Goal: Communication & Community: Answer question/provide support

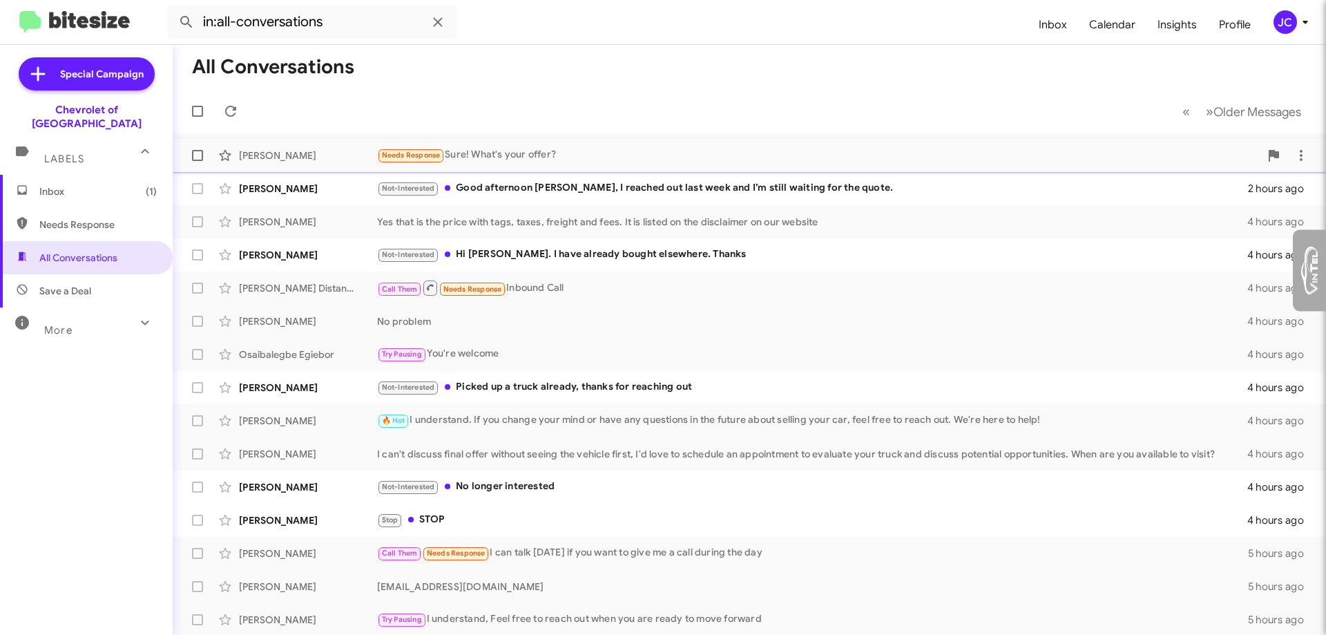
type input "[EMAIL_ADDRESS][DOMAIN_NAME]"
click at [518, 156] on div "Needs Response Sure! What's your offer?" at bounding box center [818, 155] width 883 height 16
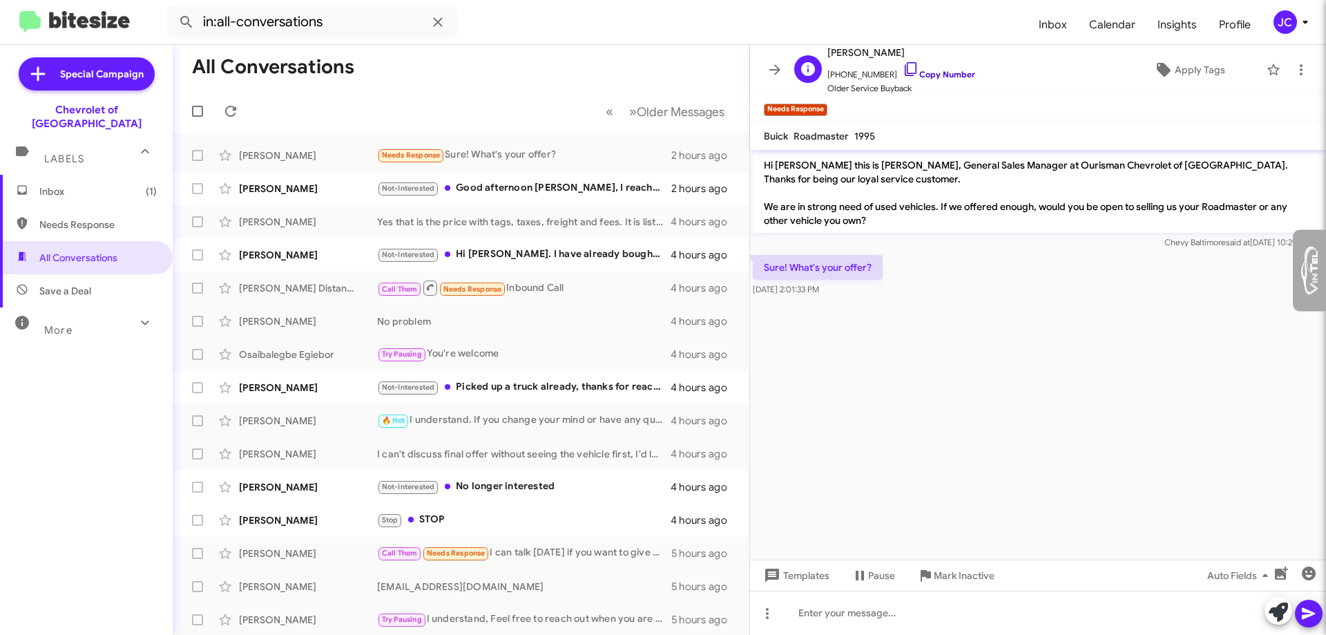
click at [937, 77] on link "Copy Number" at bounding box center [939, 74] width 73 height 10
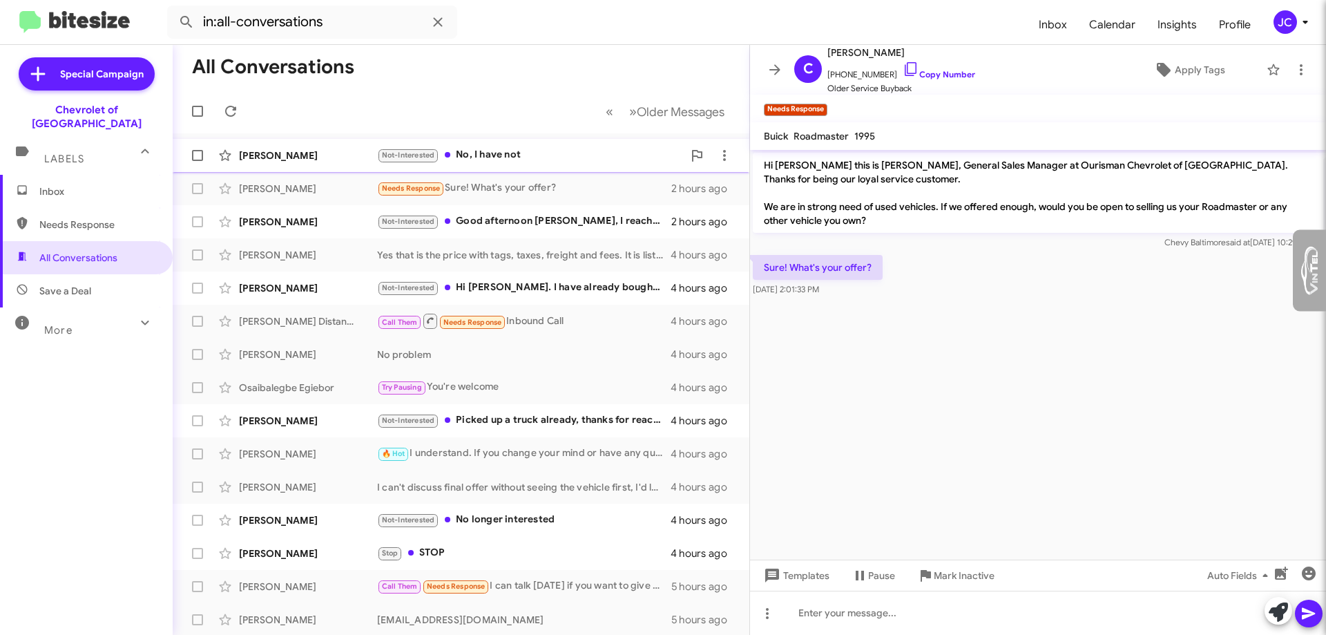
click at [566, 163] on div "Not-Interested No, I have not" at bounding box center [530, 155] width 306 height 16
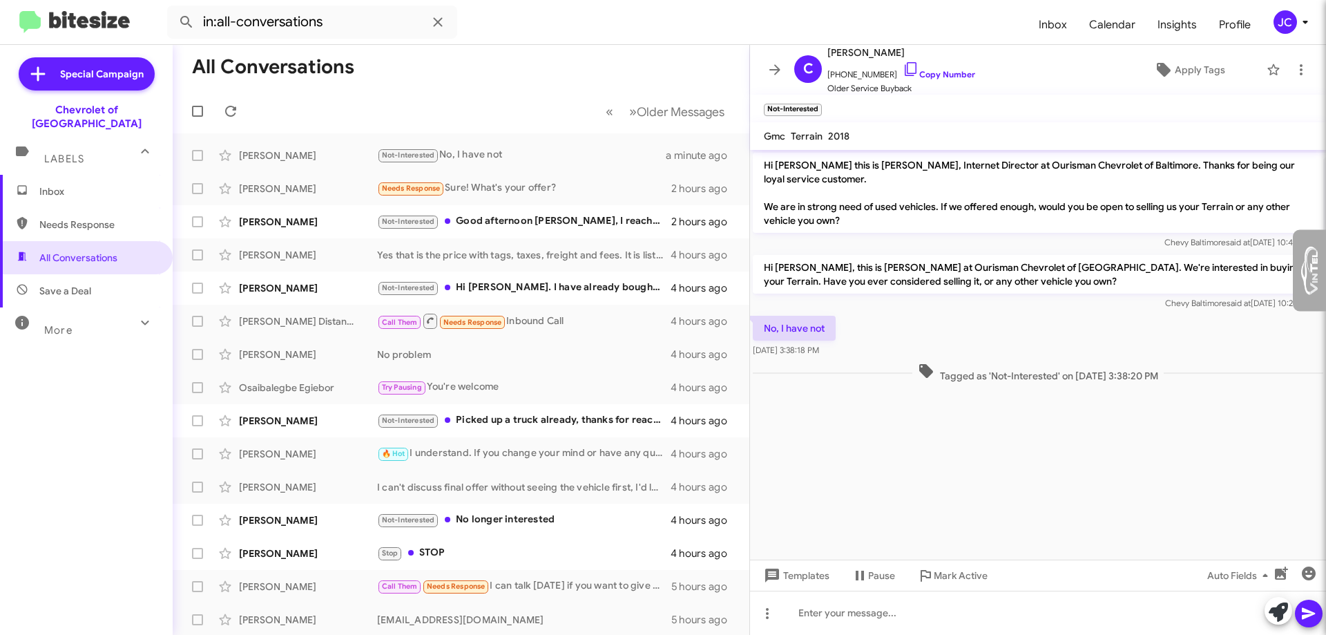
click at [1311, 270] on img at bounding box center [1309, 270] width 17 height 49
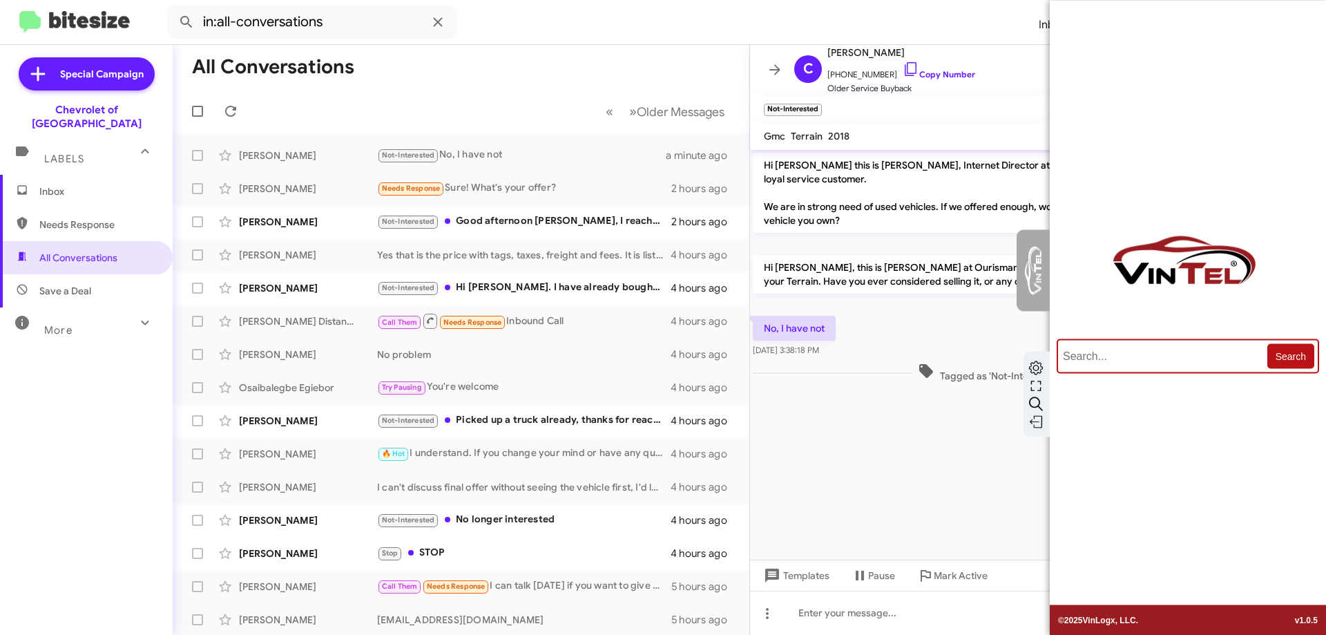
click at [1039, 364] on img at bounding box center [1036, 368] width 14 height 14
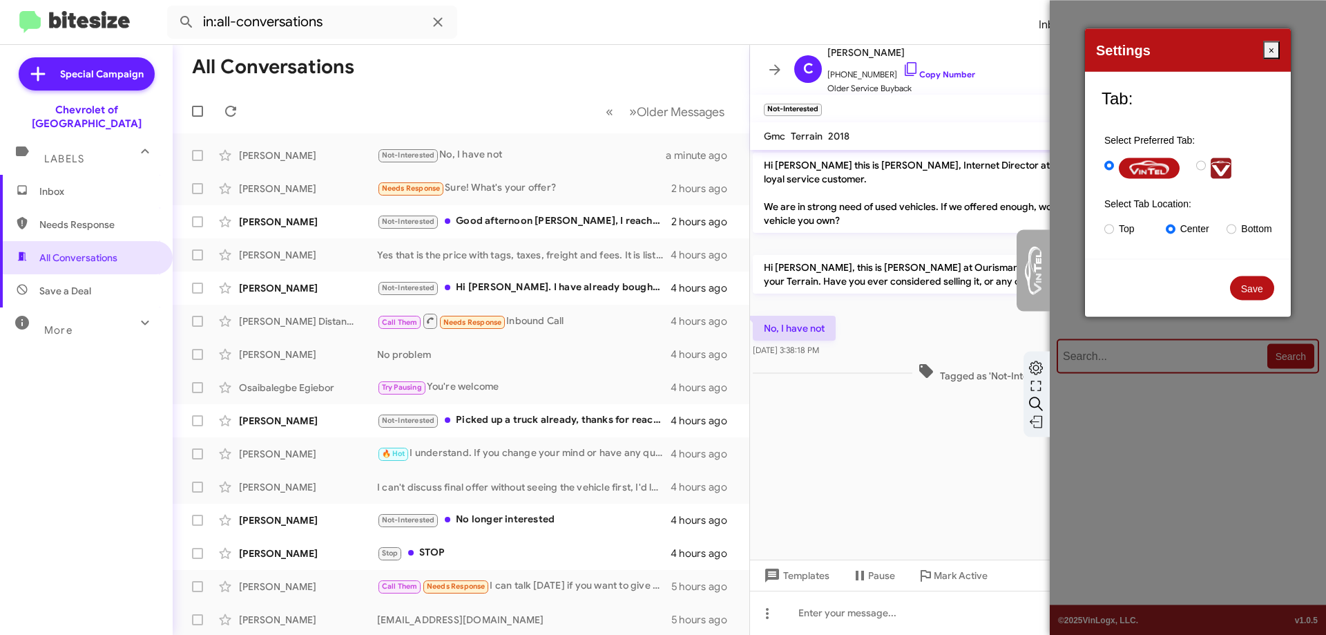
click at [1205, 164] on input "radio" at bounding box center [1201, 165] width 10 height 10
radio input "true"
click at [1229, 229] on input "radio" at bounding box center [1232, 229] width 10 height 10
radio input "true"
click at [1246, 294] on button "Save" at bounding box center [1252, 288] width 45 height 24
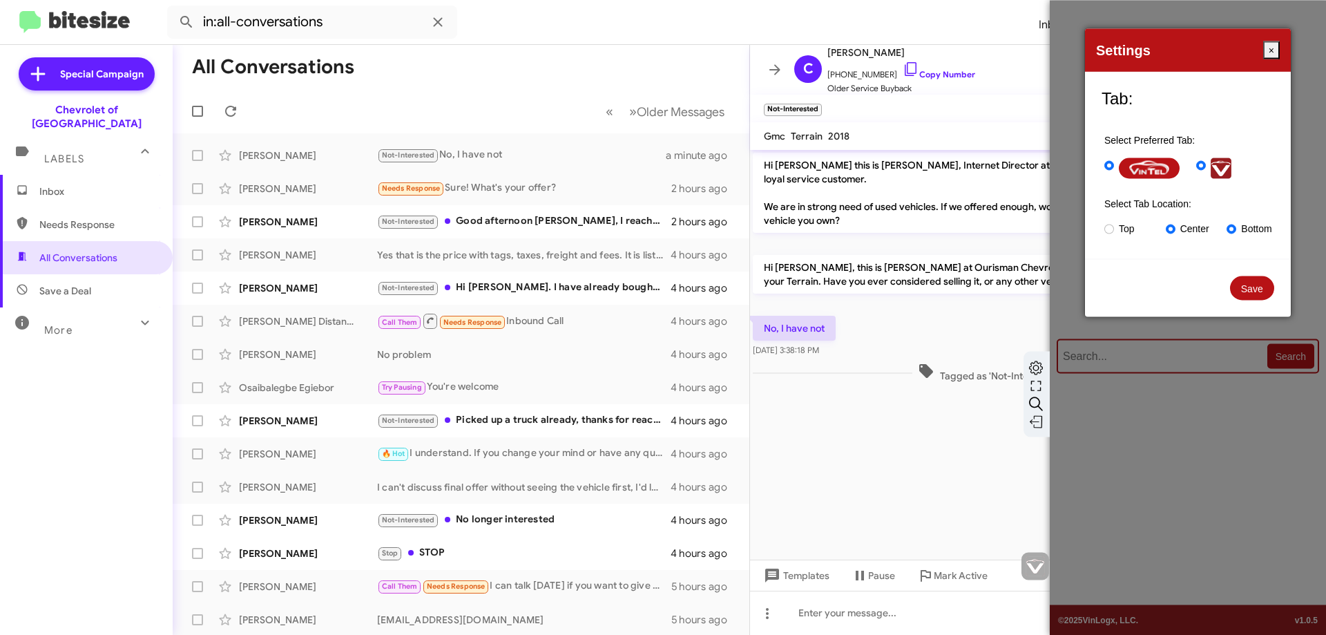
click at [1245, 291] on button "Save" at bounding box center [1252, 288] width 45 height 24
click at [1247, 287] on button "Save" at bounding box center [1252, 288] width 45 height 24
click at [1255, 291] on button "Save" at bounding box center [1252, 288] width 45 height 24
click at [1267, 55] on button "×" at bounding box center [1271, 50] width 17 height 18
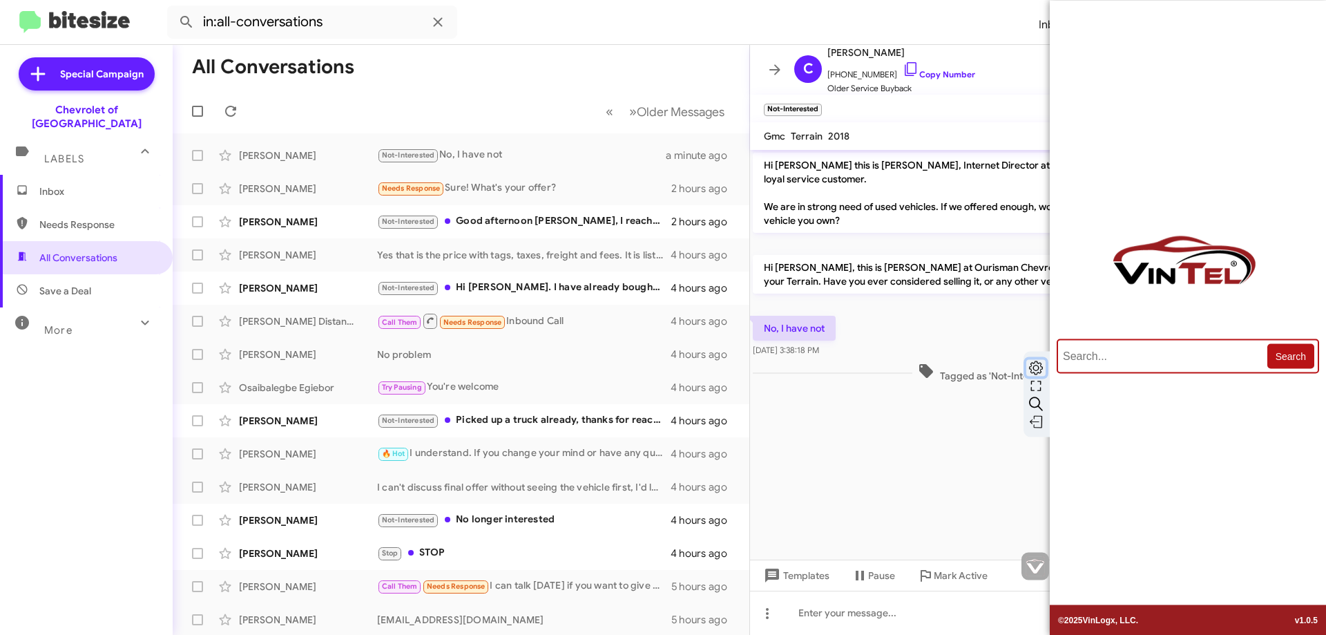
click at [1037, 368] on img at bounding box center [1036, 368] width 14 height 14
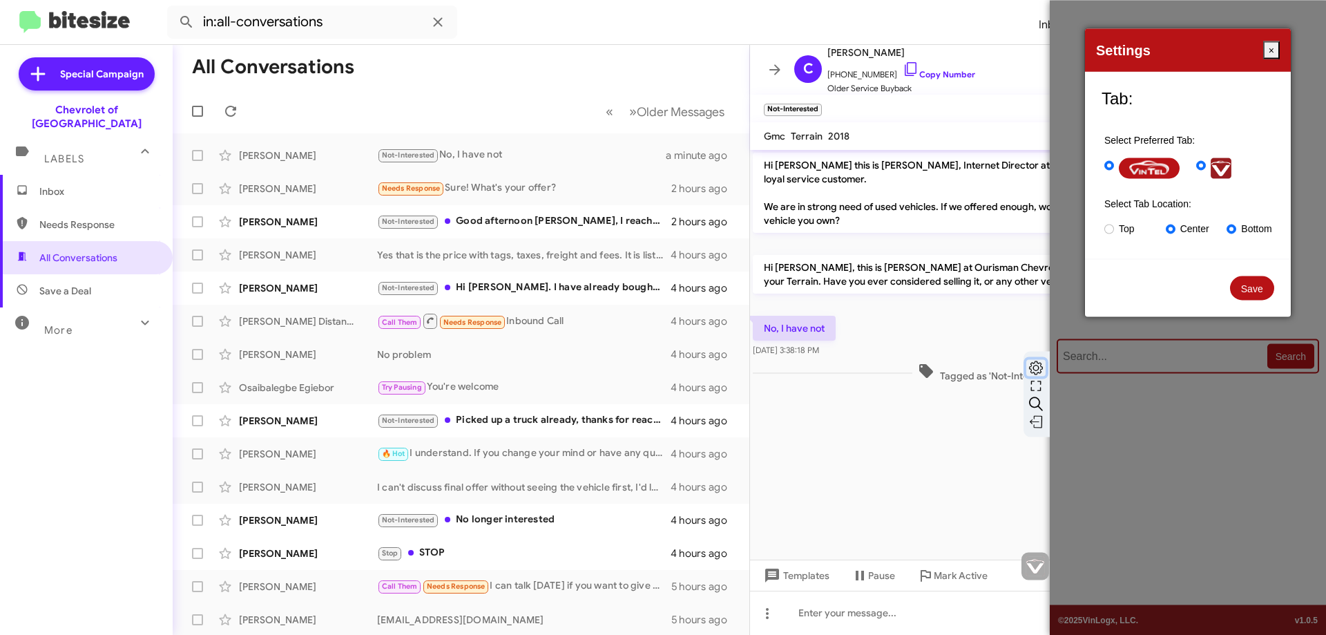
click at [1259, 287] on button "Save" at bounding box center [1252, 288] width 45 height 24
click at [1276, 48] on button "×" at bounding box center [1271, 50] width 17 height 18
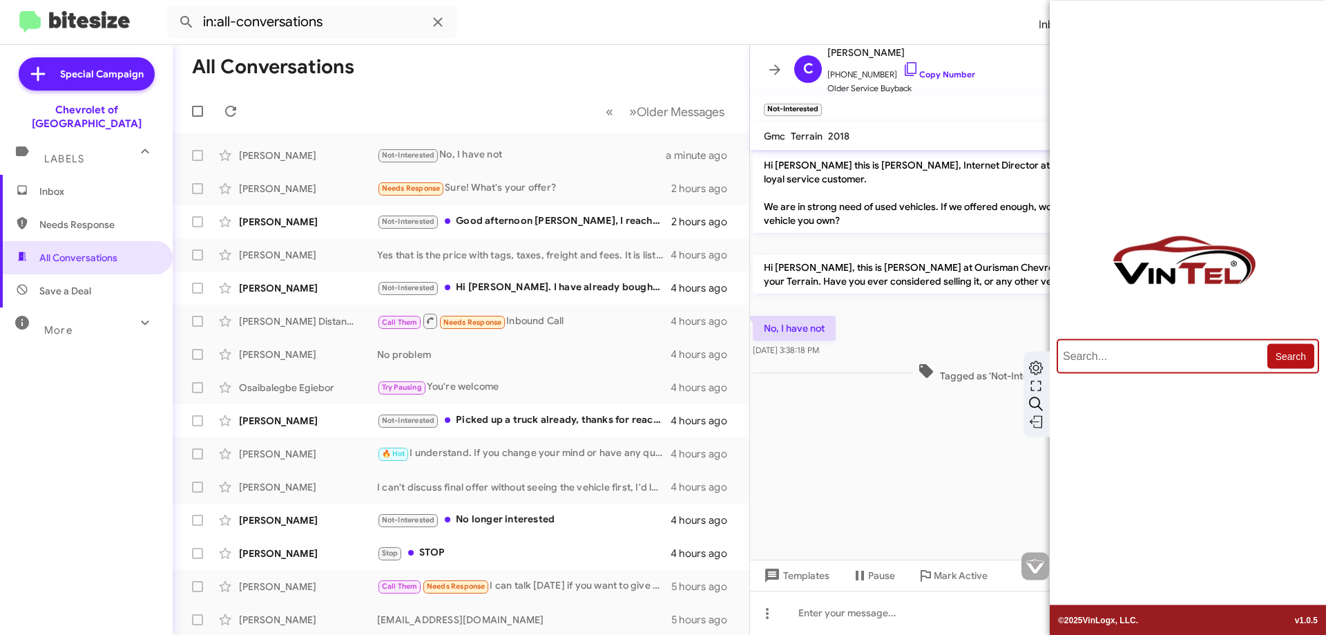
click at [1187, 362] on input "text" at bounding box center [1165, 356] width 206 height 15
click at [1037, 363] on img at bounding box center [1036, 368] width 14 height 14
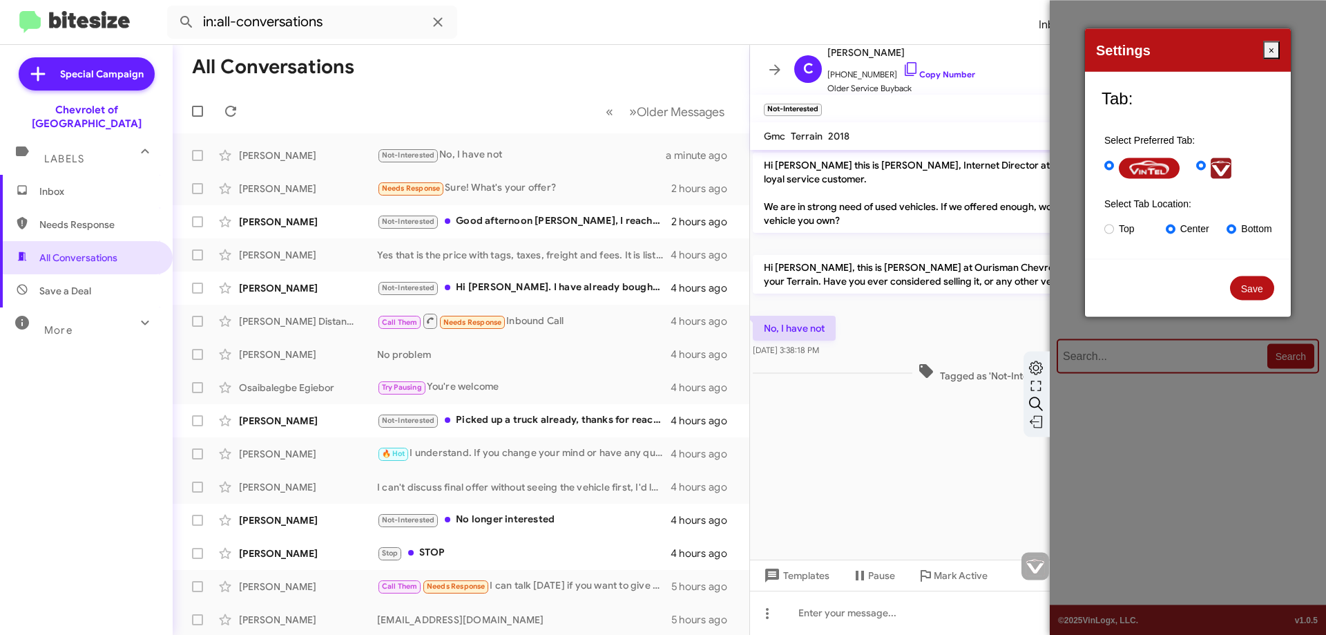
click at [1040, 365] on img at bounding box center [1036, 368] width 14 height 14
click at [1040, 382] on img at bounding box center [1036, 386] width 14 height 14
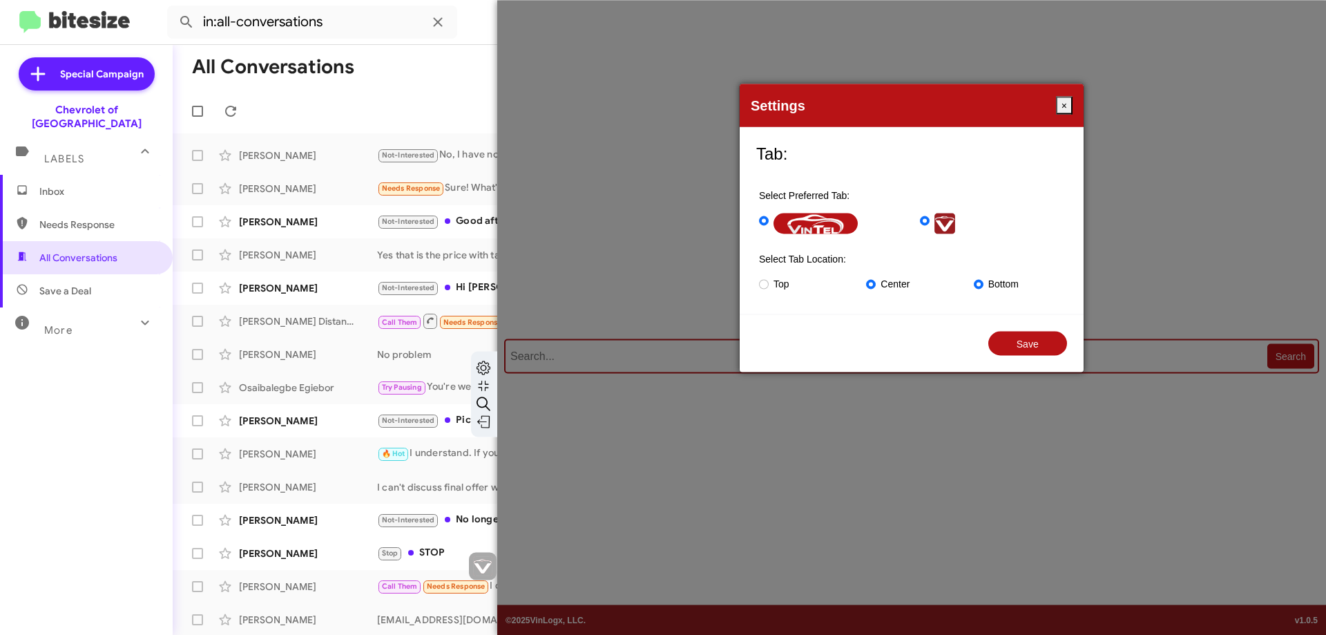
click at [1020, 354] on button "Save" at bounding box center [1027, 344] width 79 height 24
drag, startPoint x: 1019, startPoint y: 328, endPoint x: 1035, endPoint y: 204, distance: 124.7
click at [1017, 322] on div "Save" at bounding box center [912, 343] width 344 height 58
click at [1064, 111] on button "×" at bounding box center [1064, 105] width 17 height 18
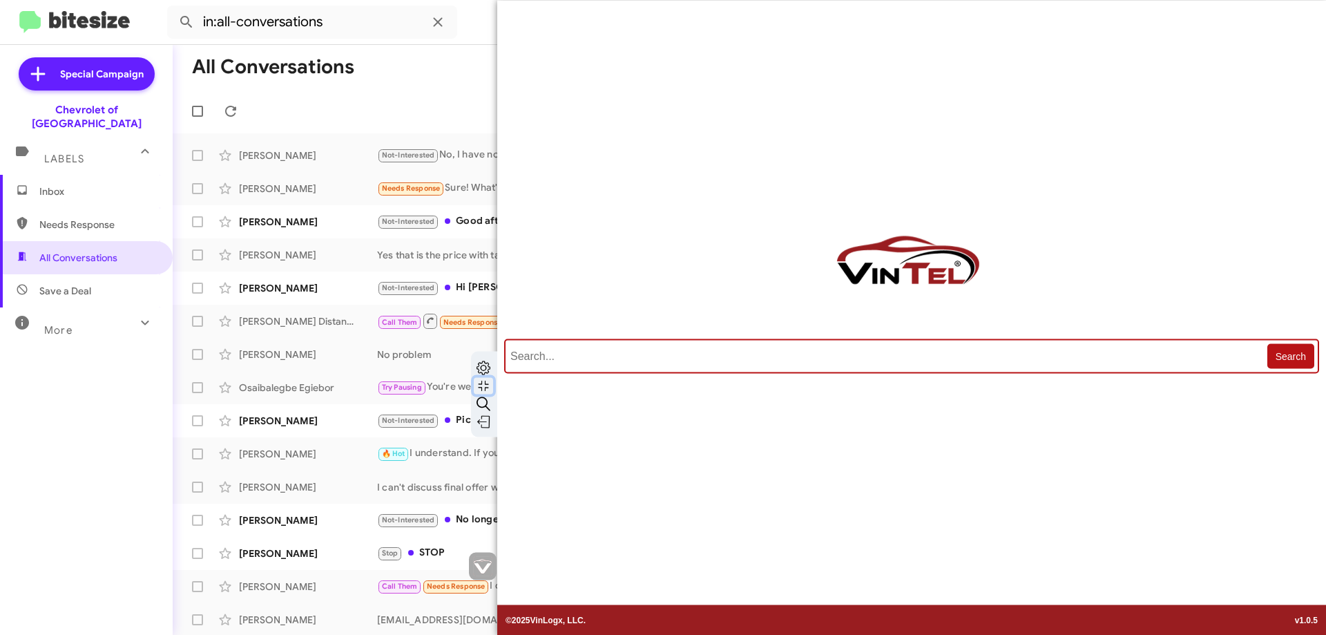
click at [486, 385] on img at bounding box center [484, 386] width 14 height 14
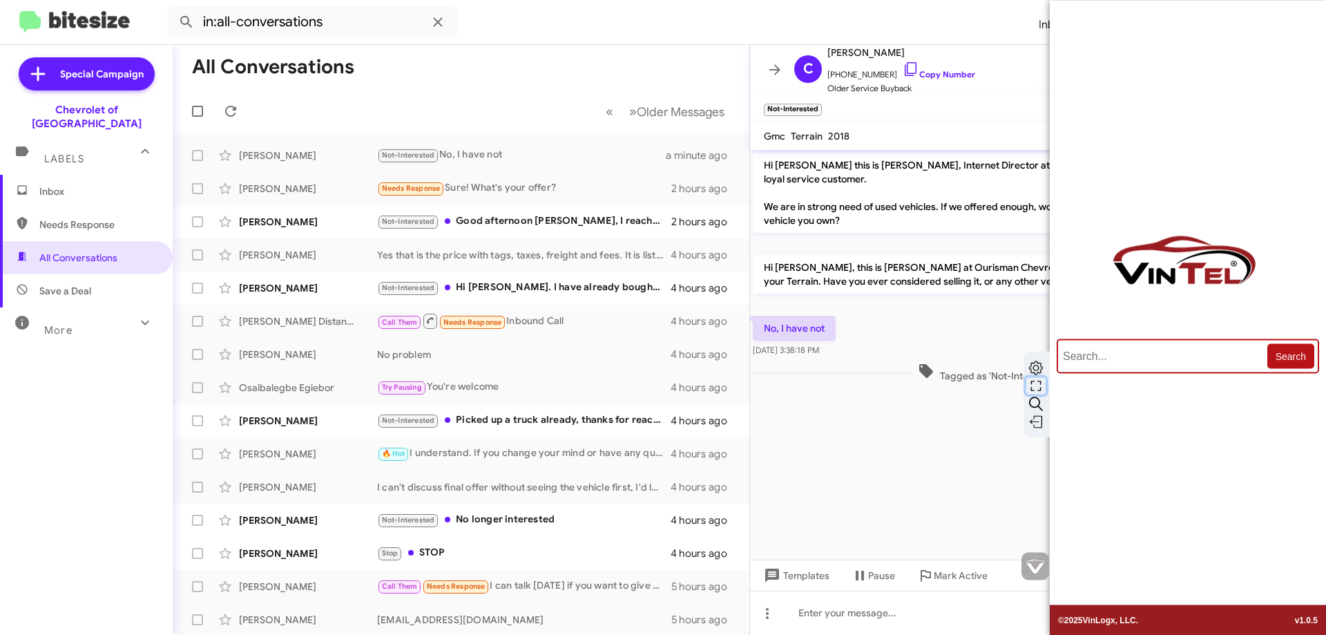
click at [1035, 423] on img at bounding box center [1036, 421] width 14 height 14
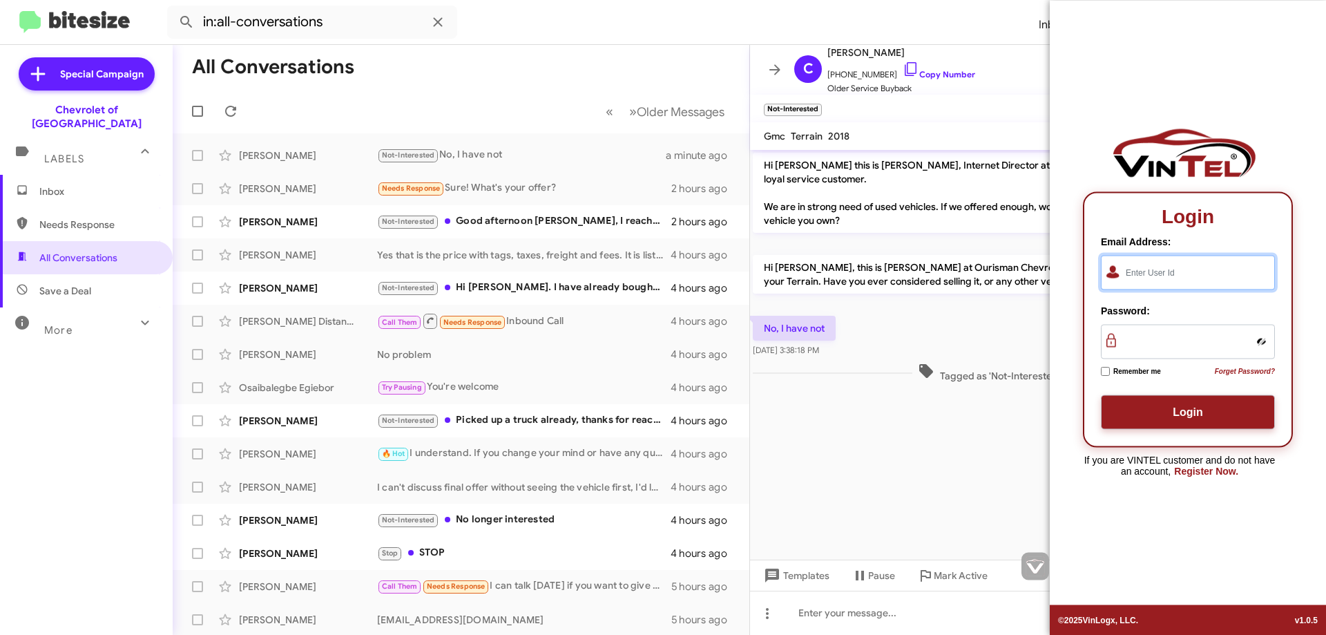
type input "[EMAIL_ADDRESS][DOMAIN_NAME]"
click at [1033, 569] on img at bounding box center [1035, 566] width 19 height 19
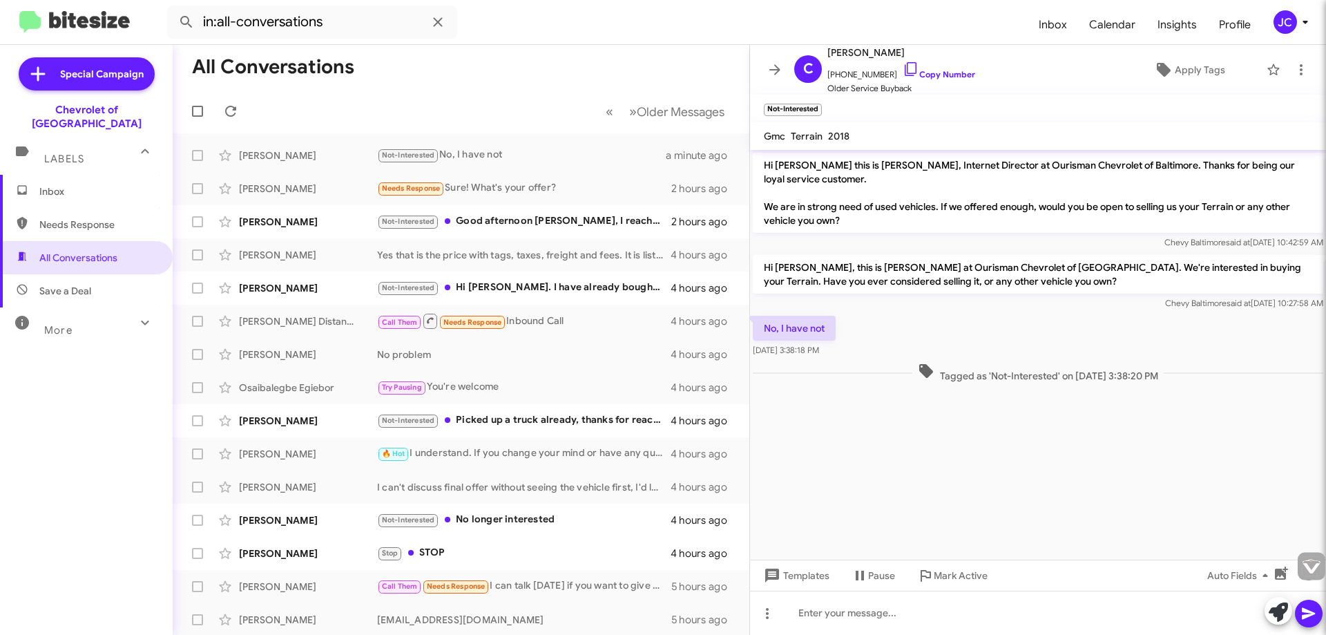
click at [1314, 564] on img at bounding box center [1311, 566] width 19 height 19
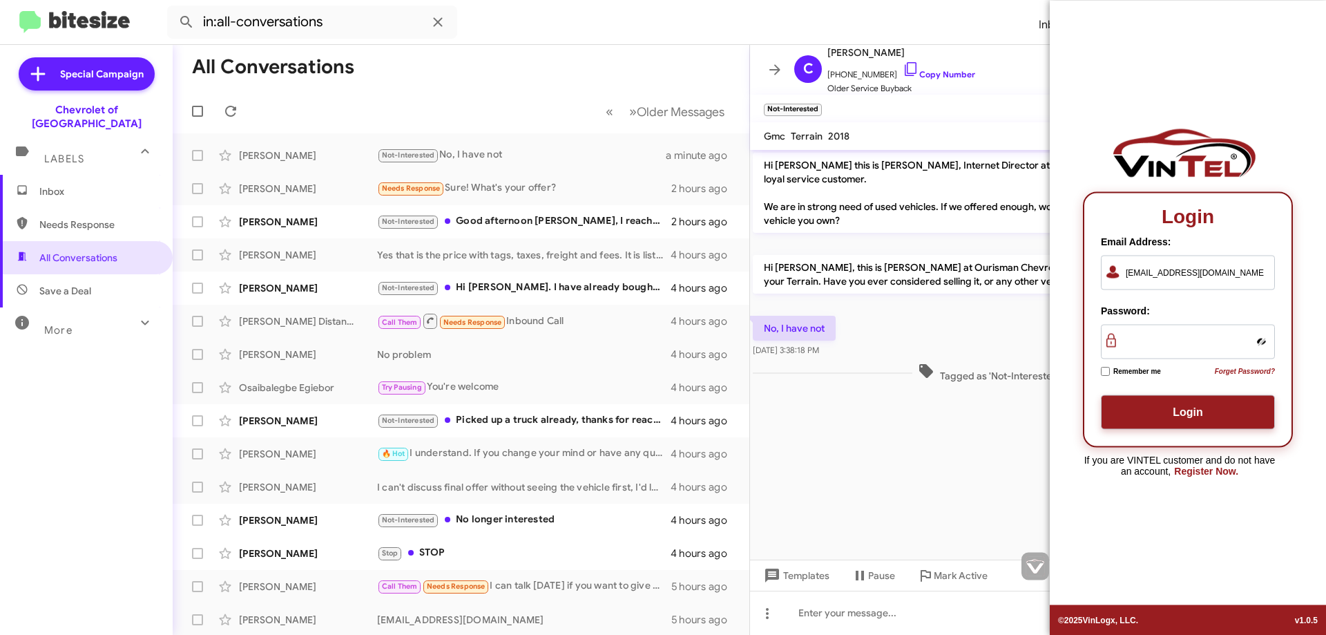
click at [1218, 415] on button "Login" at bounding box center [1188, 412] width 174 height 35
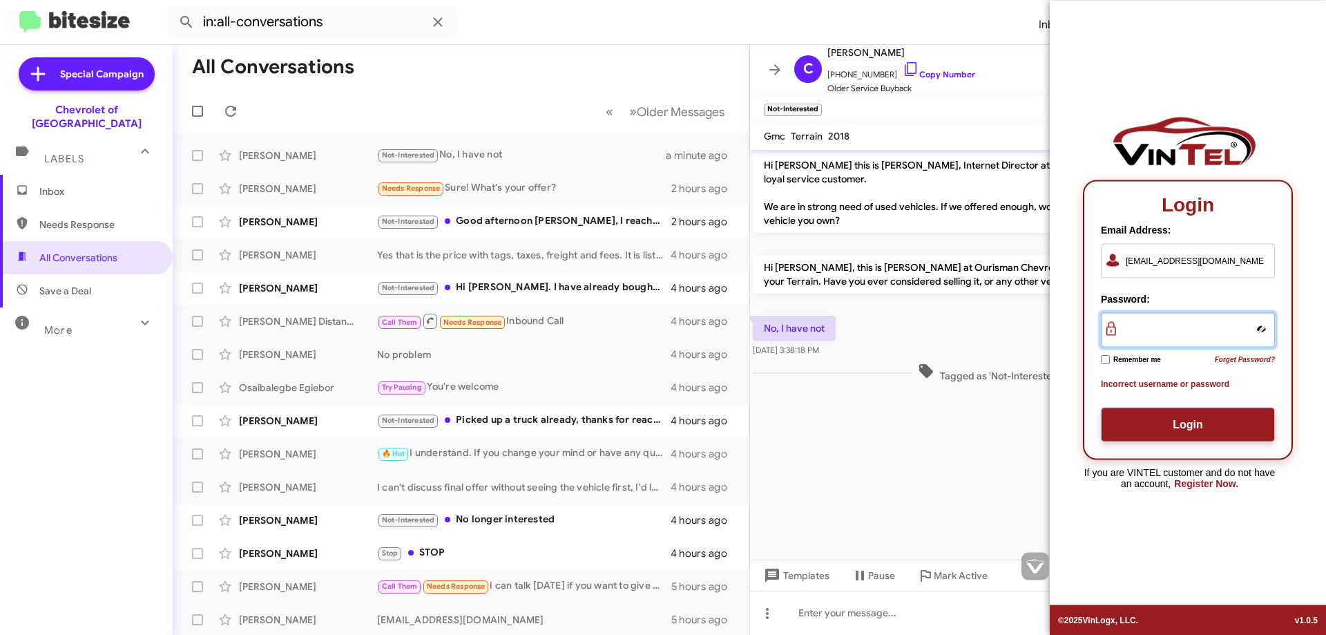
click at [1190, 428] on strong "Login" at bounding box center [1188, 424] width 30 height 12
click at [1107, 363] on input "checkbox" at bounding box center [1105, 359] width 9 height 14
checkbox input "true"
click at [1110, 327] on div "Password:" at bounding box center [1188, 318] width 174 height 55
click at [1133, 428] on button "Login" at bounding box center [1188, 424] width 174 height 35
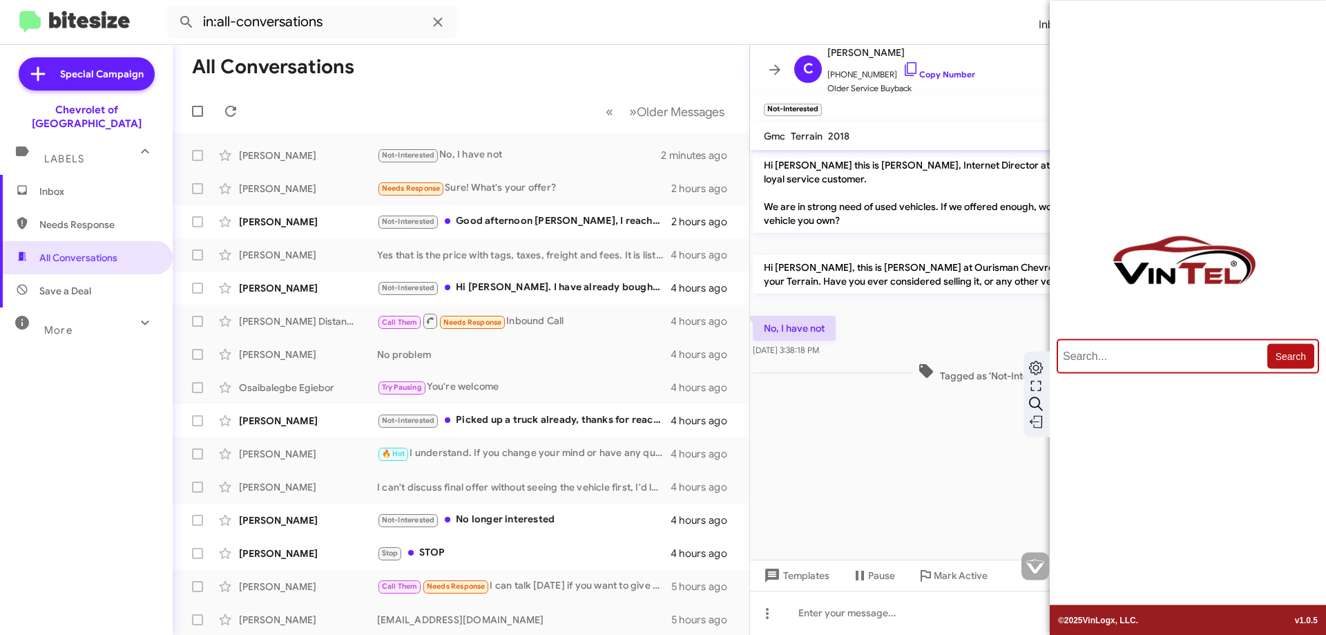
click at [1033, 572] on img at bounding box center [1035, 566] width 19 height 19
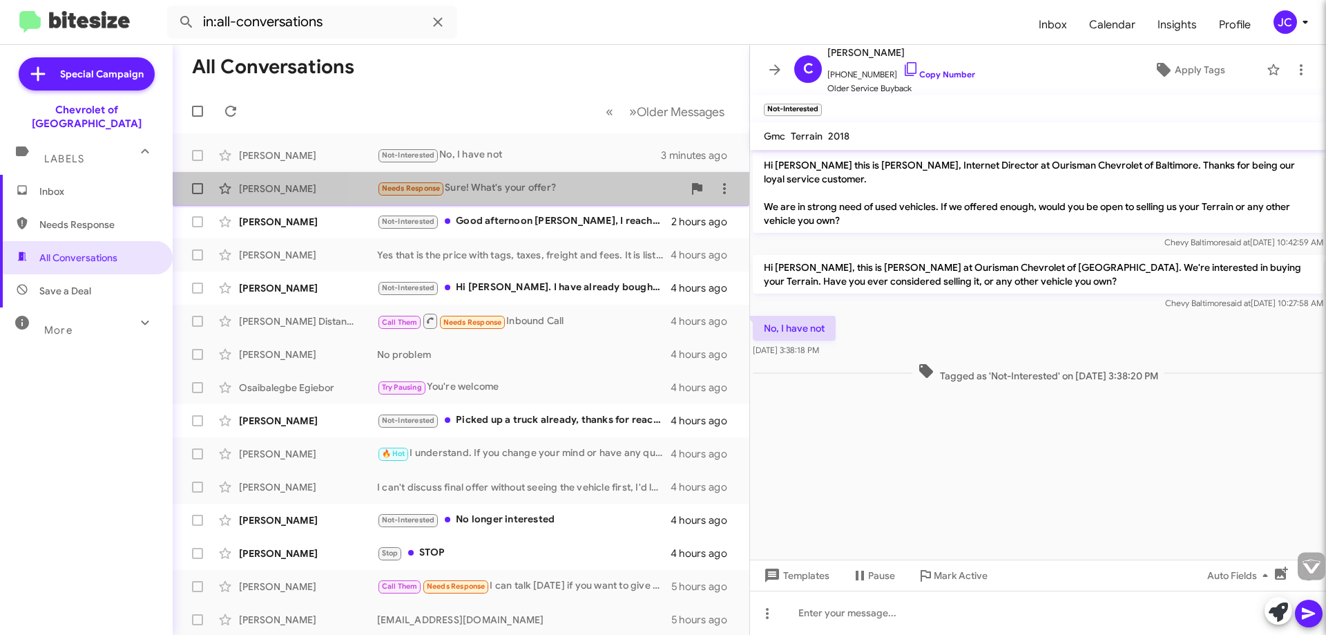
click at [586, 196] on div "Needs Response Sure! What's your offer?" at bounding box center [530, 188] width 306 height 16
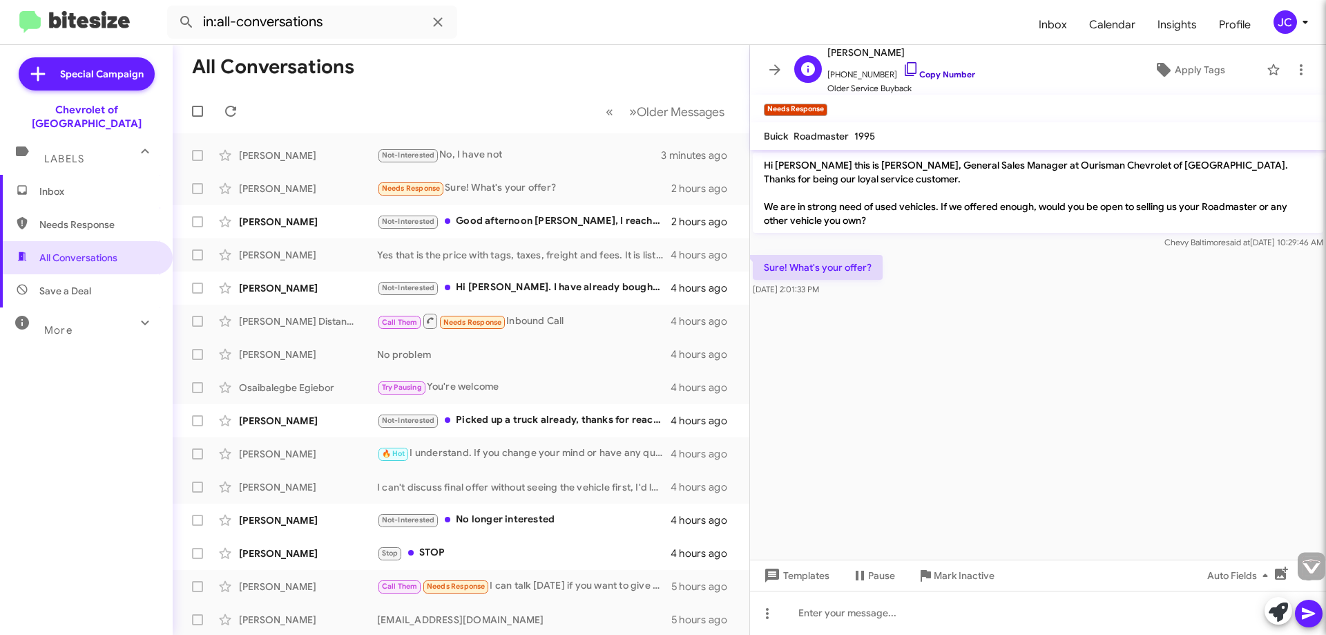
click at [930, 77] on link "Copy Number" at bounding box center [939, 74] width 73 height 10
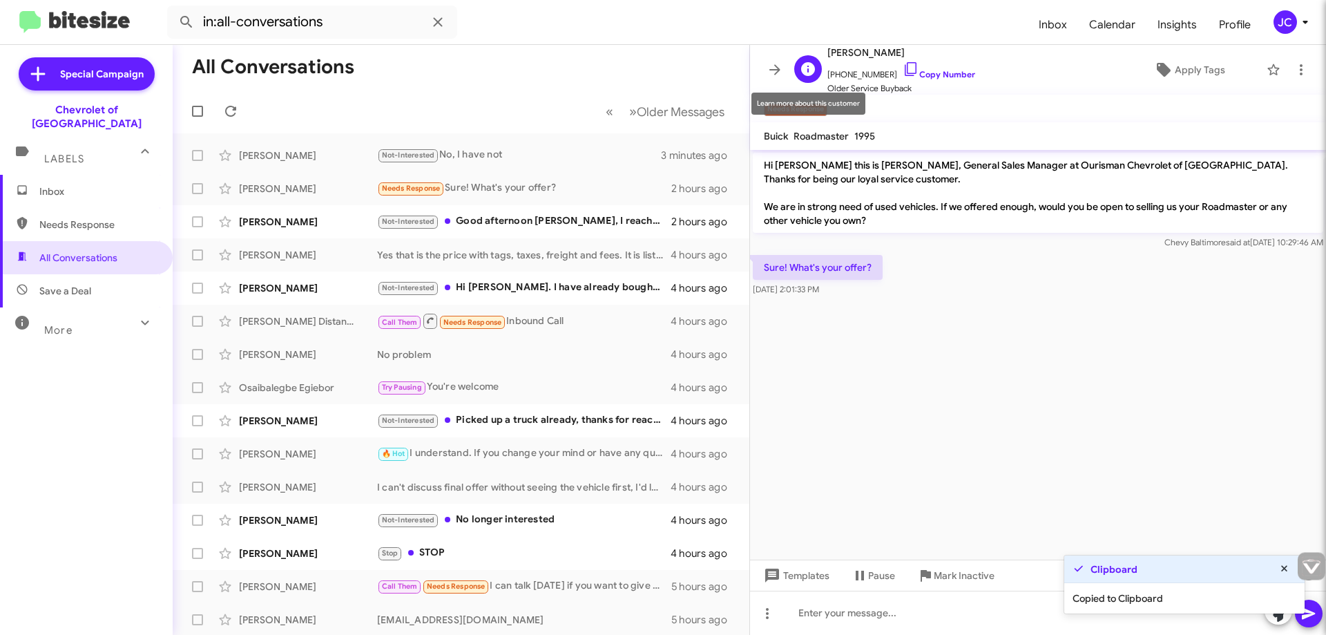
click at [814, 64] on icon at bounding box center [808, 69] width 17 height 17
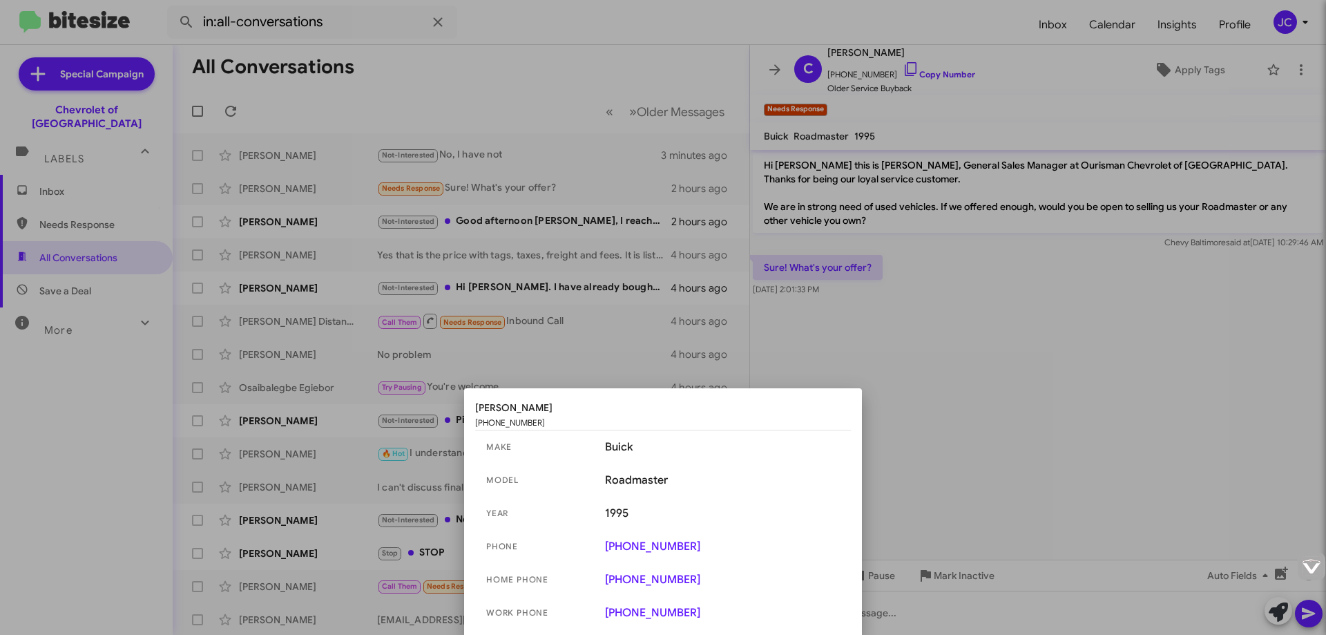
click at [915, 72] on div at bounding box center [663, 317] width 1326 height 635
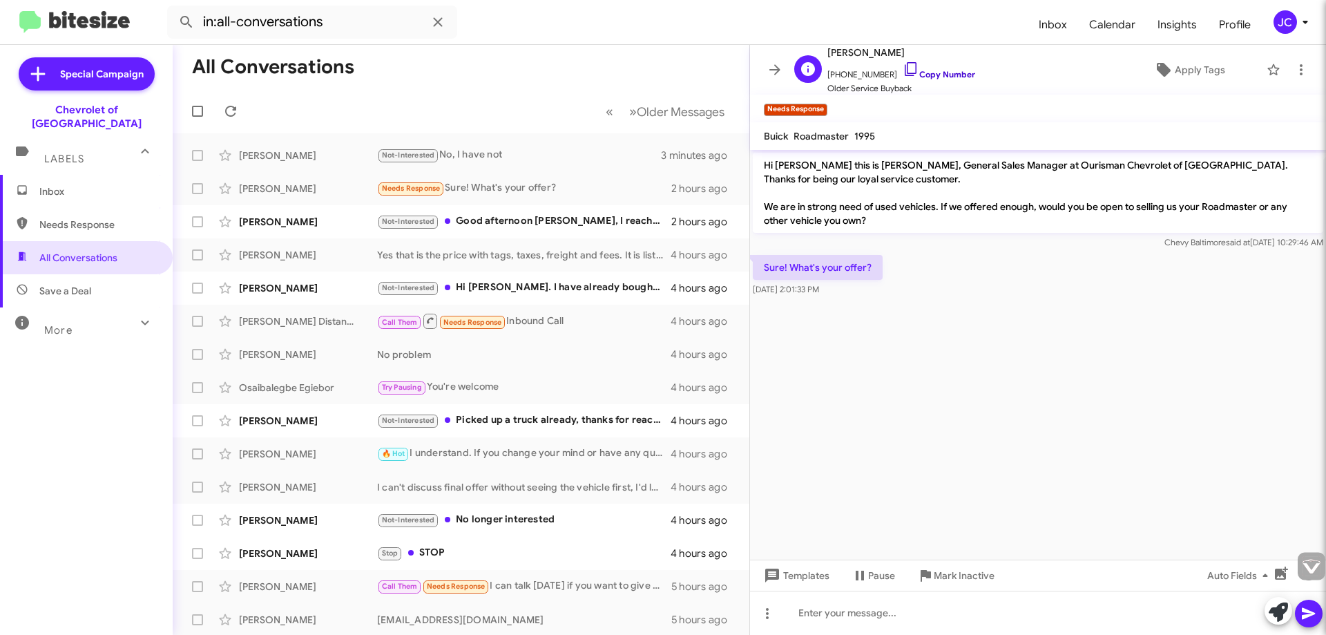
click at [903, 70] on link "Copy Number" at bounding box center [939, 74] width 73 height 10
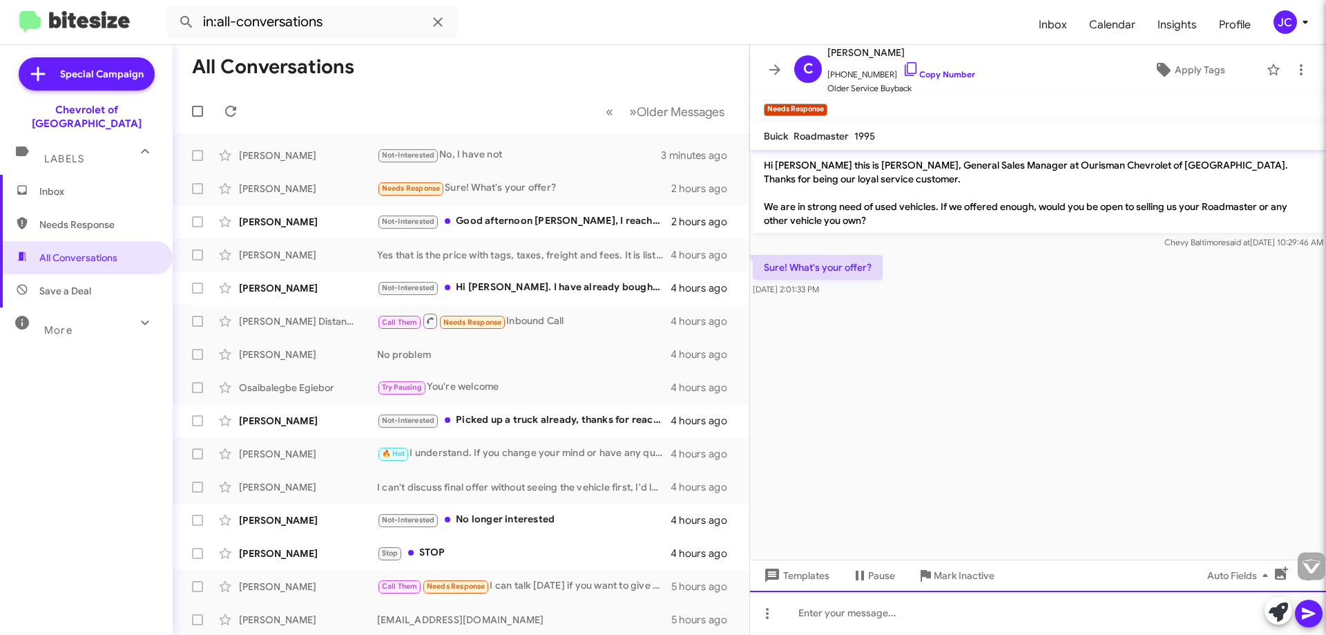
click at [863, 624] on div at bounding box center [1038, 613] width 576 height 44
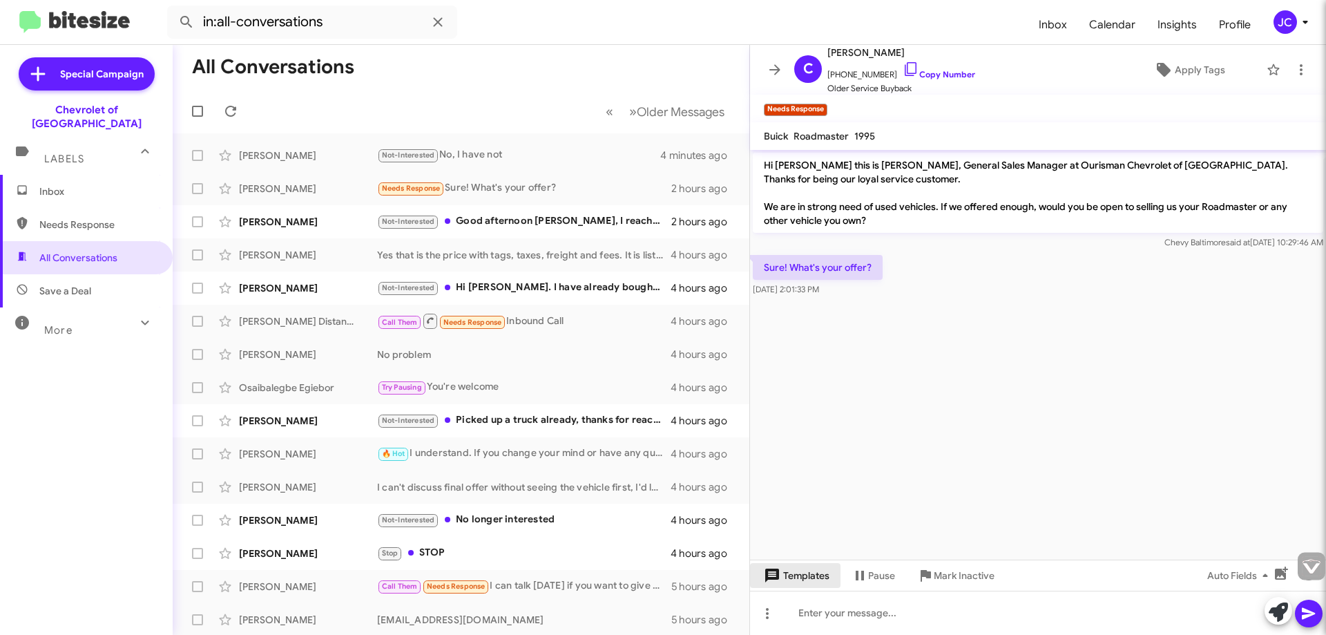
click at [812, 576] on span "Templates" at bounding box center [795, 575] width 68 height 25
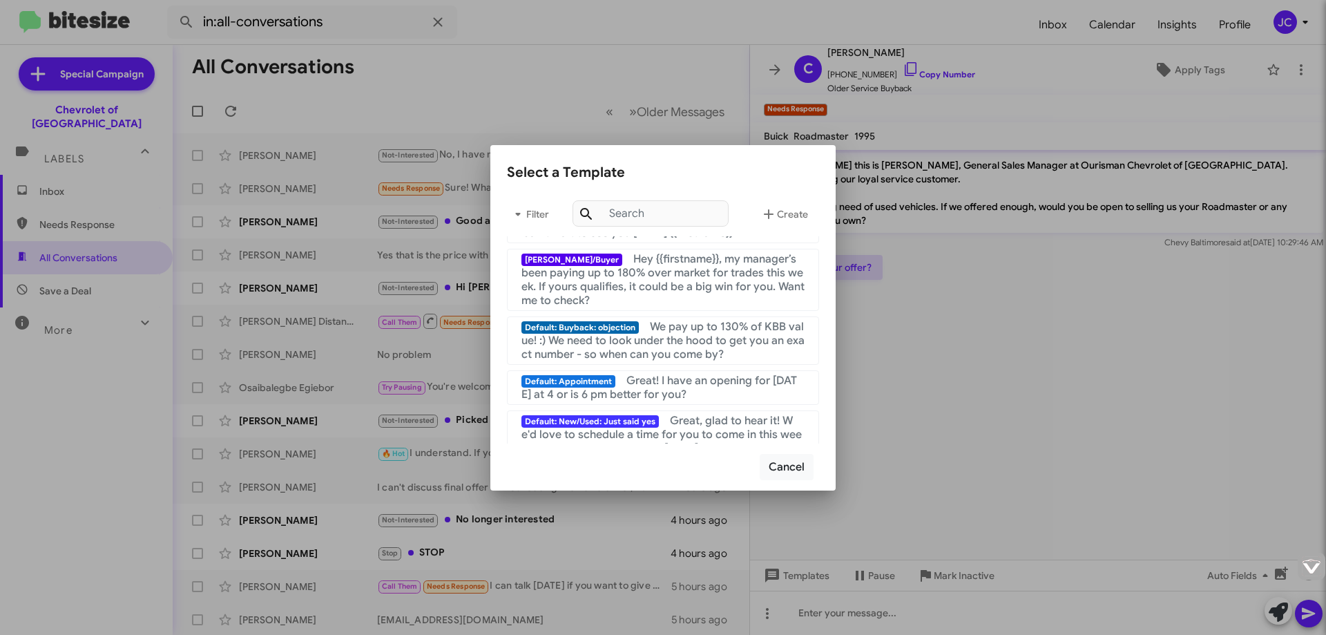
scroll to position [345, 0]
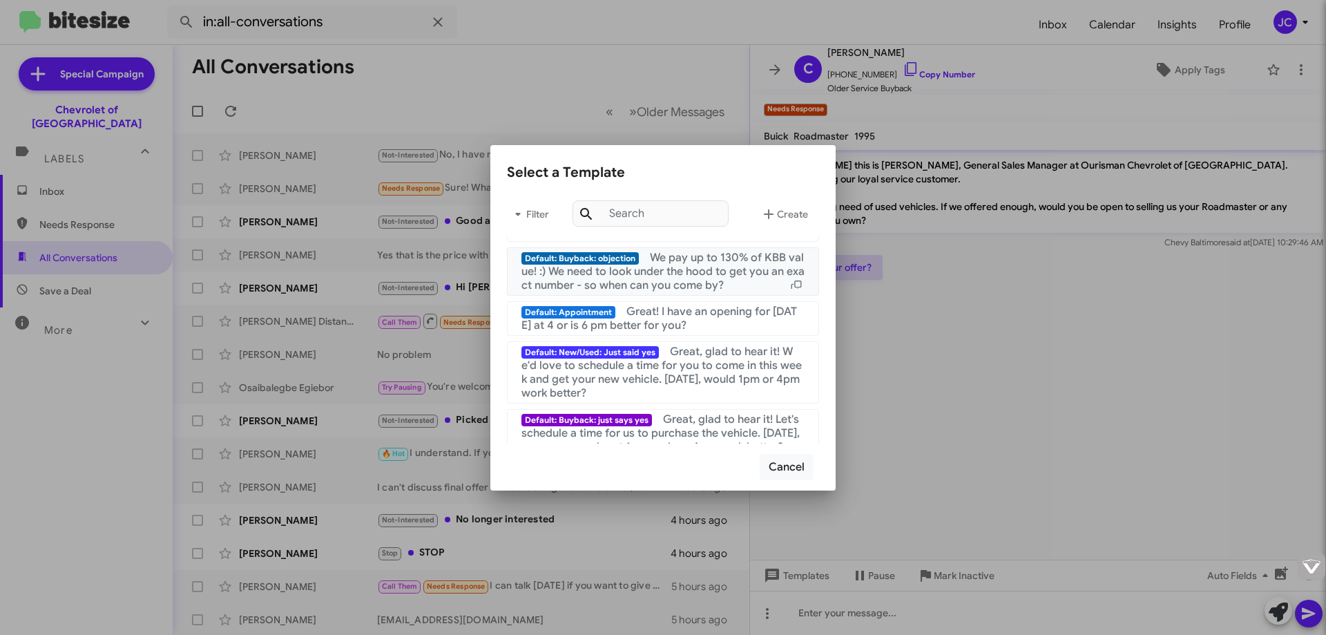
click at [714, 280] on span "We pay up to 130% of KBB value! :) We need to look under the hood to get you an…" at bounding box center [663, 271] width 283 height 41
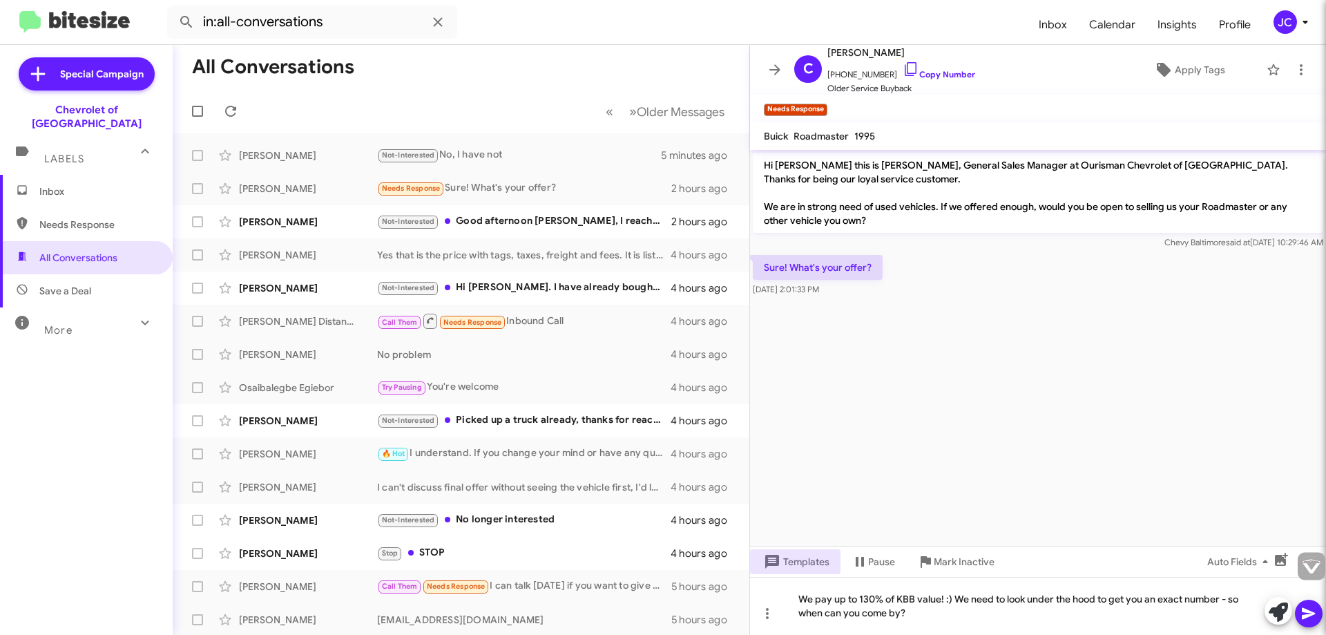
click at [1312, 615] on icon at bounding box center [1309, 613] width 17 height 17
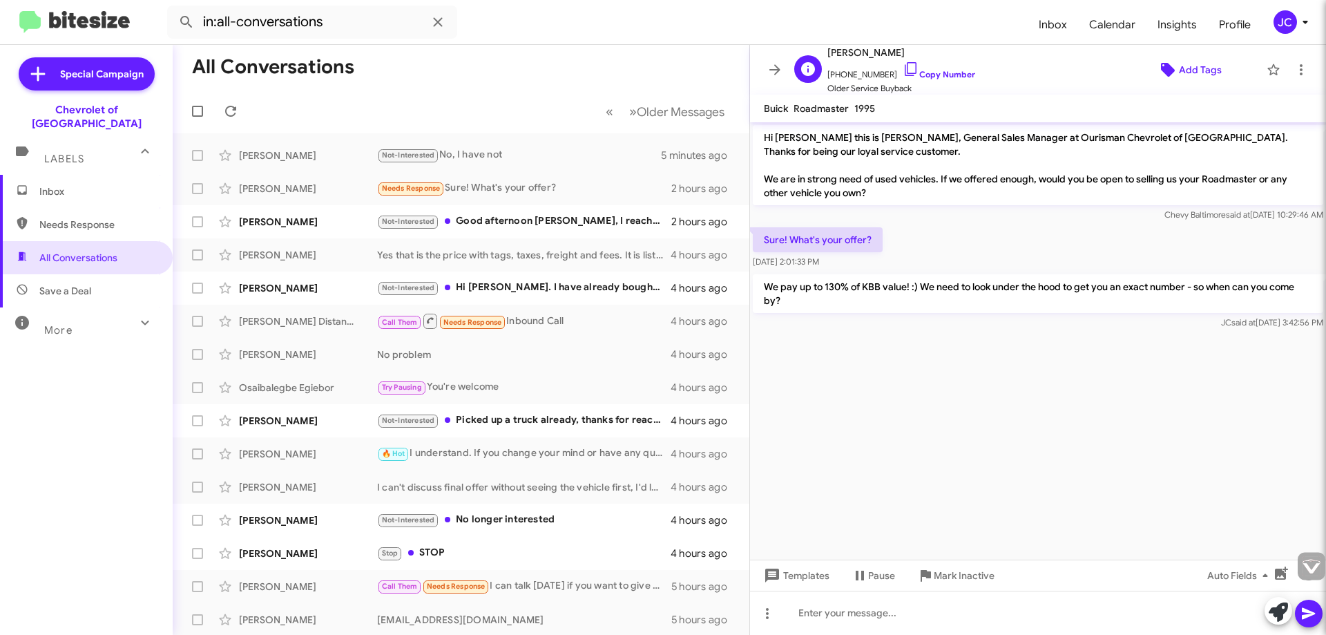
click at [1179, 63] on span "Add Tags" at bounding box center [1200, 69] width 43 height 25
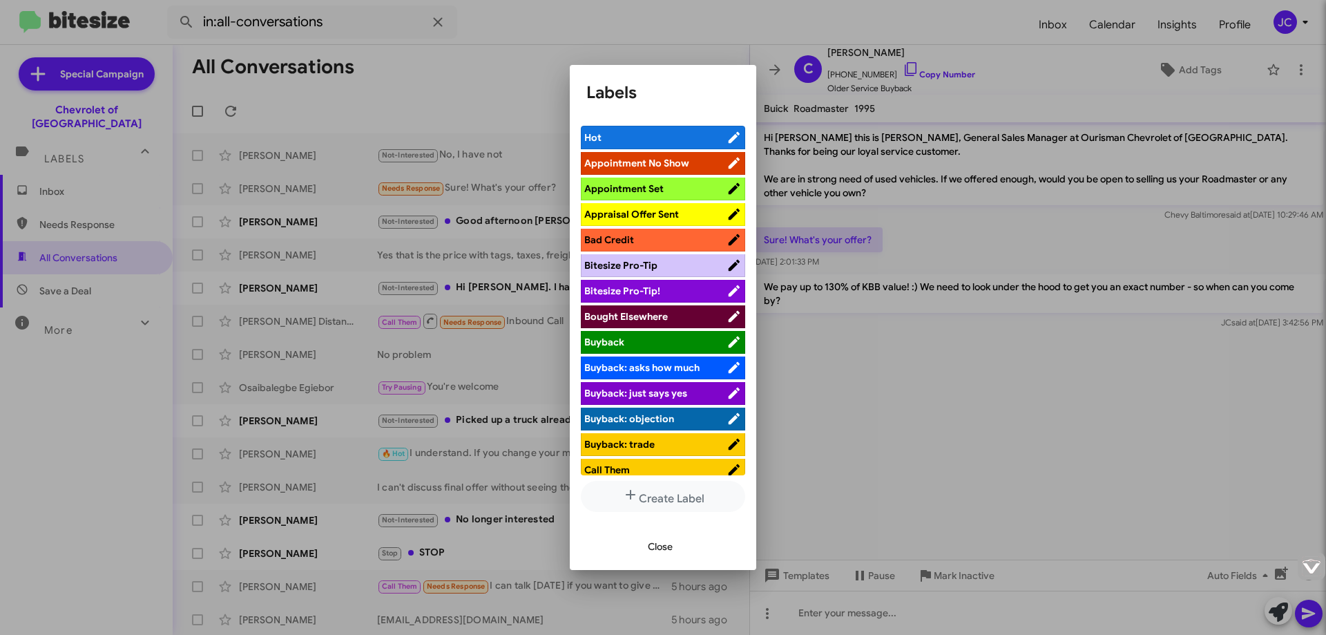
click at [649, 214] on span "Appraisal Offer Sent" at bounding box center [631, 214] width 95 height 12
click at [959, 428] on div at bounding box center [663, 317] width 1326 height 635
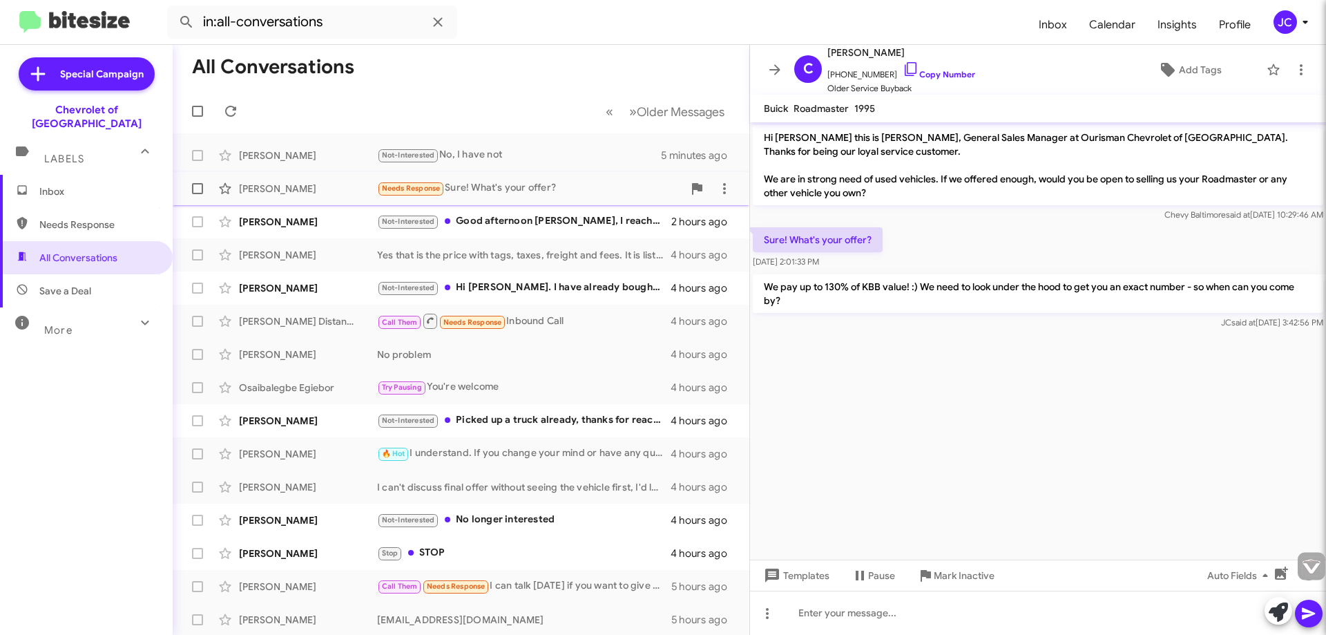
click at [588, 178] on div "[PERSON_NAME] Needs Response Sure! What's your offer? 2 hours ago" at bounding box center [461, 189] width 555 height 28
click at [1196, 74] on span "Add Tags" at bounding box center [1200, 69] width 43 height 25
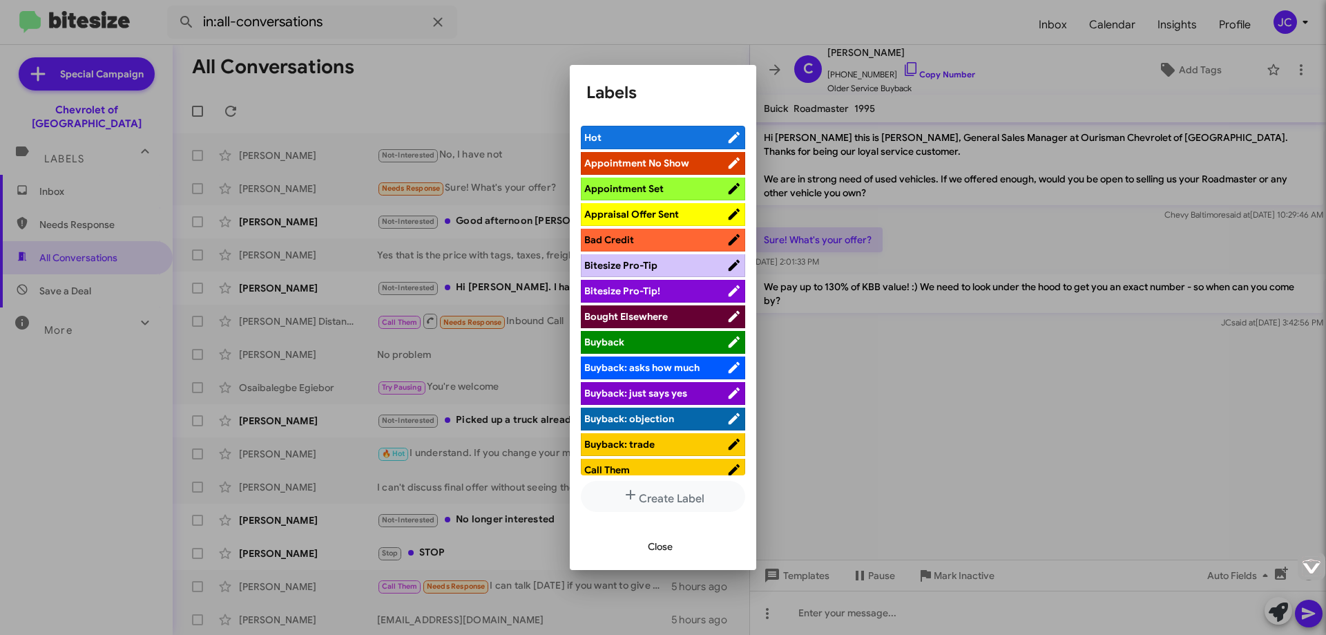
click at [678, 208] on span "Appraisal Offer Sent" at bounding box center [631, 214] width 95 height 12
click at [890, 466] on div at bounding box center [663, 317] width 1326 height 635
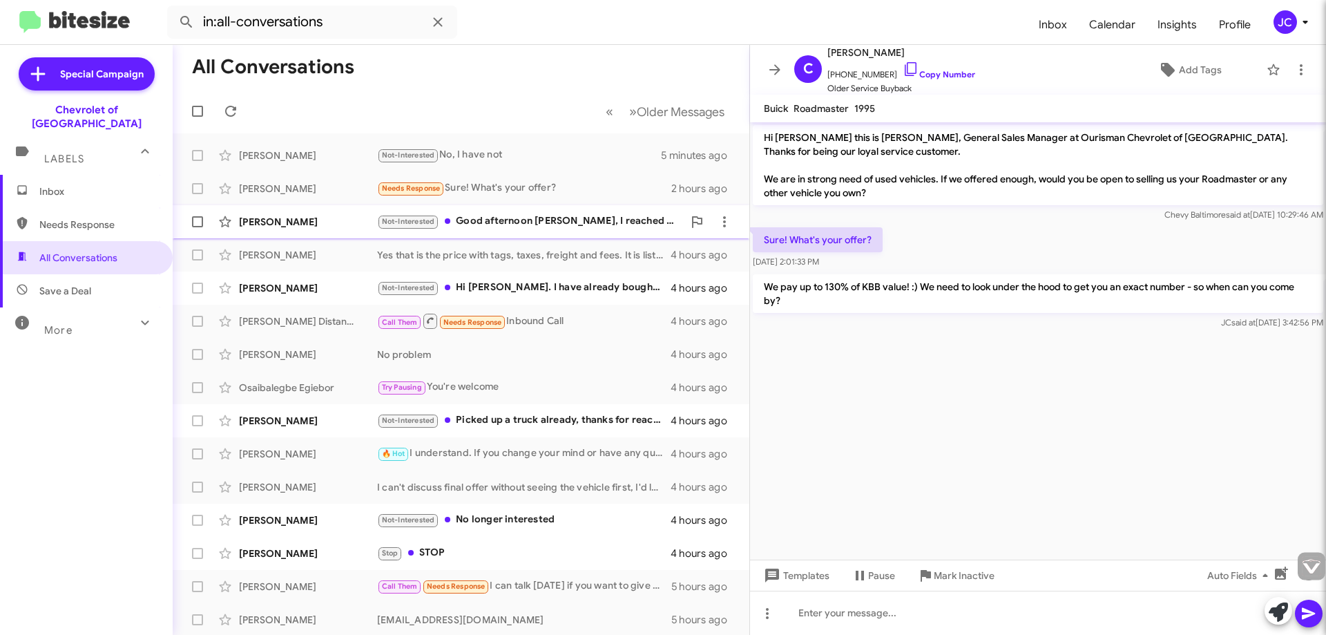
click at [549, 214] on div "Not-Interested Good afternoon [PERSON_NAME], I reached out last week and I’m st…" at bounding box center [530, 221] width 306 height 16
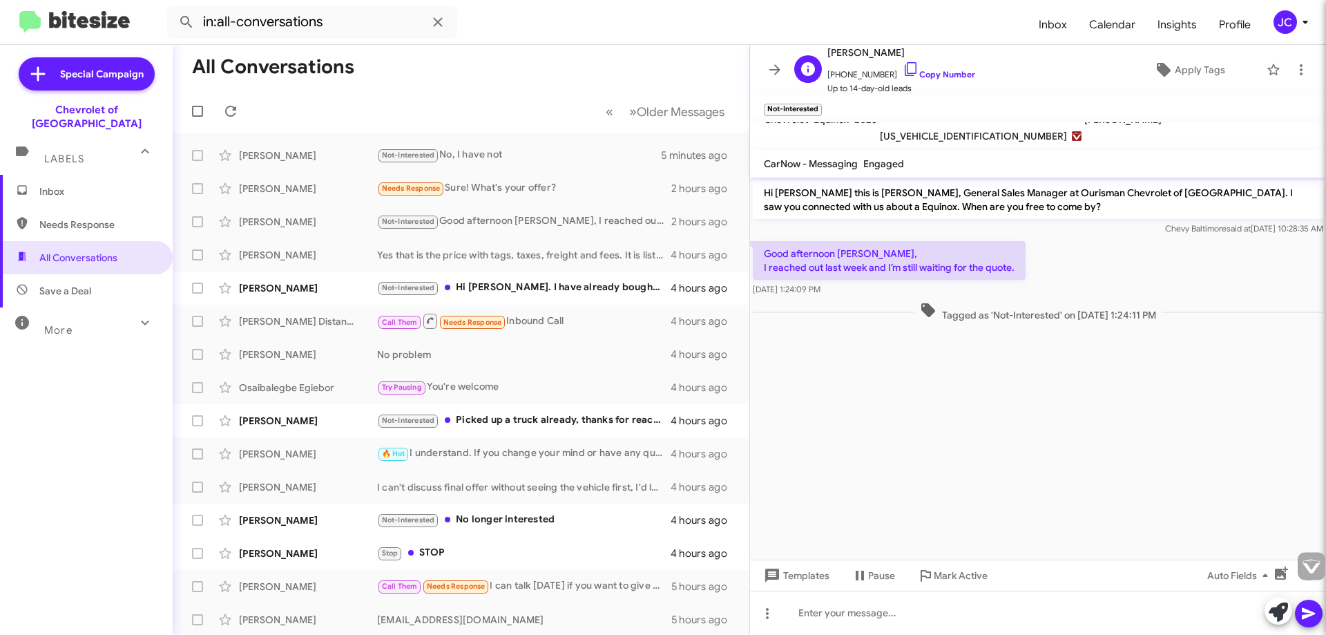
scroll to position [1, 0]
click at [801, 572] on span "Templates" at bounding box center [795, 575] width 68 height 25
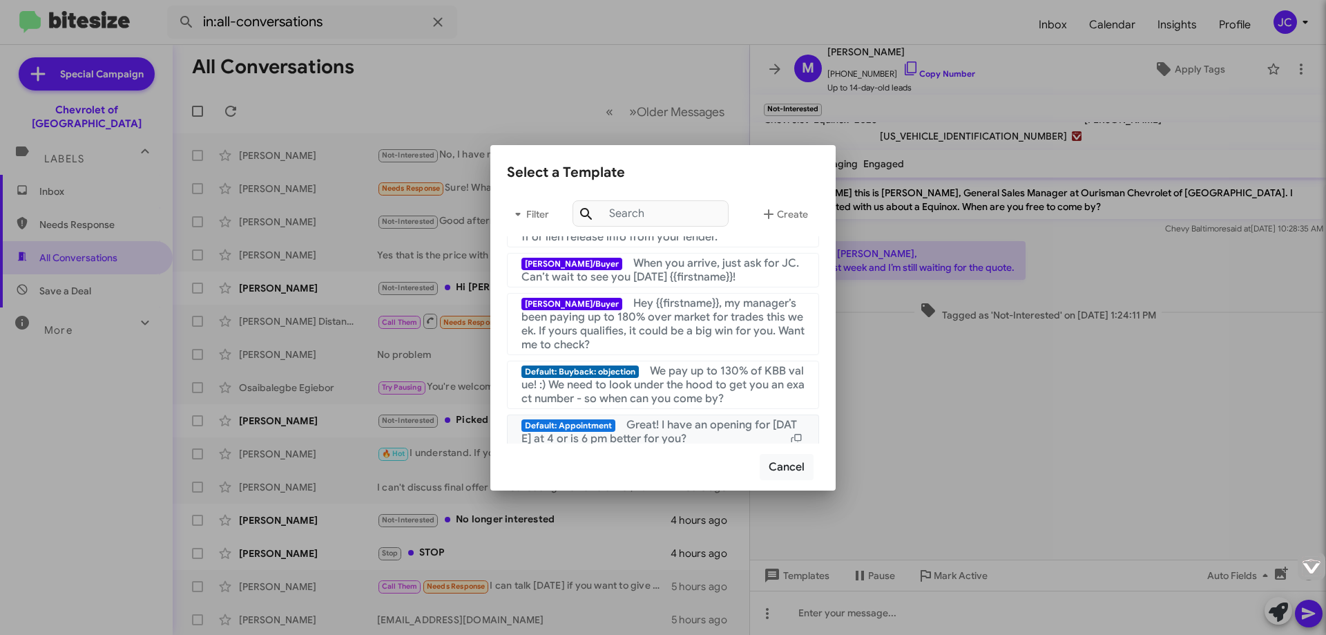
scroll to position [207, 0]
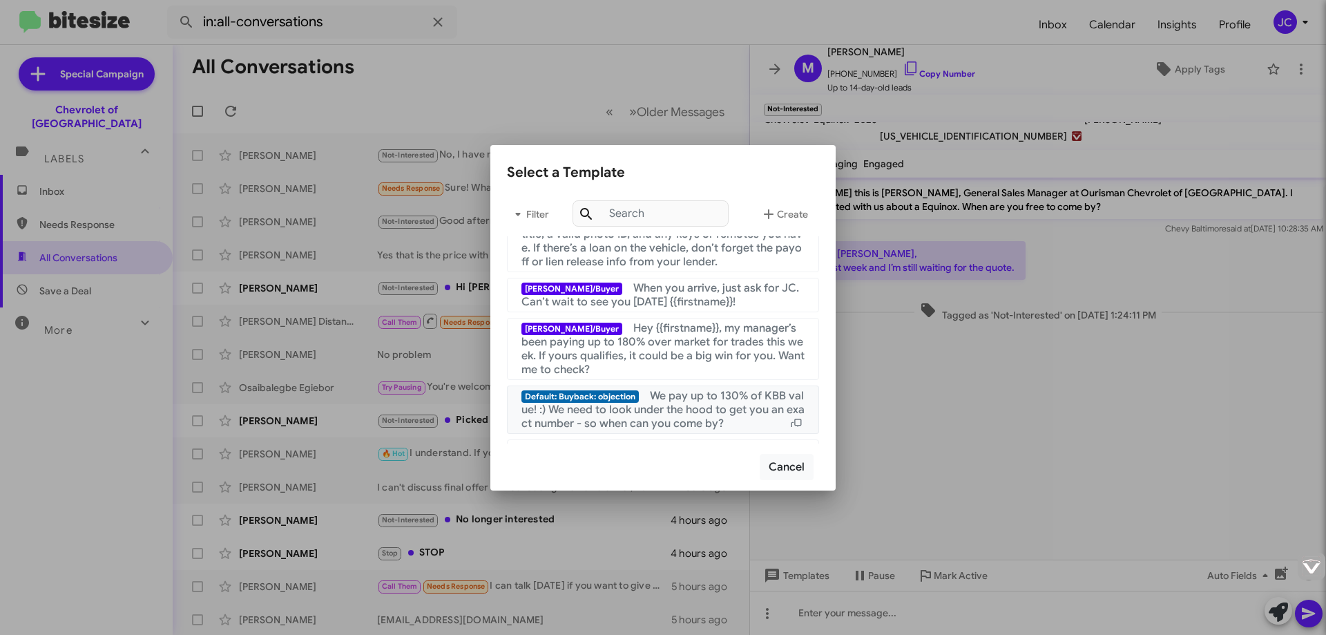
drag, startPoint x: 697, startPoint y: 417, endPoint x: 716, endPoint y: 416, distance: 18.7
click at [709, 417] on span "We pay up to 130% of KBB value! :) We need to look under the hood to get you an…" at bounding box center [663, 409] width 283 height 41
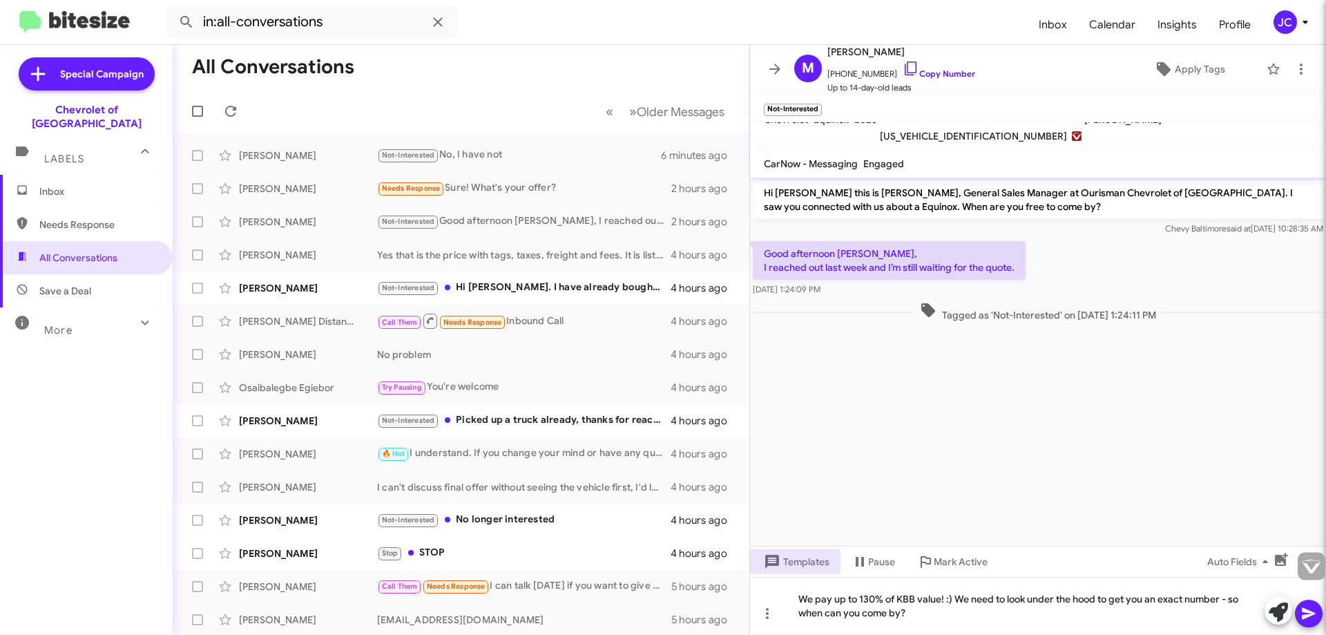
click at [1313, 613] on icon at bounding box center [1308, 614] width 13 height 12
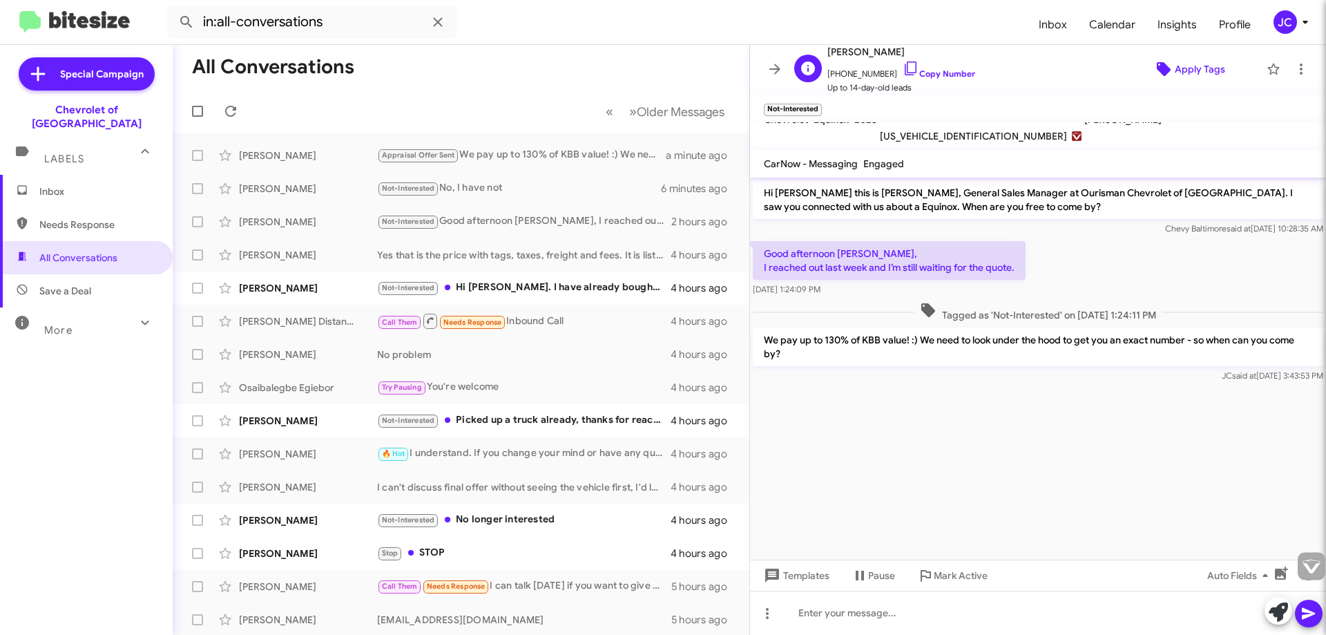
click at [1175, 79] on span "Apply Tags" at bounding box center [1200, 69] width 50 height 25
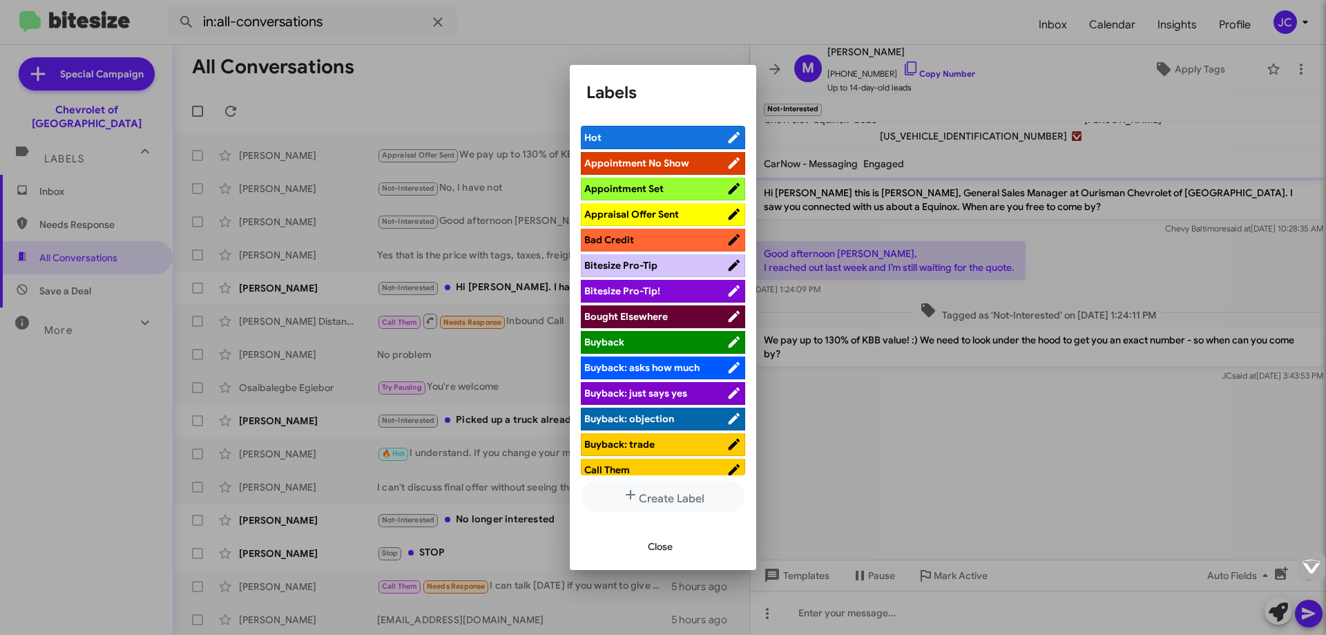
click at [669, 213] on span "Appraisal Offer Sent" at bounding box center [631, 214] width 95 height 12
click at [1001, 468] on div at bounding box center [663, 317] width 1326 height 635
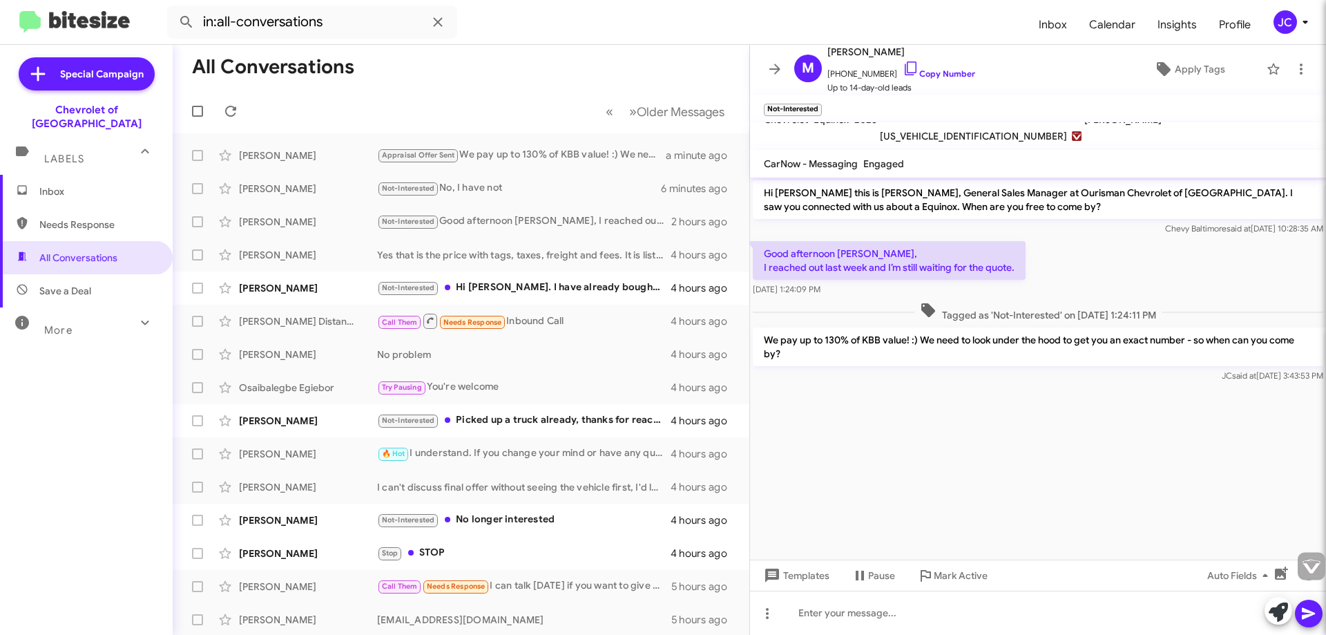
click at [944, 139] on span "[US_VEHICLE_IDENTIFICATION_NUMBER]" at bounding box center [973, 136] width 187 height 17
click at [444, 256] on div "Yes that is the price with tags, taxes, freight and fees. It is listed on the d…" at bounding box center [530, 255] width 306 height 14
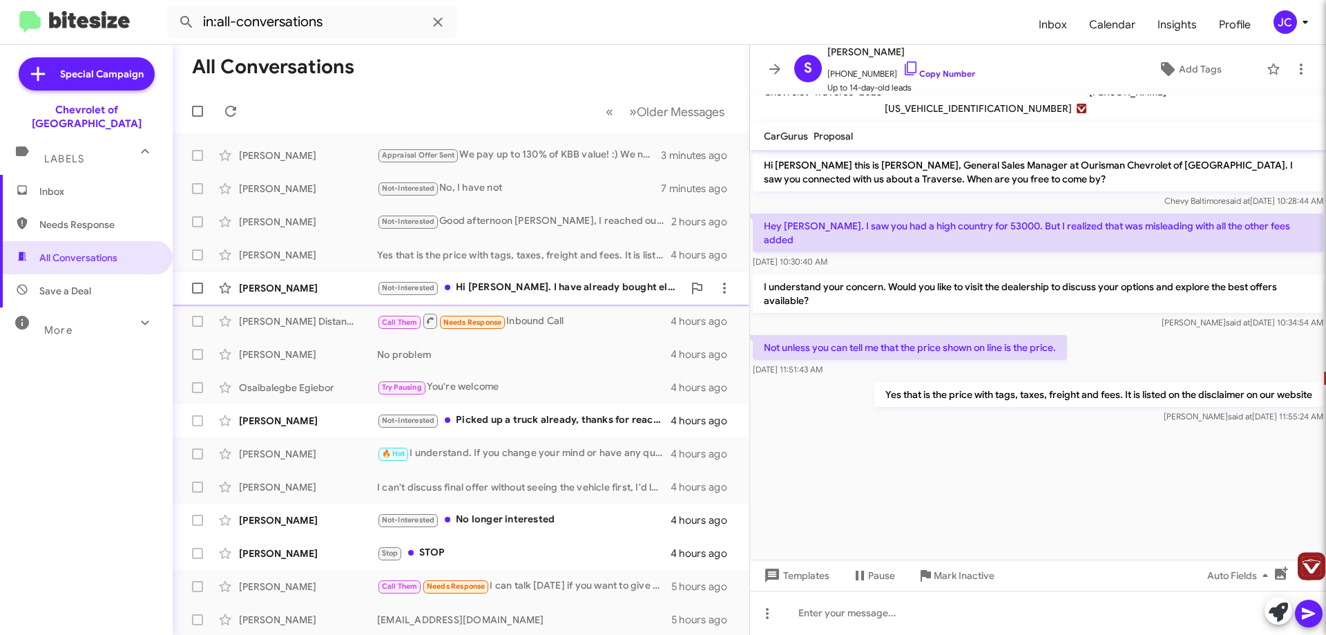
drag, startPoint x: 569, startPoint y: 295, endPoint x: 578, endPoint y: 296, distance: 9.0
click at [578, 296] on div "Not-Interested Hi [PERSON_NAME]. I have already bought elsewhere. Thanks" at bounding box center [530, 288] width 306 height 16
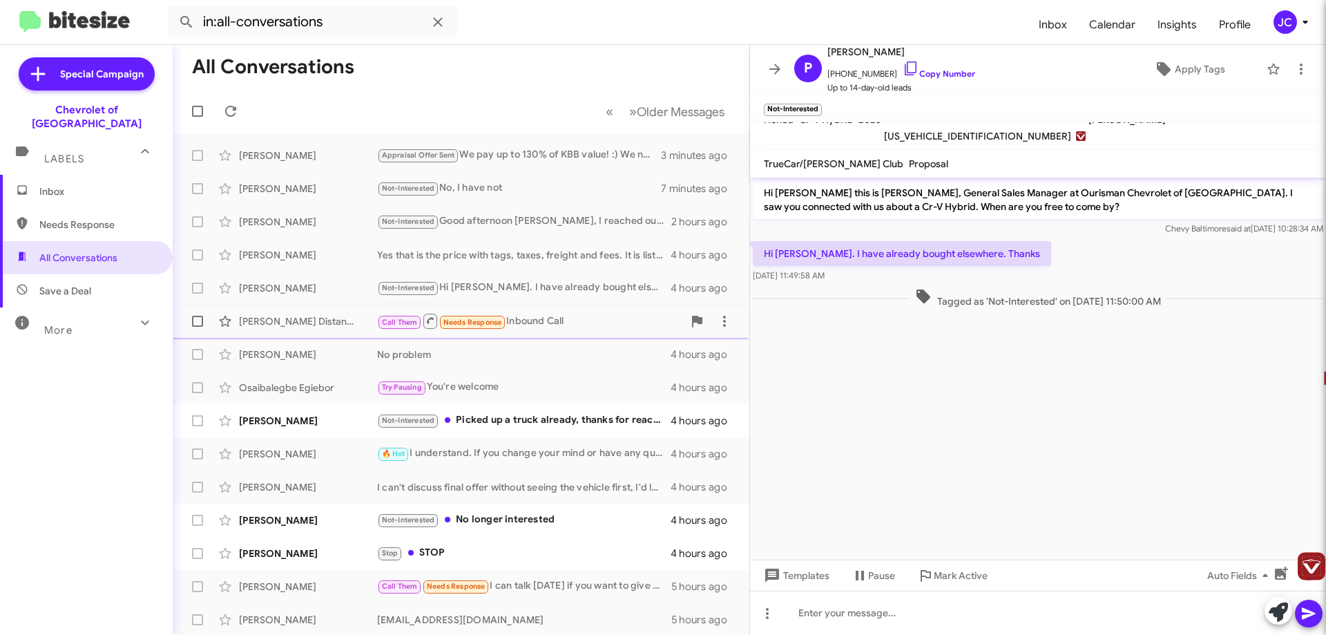
drag, startPoint x: 559, startPoint y: 329, endPoint x: 596, endPoint y: 337, distance: 38.2
click at [572, 332] on div "[PERSON_NAME] Distance Call Them Needs Response Inbound Call 4 hours ago" at bounding box center [461, 321] width 555 height 28
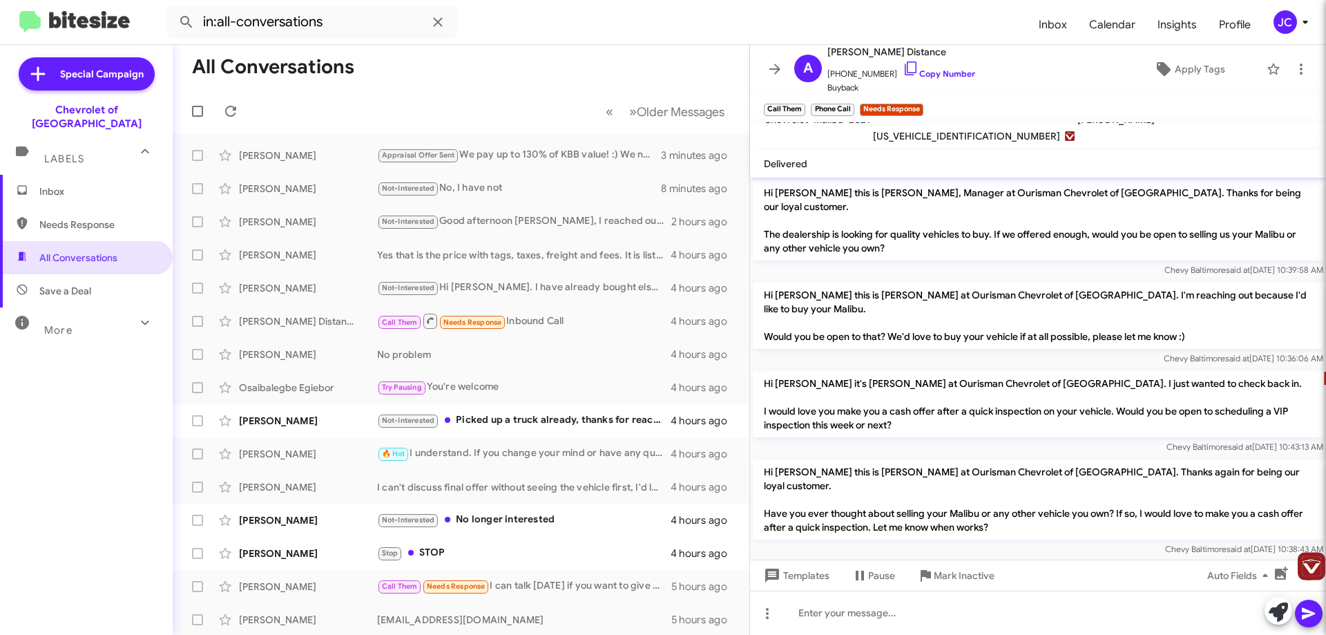
click at [839, 144] on div "Malibu" at bounding box center [828, 136] width 35 height 50
drag, startPoint x: 787, startPoint y: 163, endPoint x: 809, endPoint y: 187, distance: 32.3
click at [790, 200] on div "A [PERSON_NAME] Distance [PHONE_NUMBER] Copy Number Buyback Apply Tags Call The…" at bounding box center [1038, 340] width 576 height 590
click at [952, 150] on mat-toolbar "Delivered" at bounding box center [1038, 164] width 576 height 28
drag, startPoint x: 1169, startPoint y: 130, endPoint x: 1129, endPoint y: 133, distance: 39.5
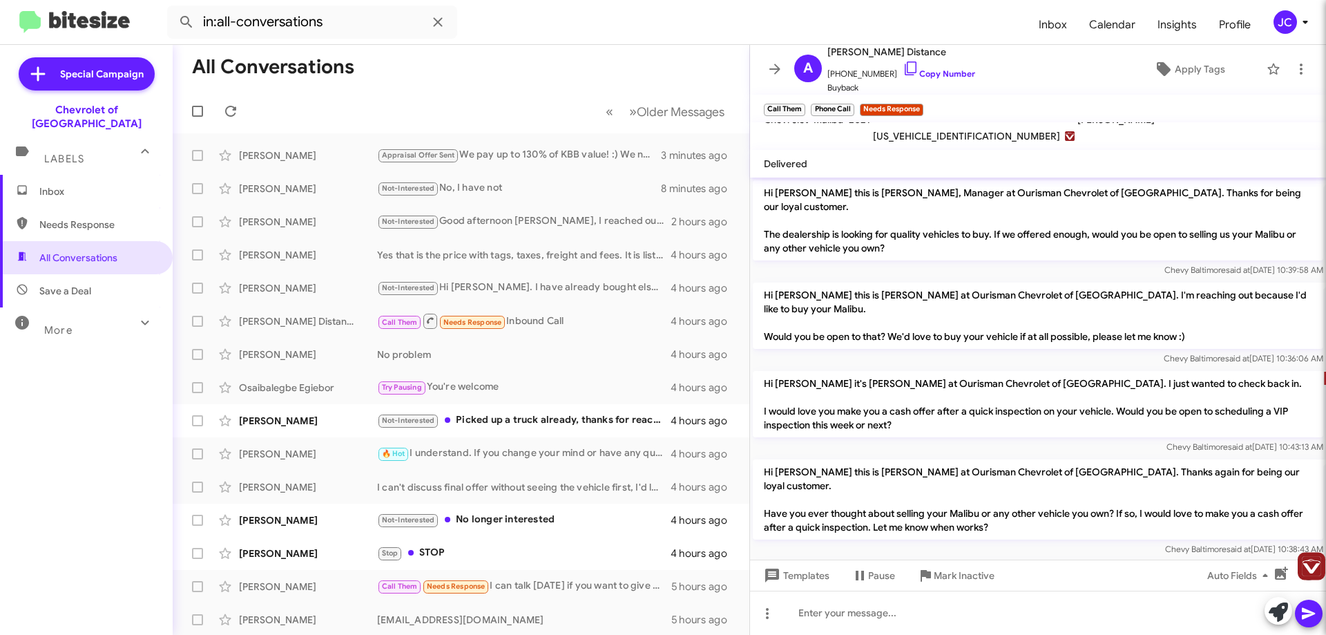
click at [1165, 130] on mat-toolbar "Chevrolet Malibu 2021 [PERSON_NAME]" at bounding box center [1038, 136] width 576 height 28
drag, startPoint x: 1028, startPoint y: 133, endPoint x: 1030, endPoint y: 159, distance: 26.3
click at [1031, 159] on div "A [PERSON_NAME] Distance [PHONE_NUMBER] Copy Number Buyback Apply Tags Call The…" at bounding box center [1038, 340] width 576 height 590
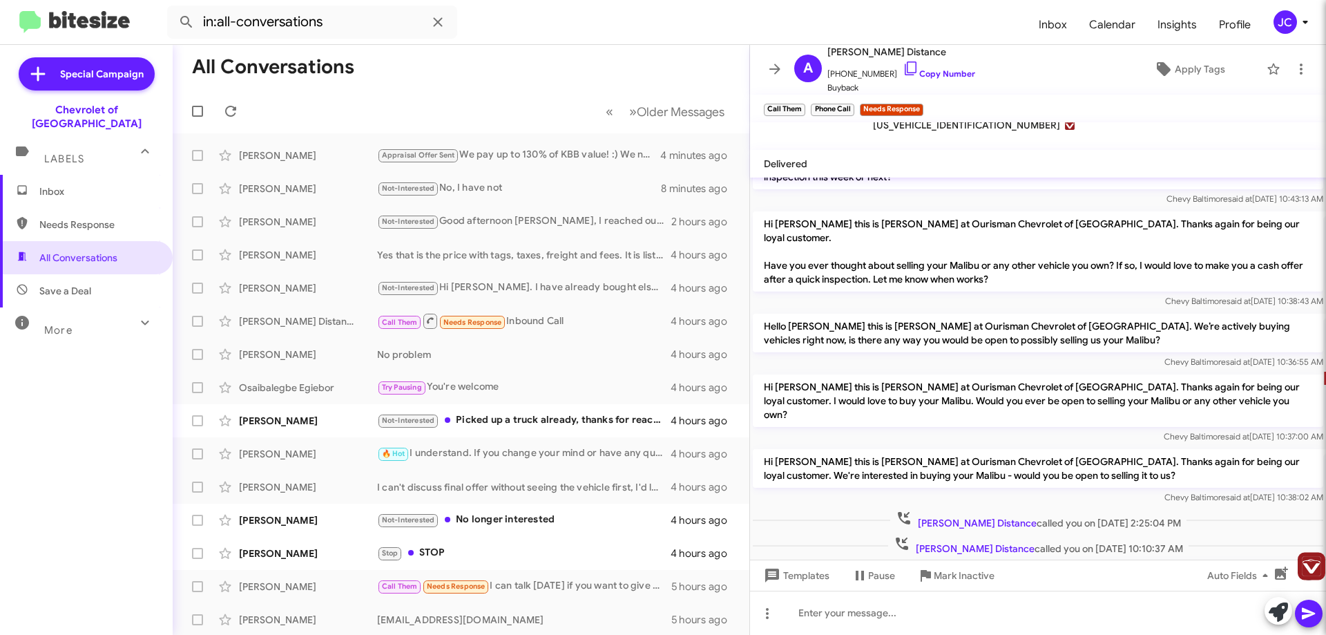
scroll to position [243, 0]
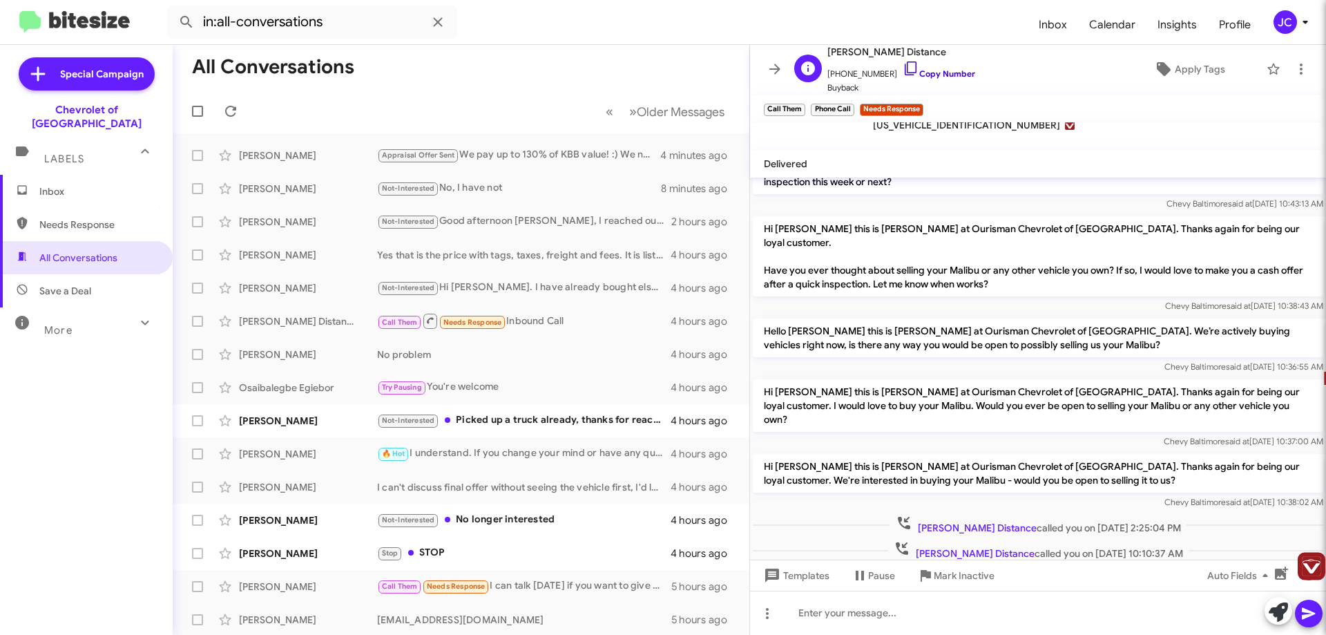
click at [925, 74] on link "Copy Number" at bounding box center [939, 73] width 73 height 10
copy div "[PERSON_NAME] Delivered"
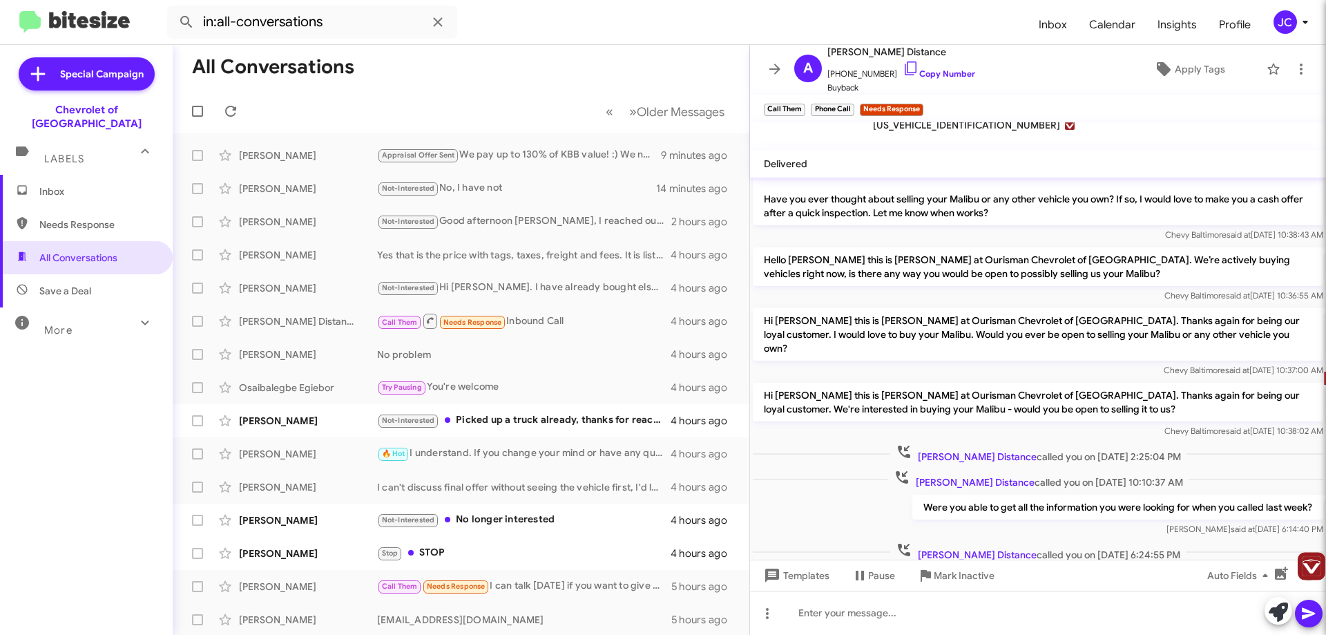
scroll to position [381, 0]
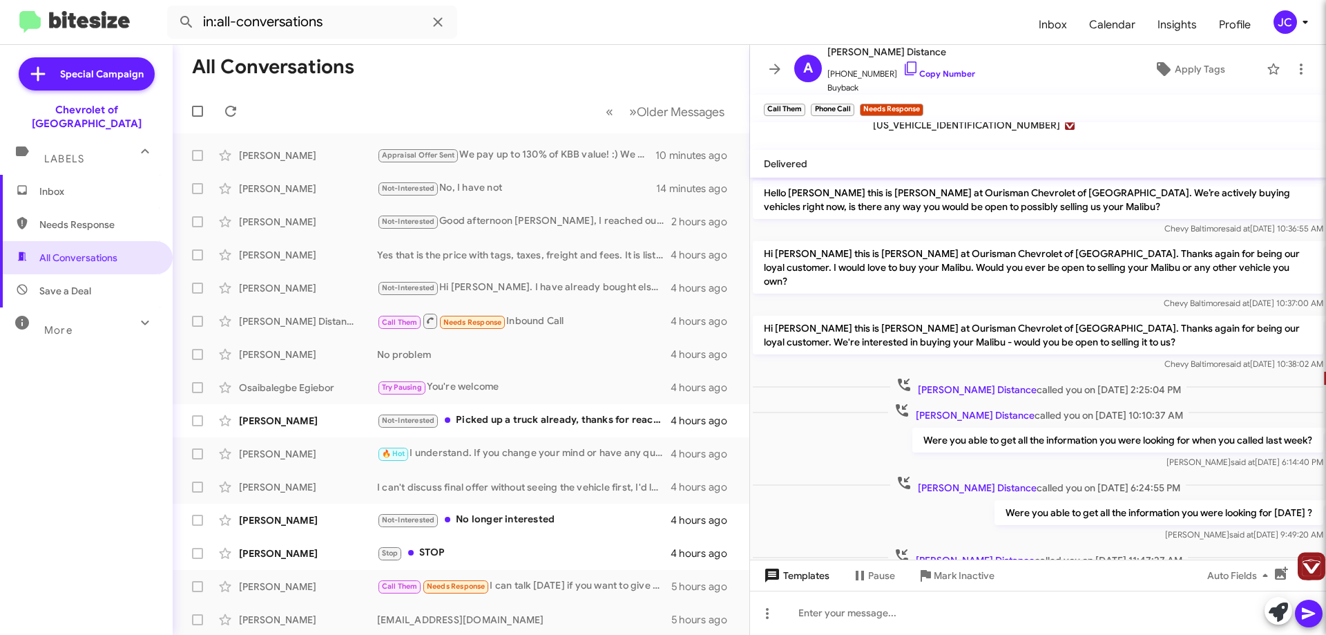
click at [804, 580] on span "Templates" at bounding box center [795, 575] width 68 height 25
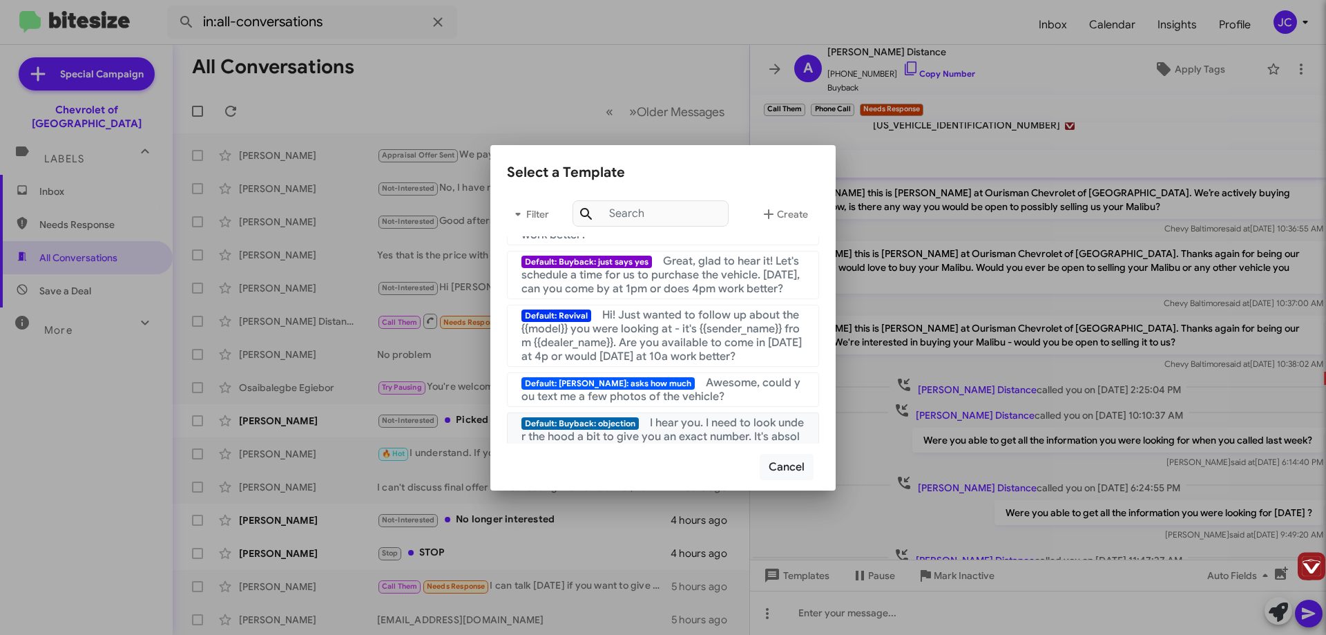
scroll to position [622, 0]
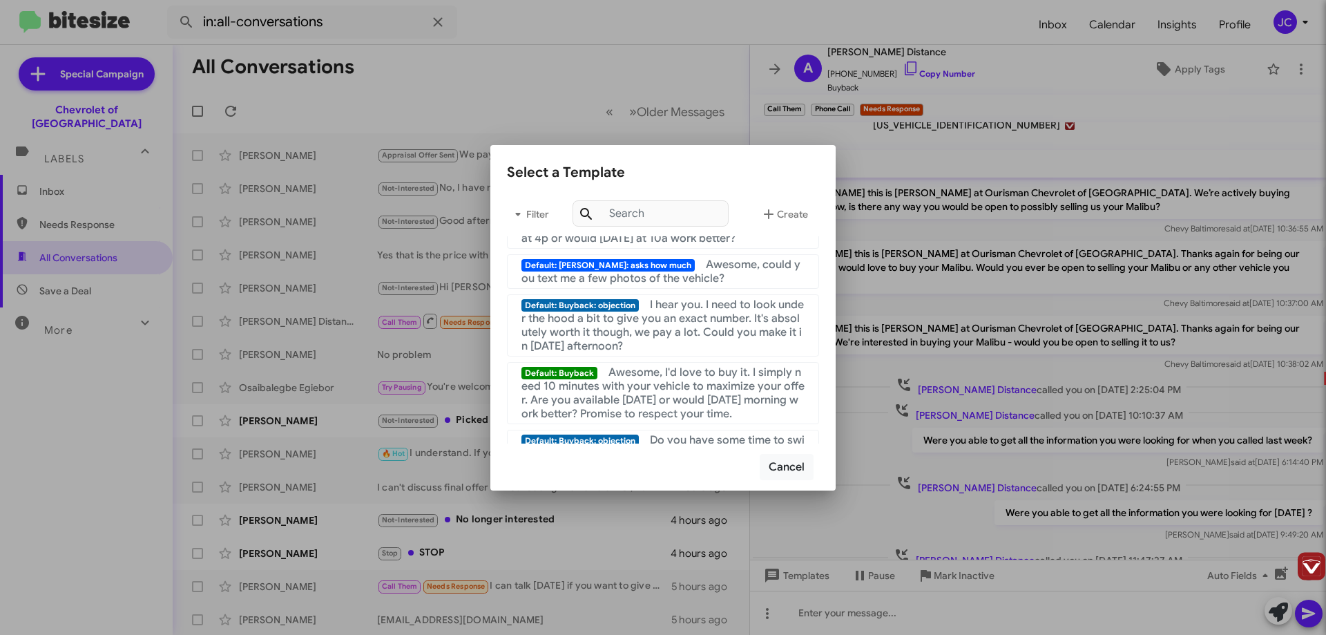
drag, startPoint x: 1062, startPoint y: 215, endPoint x: 1071, endPoint y: 226, distance: 14.2
click at [1062, 216] on div at bounding box center [663, 317] width 1326 height 635
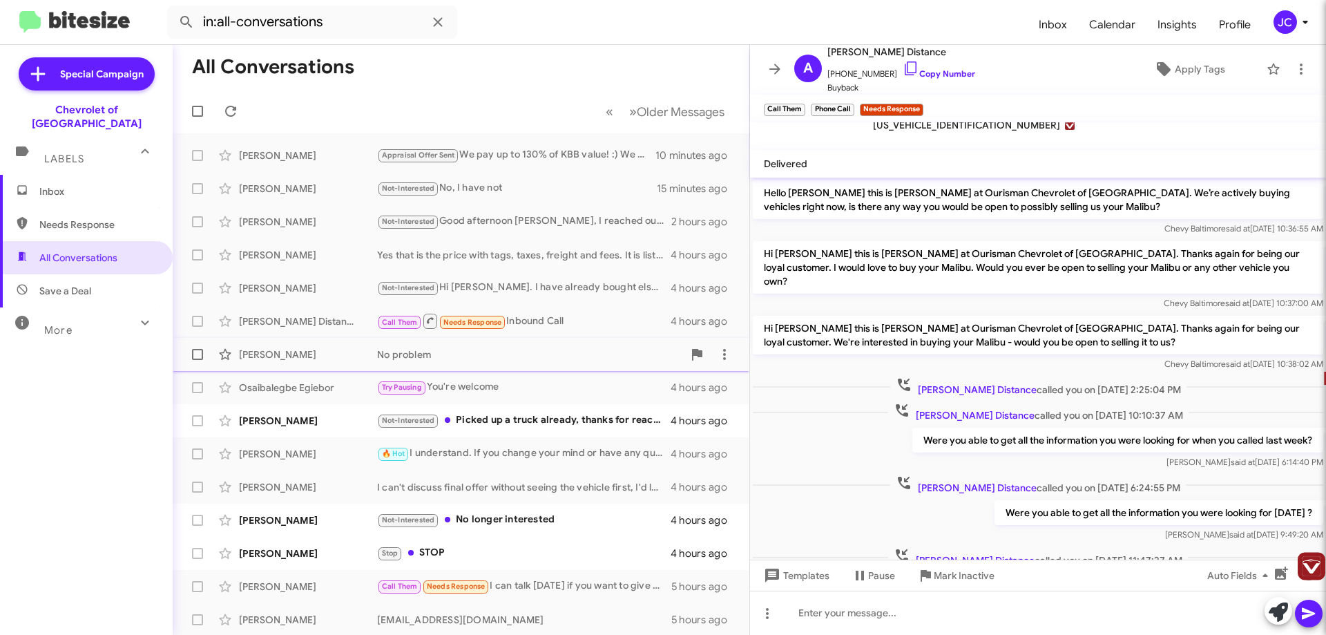
click at [522, 360] on div "No problem" at bounding box center [530, 354] width 306 height 14
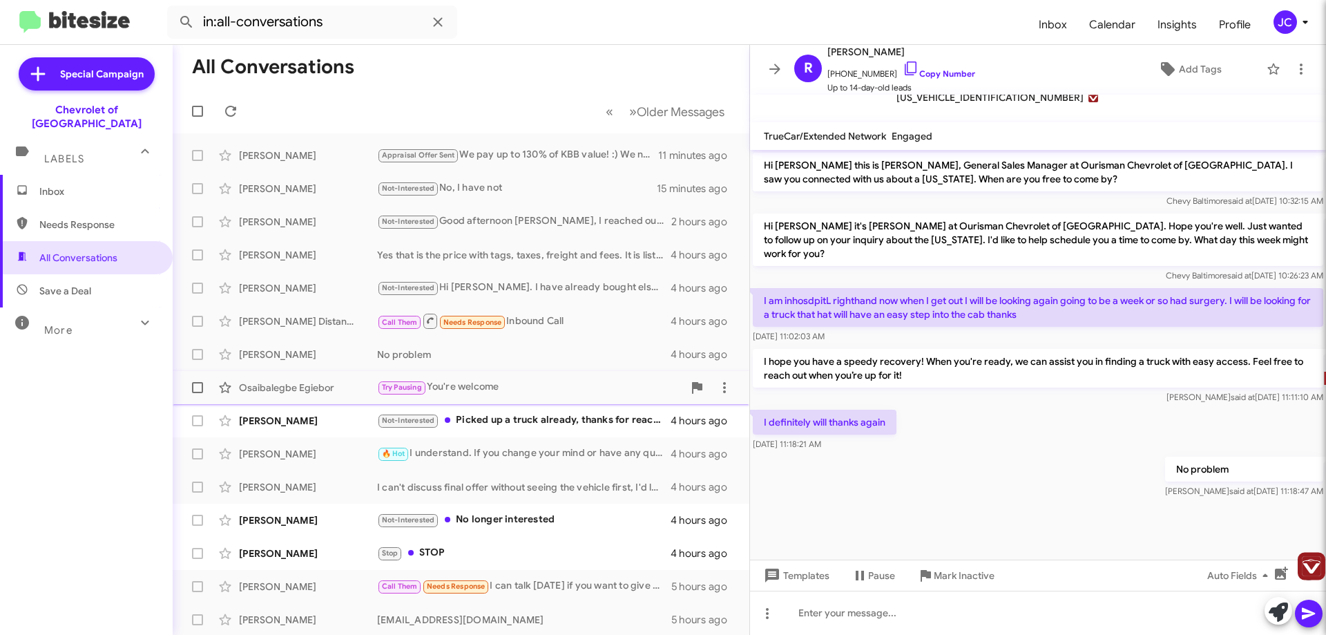
click at [591, 383] on div "Try Pausing You're welcome" at bounding box center [530, 387] width 306 height 16
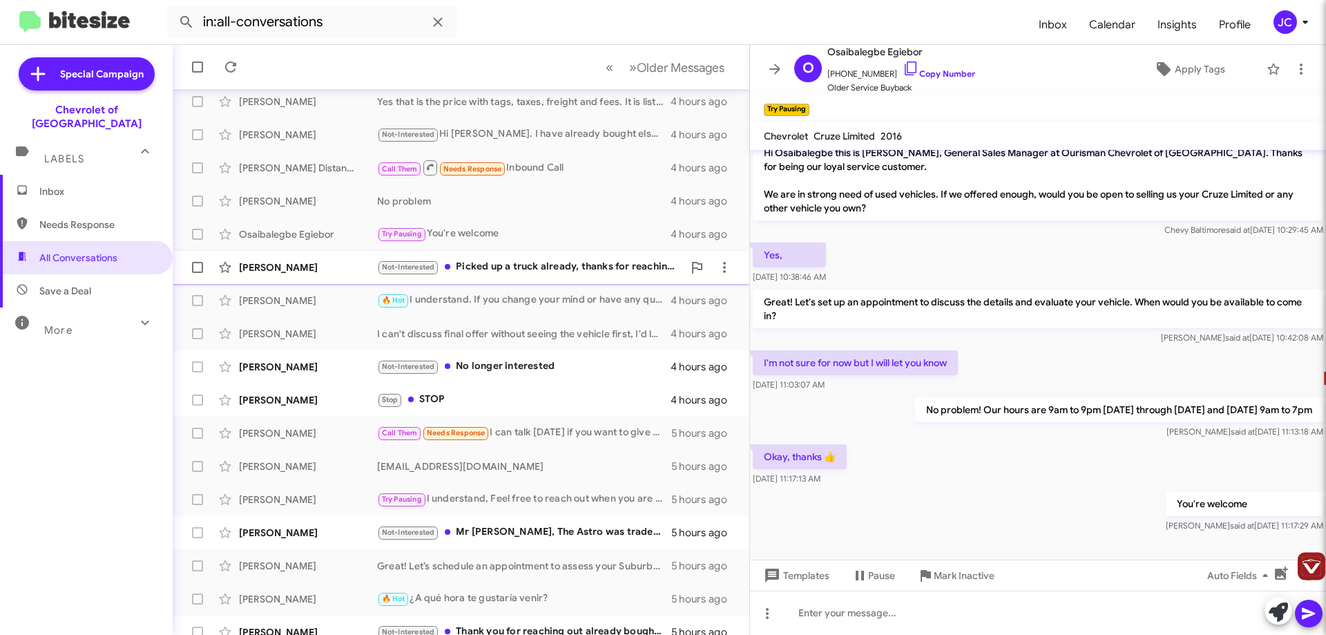
scroll to position [167, 0]
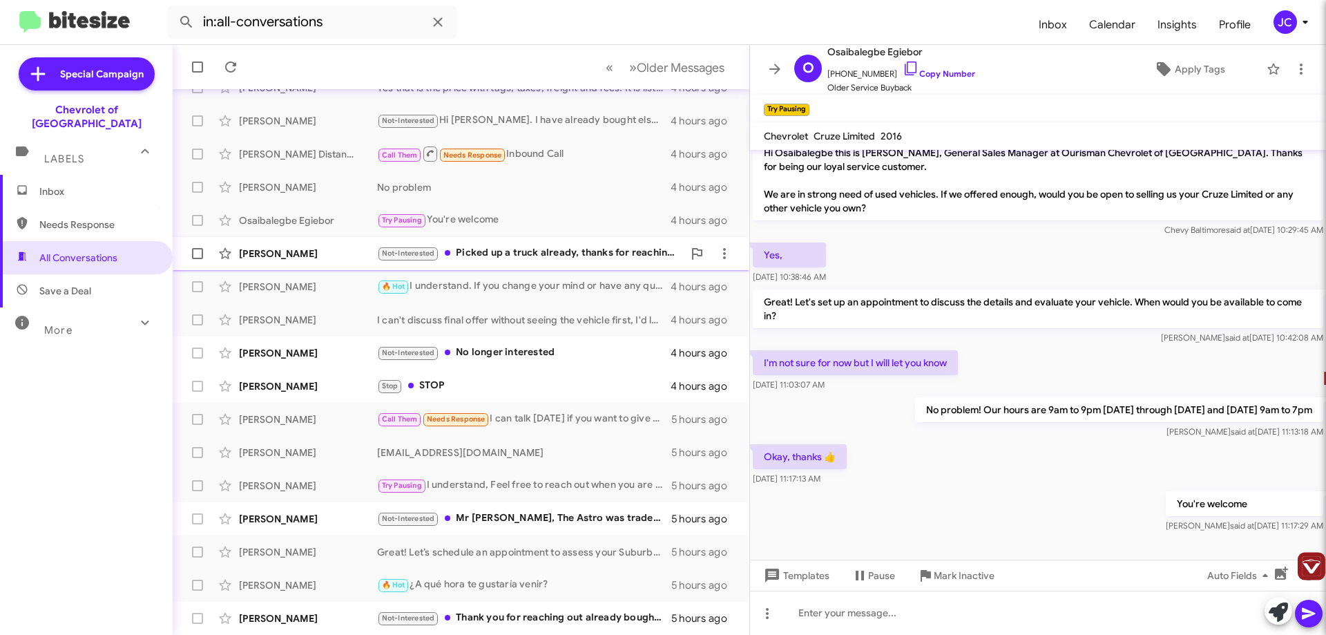
click at [543, 256] on div "Not-Interested Picked up a truck already, thanks for reaching out" at bounding box center [530, 253] width 306 height 16
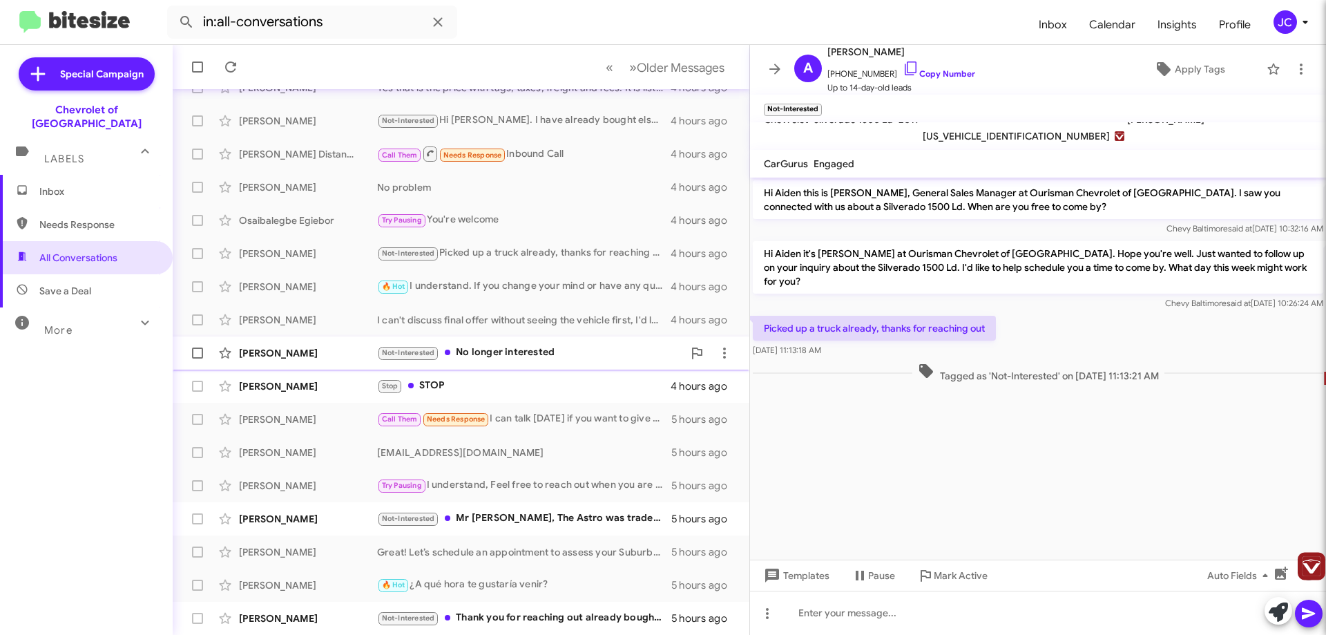
click at [607, 364] on div "[PERSON_NAME] Not-Interested No longer interested 4 hours ago" at bounding box center [461, 353] width 555 height 28
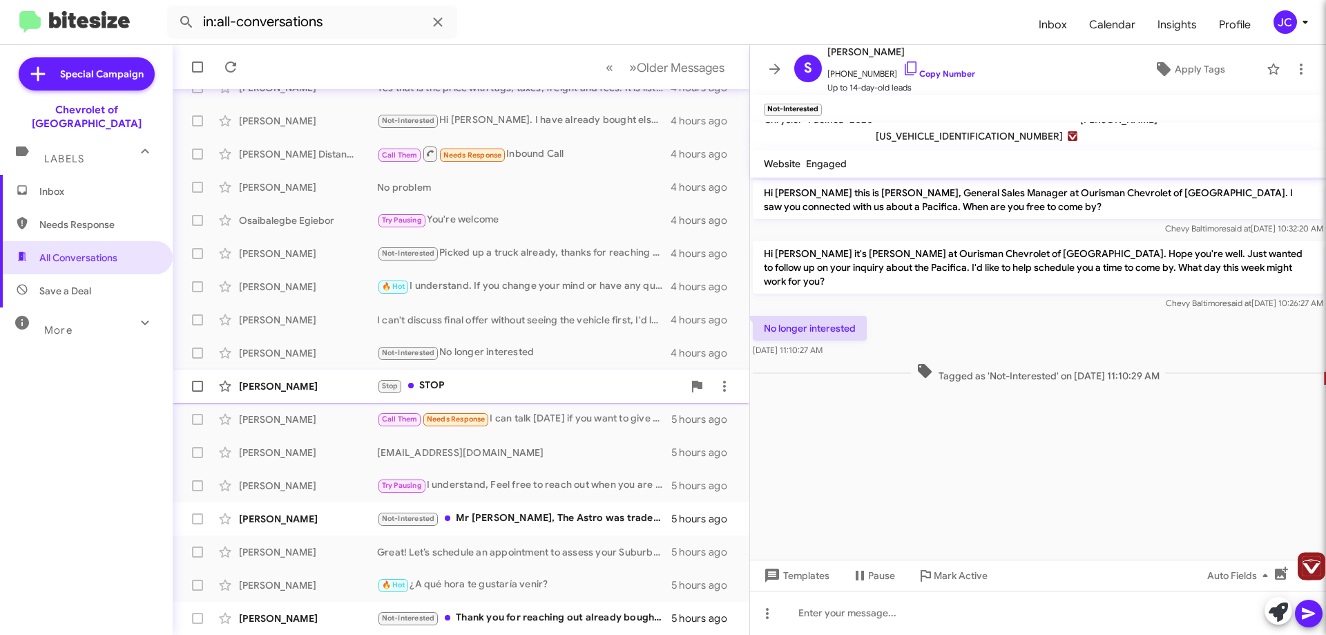
click at [477, 394] on div "Stop STOP" at bounding box center [530, 386] width 306 height 16
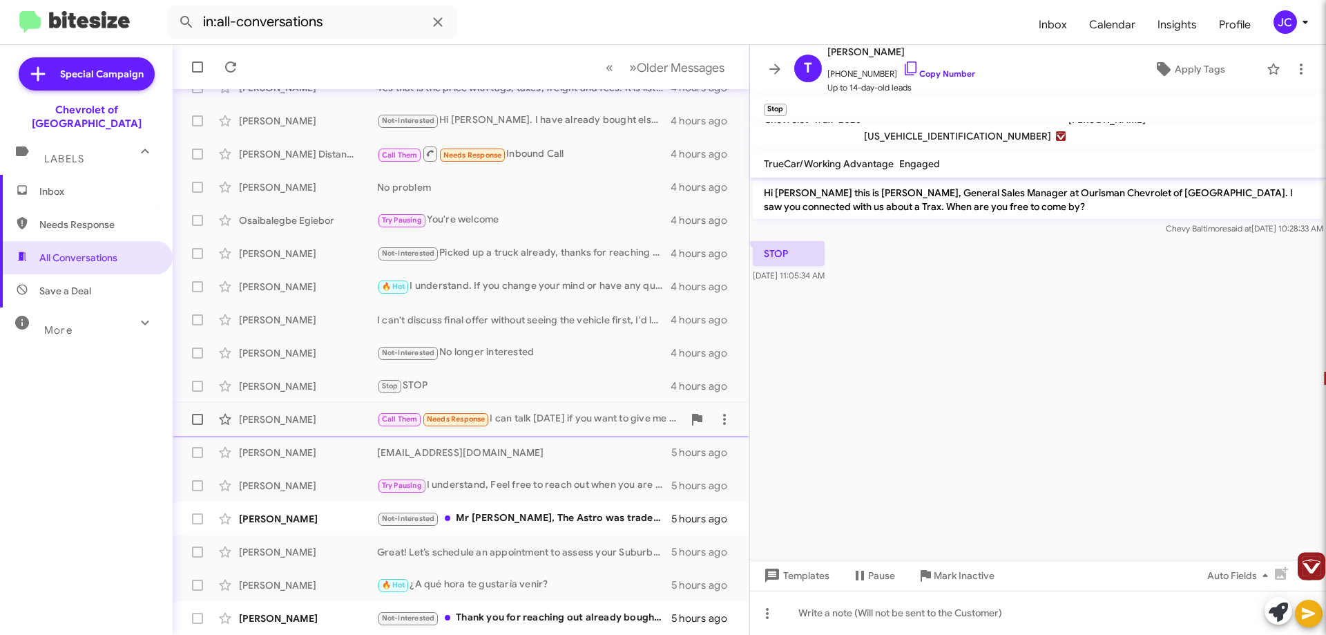
click at [582, 427] on div "Call Them Needs Response I can talk [DATE] if you want to give me a call during…" at bounding box center [530, 419] width 306 height 16
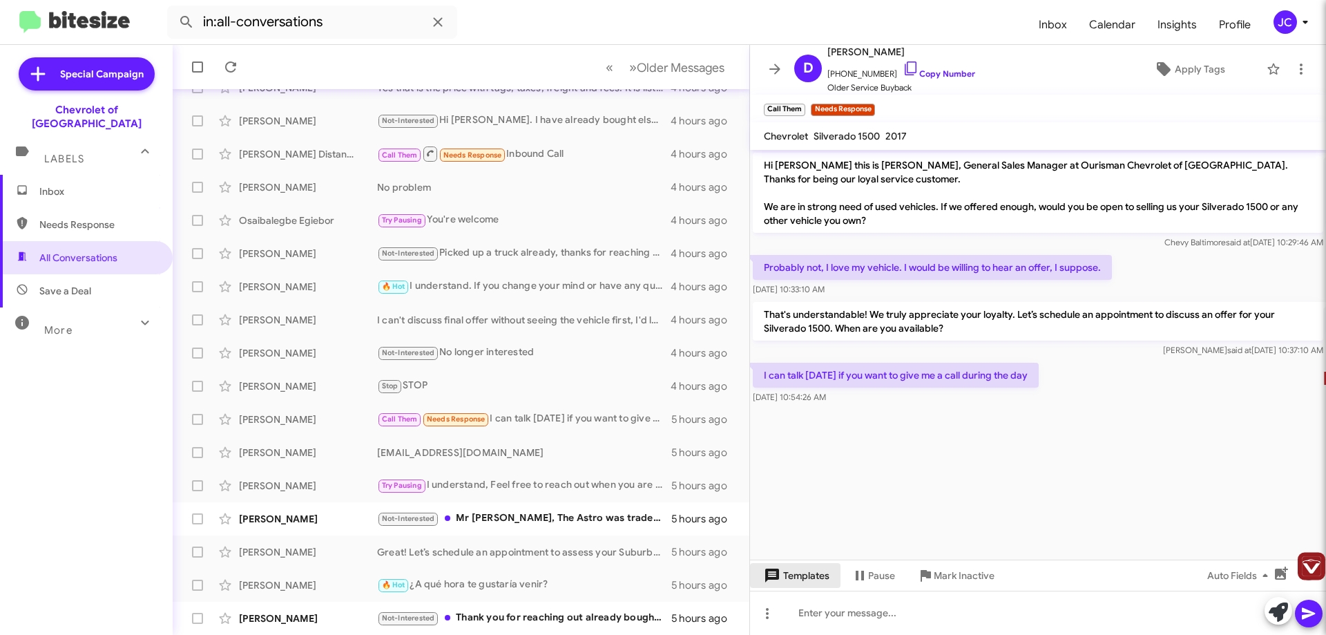
click at [814, 577] on span "Templates" at bounding box center [795, 575] width 68 height 25
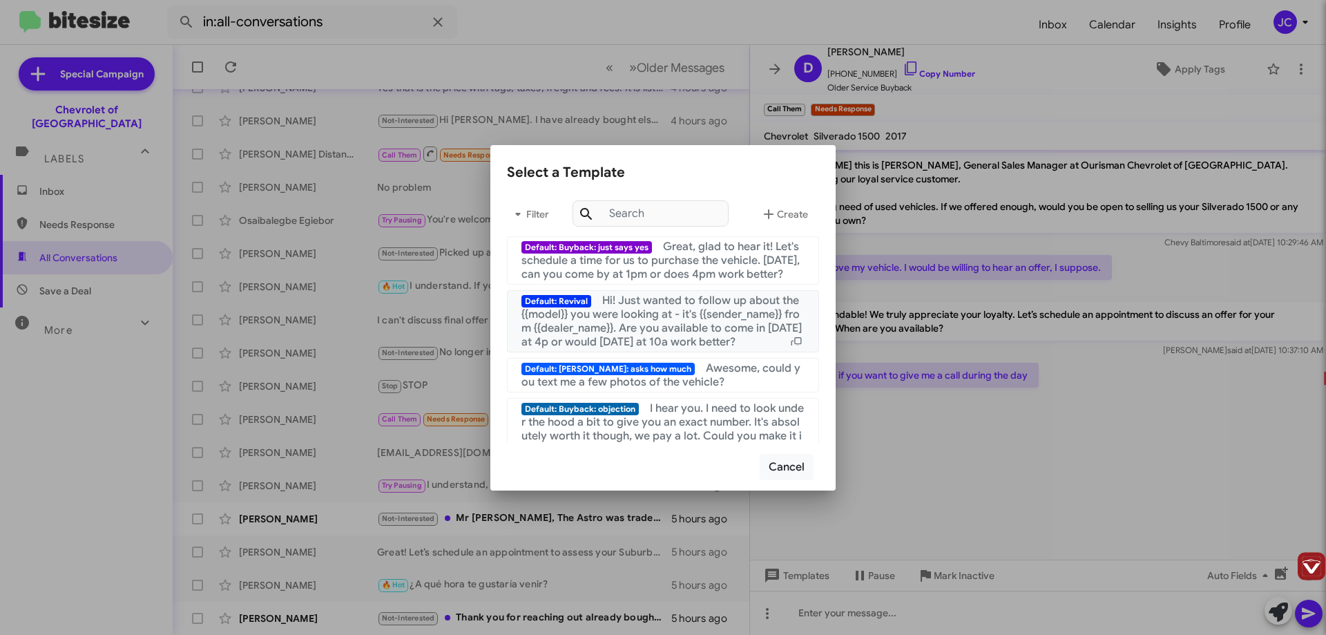
scroll to position [311, 0]
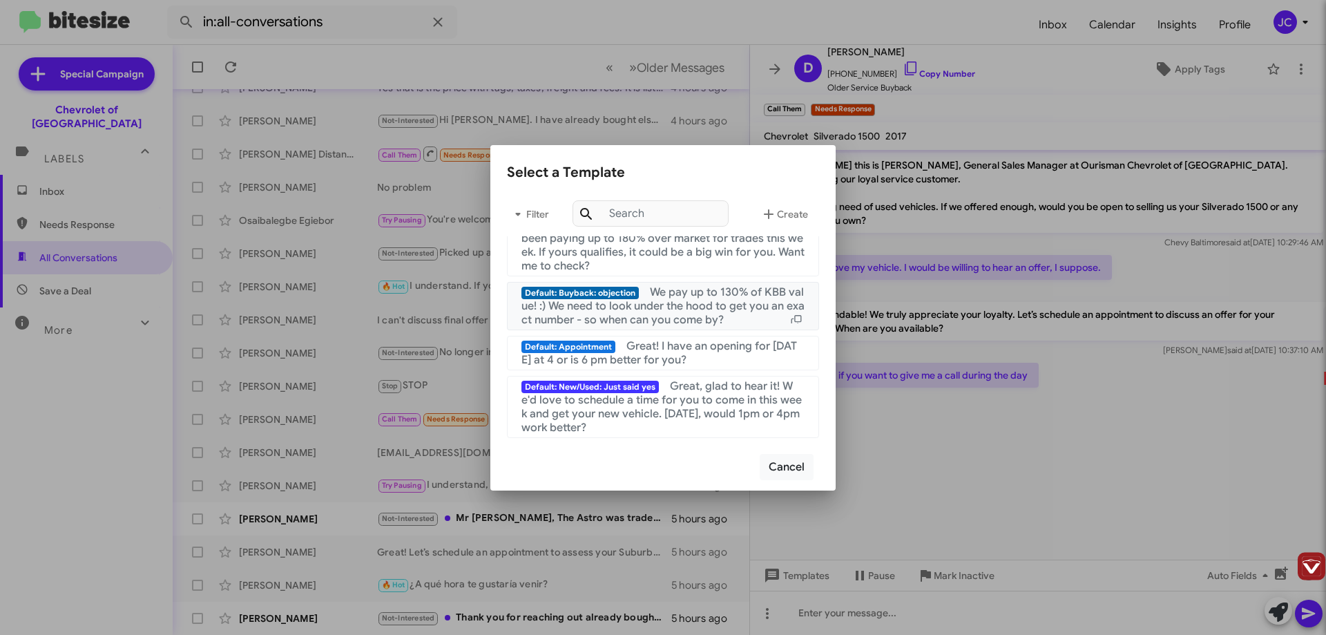
click at [663, 311] on span "We pay up to 130% of KBB value! :) We need to look under the hood to get you an…" at bounding box center [663, 305] width 283 height 41
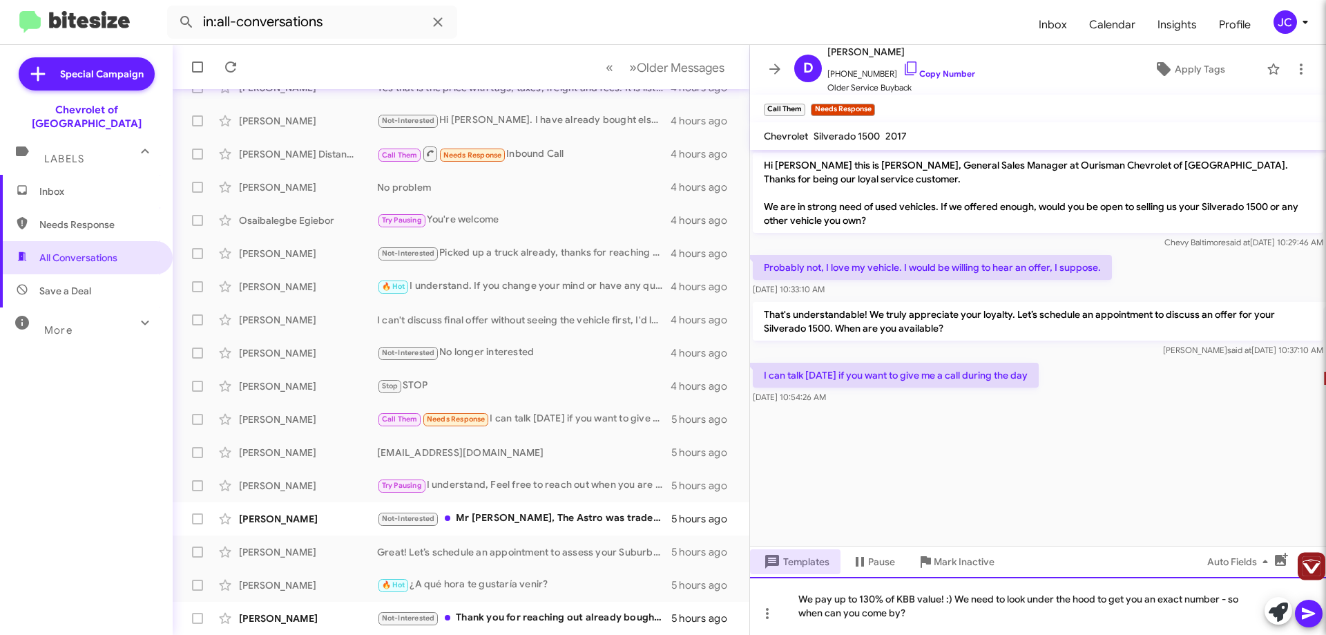
click at [868, 602] on div "We pay up to 130% of KBB value! :) We need to look under the hood to get you an…" at bounding box center [1038, 606] width 576 height 58
click at [1308, 609] on icon at bounding box center [1309, 613] width 17 height 17
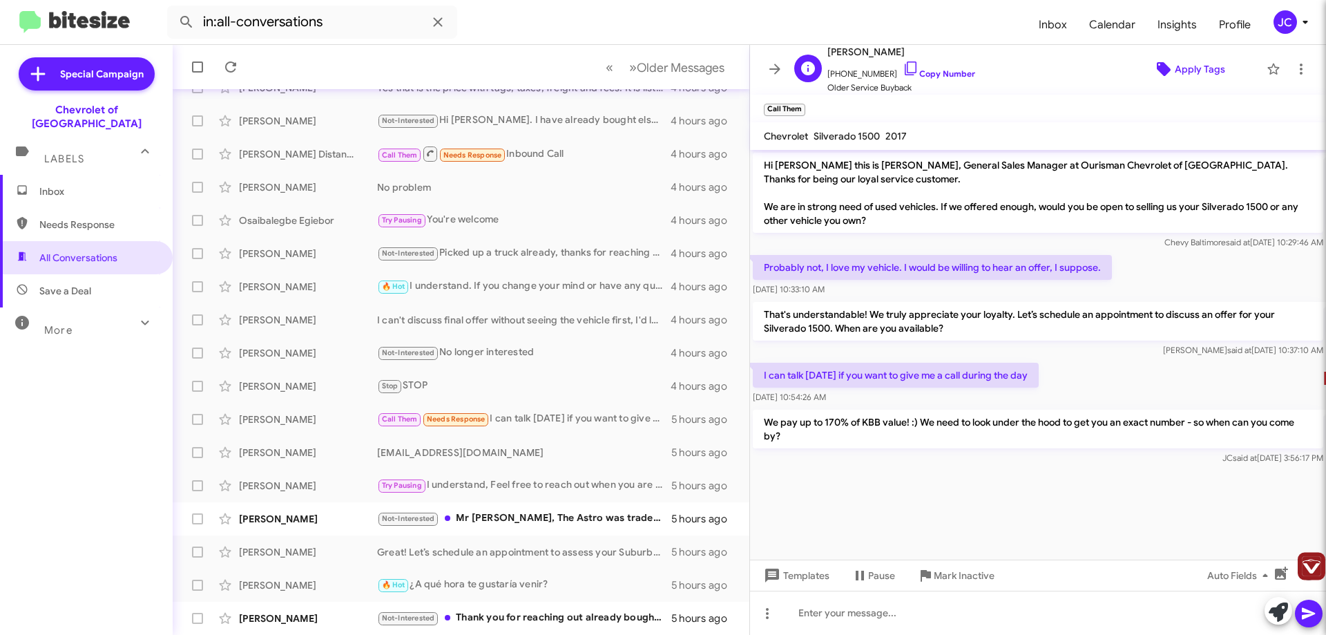
click at [1187, 72] on span "Apply Tags" at bounding box center [1200, 69] width 50 height 25
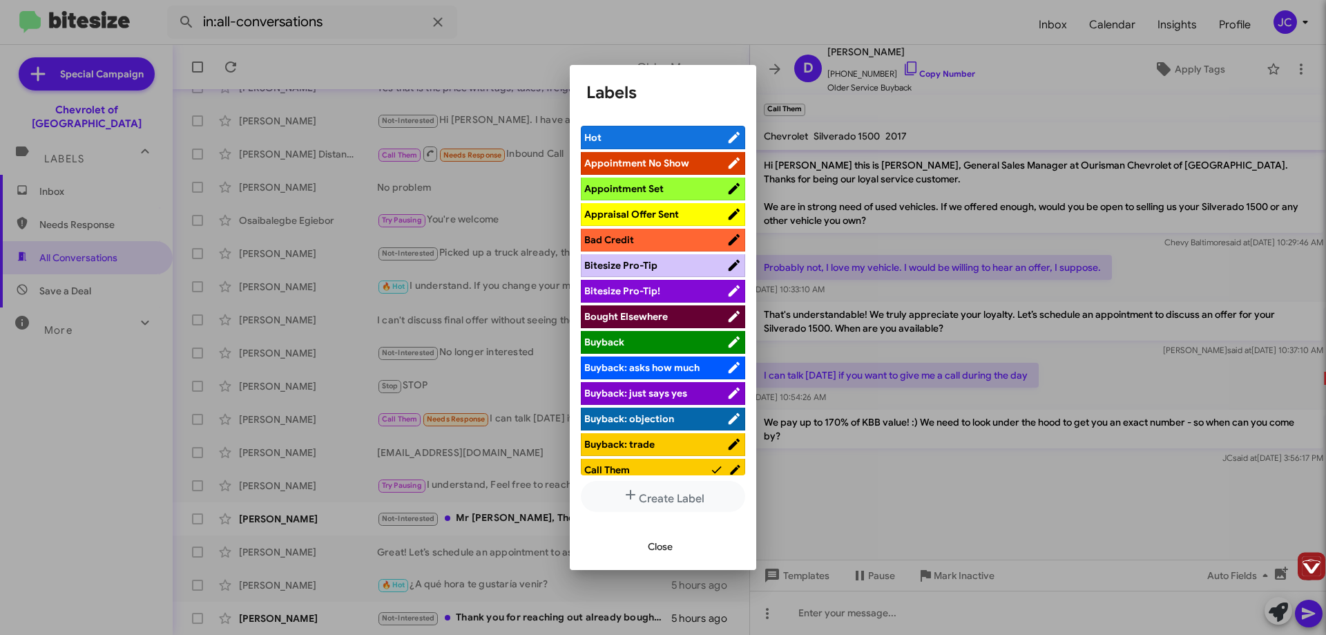
click at [646, 213] on span "Appraisal Offer Sent" at bounding box center [631, 214] width 95 height 12
click at [1024, 400] on div at bounding box center [663, 317] width 1326 height 635
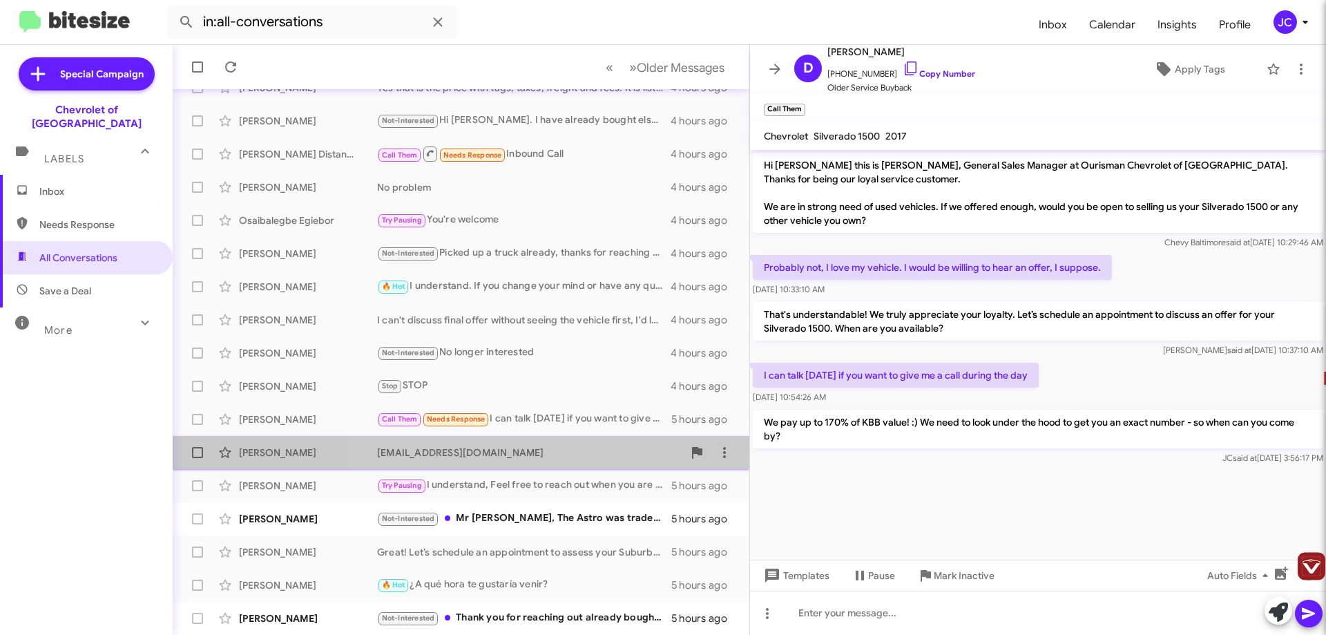
click at [544, 449] on div "[EMAIL_ADDRESS][DOMAIN_NAME]" at bounding box center [530, 453] width 306 height 14
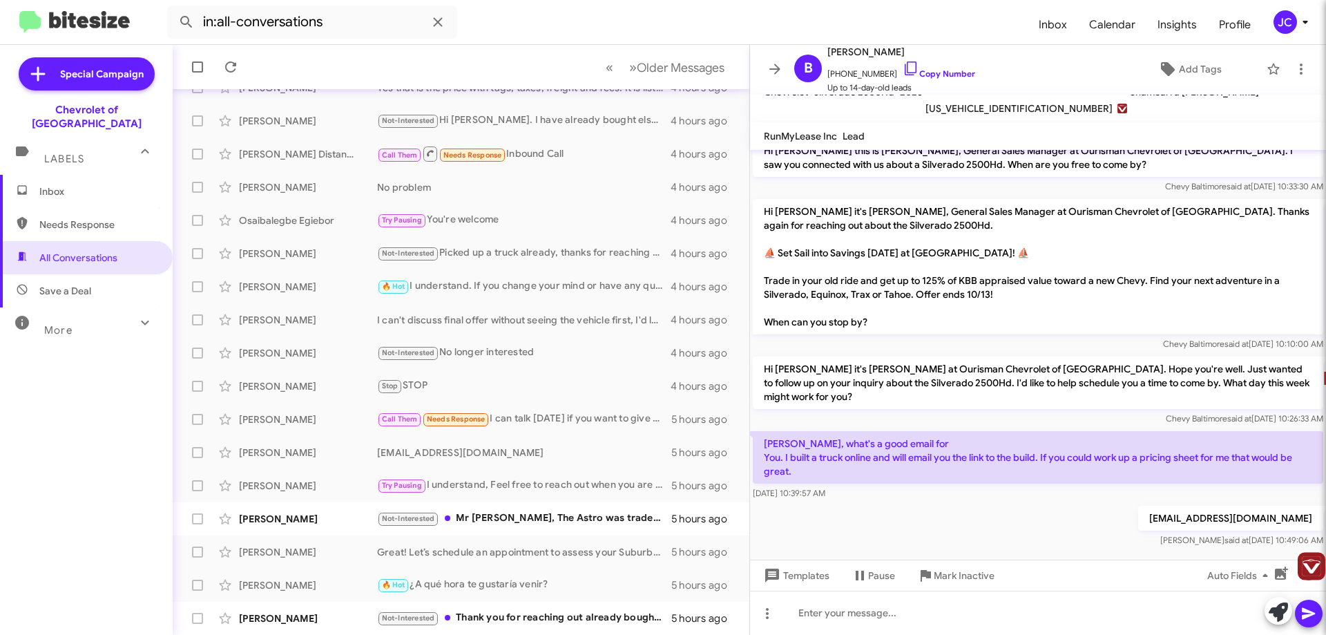
scroll to position [22, 0]
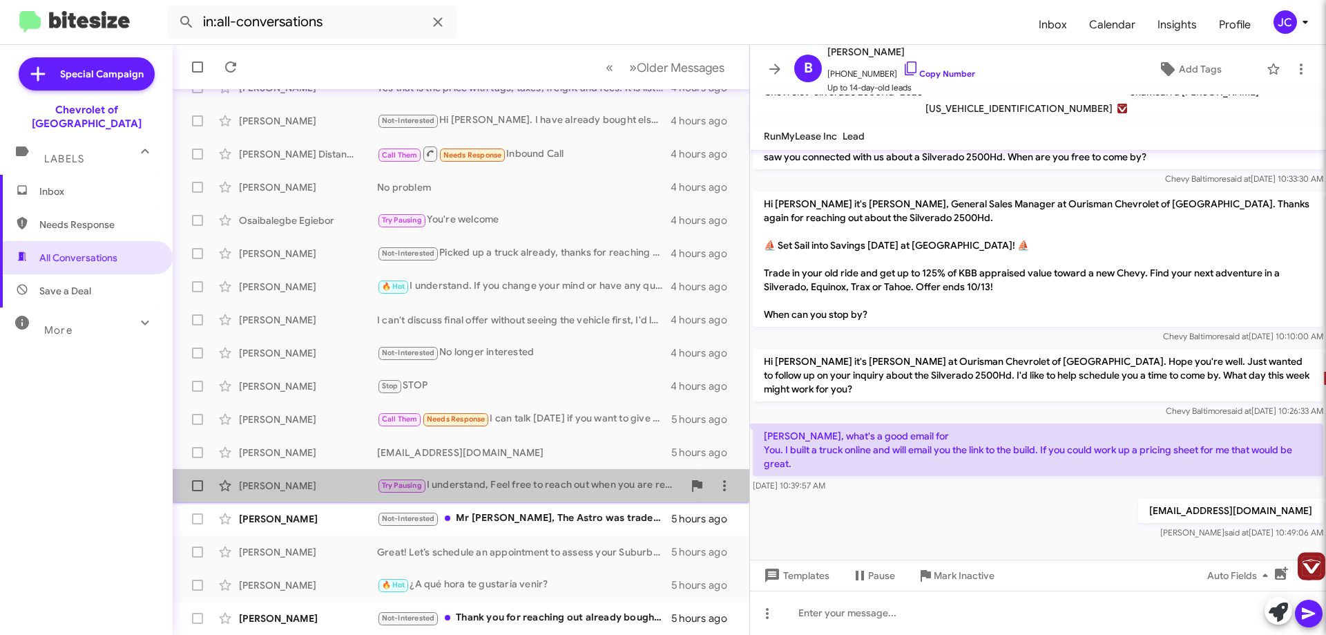
click at [513, 482] on div "Try Pausing I understand, Feel free to reach out when you are ready to move for…" at bounding box center [530, 485] width 306 height 16
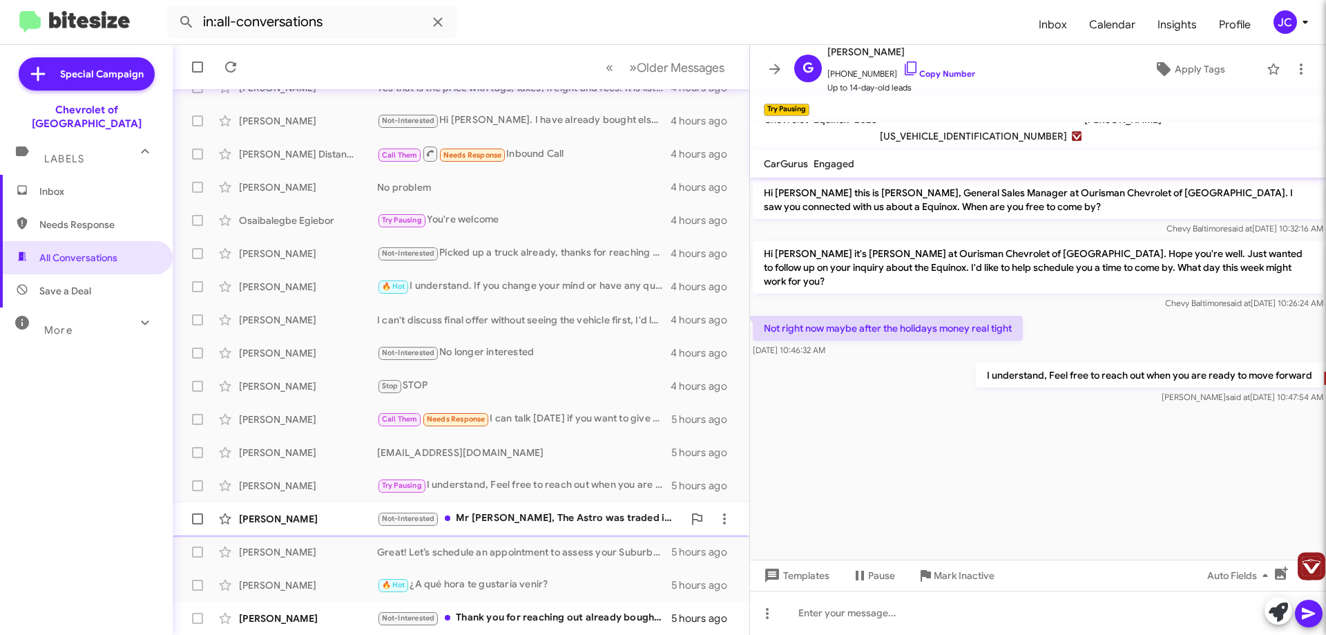
click at [539, 514] on div "Not-Interested Mr [PERSON_NAME], The Astro was traded in last year at Ourisman.…" at bounding box center [530, 518] width 306 height 16
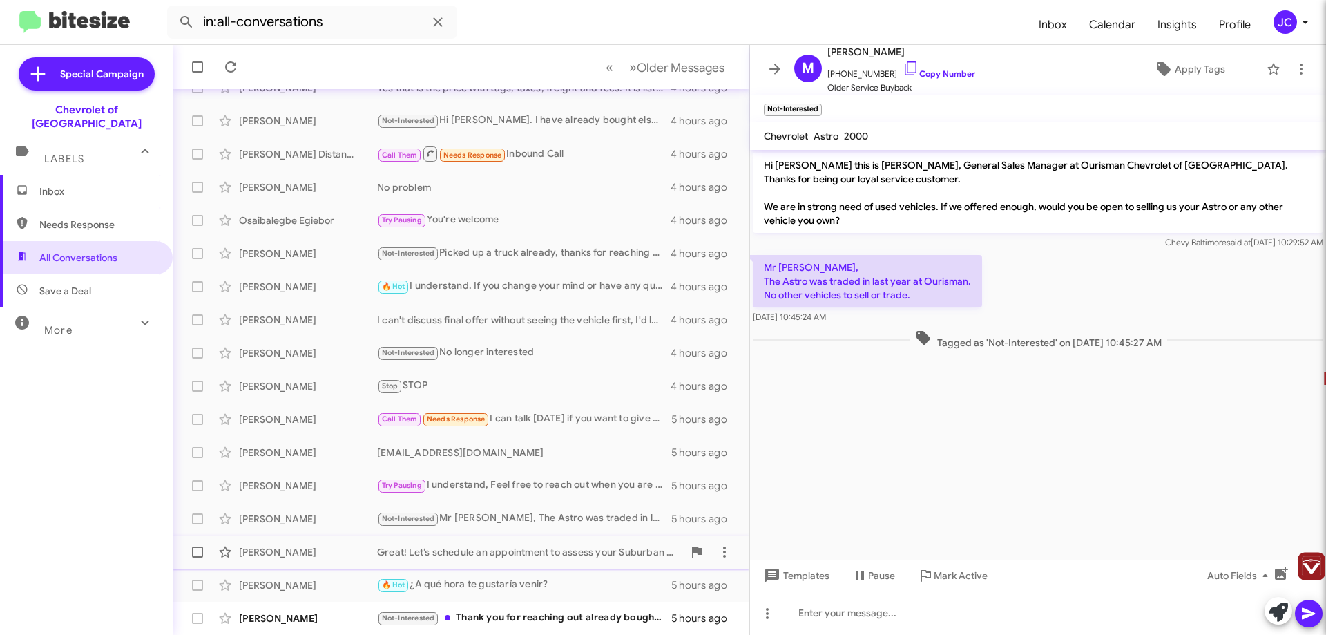
click at [546, 557] on div "Great! Let’s schedule an appointment to assess your Suburban 1500 and discuss t…" at bounding box center [530, 552] width 306 height 14
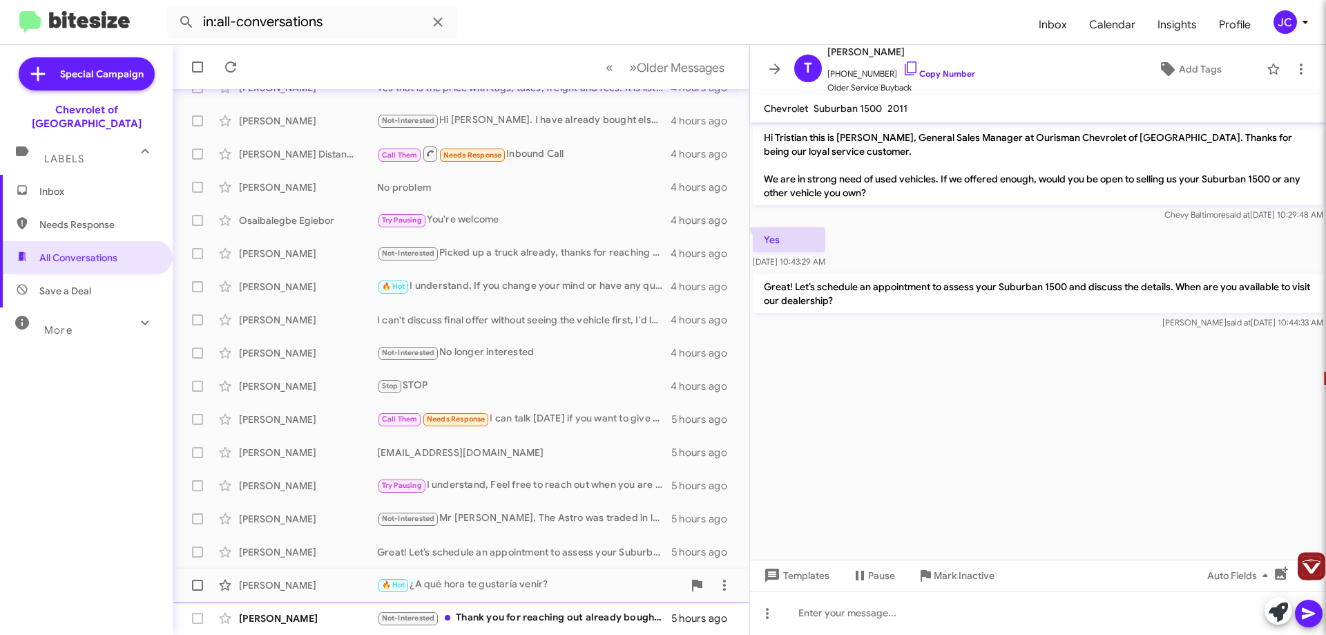
click at [501, 577] on div "🔥 Hot ¿A qué hora te gustaría venir?" at bounding box center [530, 585] width 306 height 16
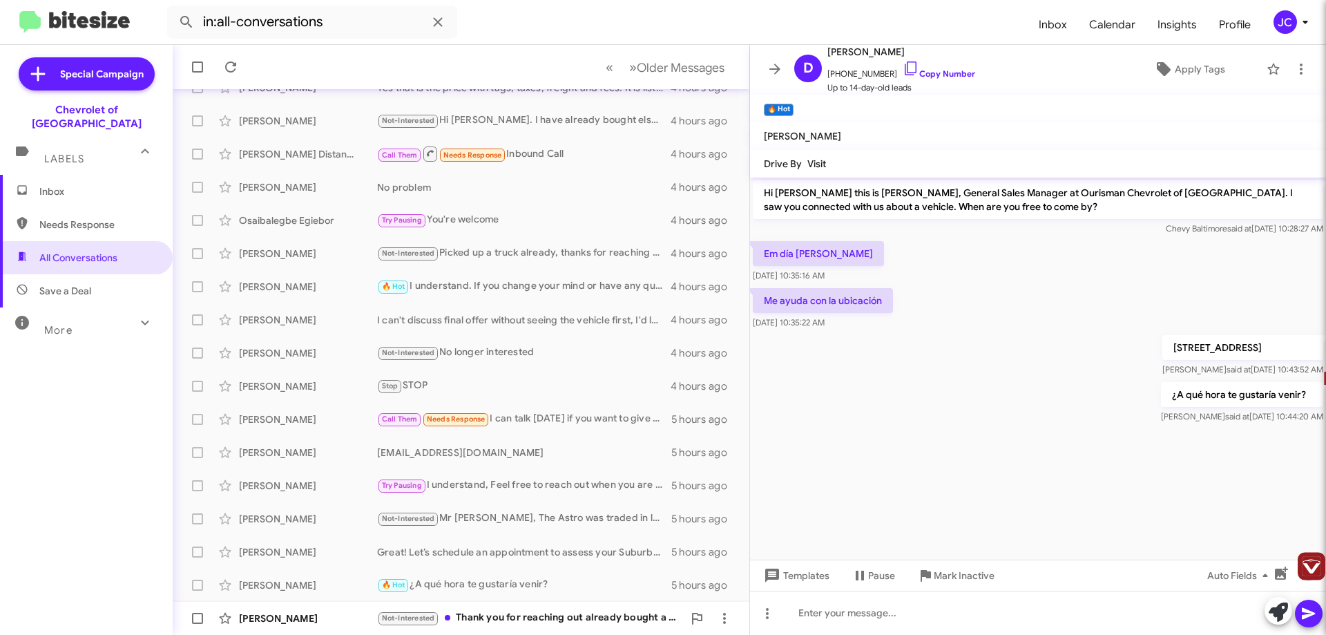
click at [549, 627] on div "[PERSON_NAME] Not-Interested Thank you for reaching out already bought a car 5 …" at bounding box center [461, 618] width 555 height 28
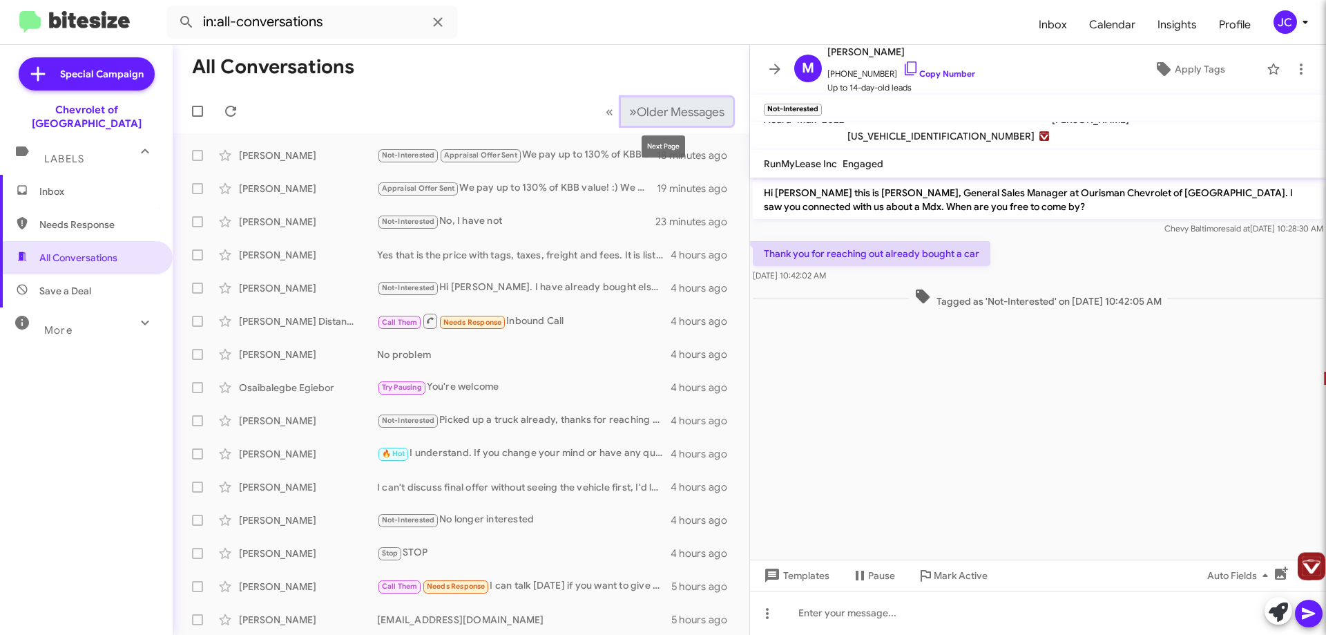
click at [637, 115] on span "Older Messages" at bounding box center [681, 111] width 88 height 15
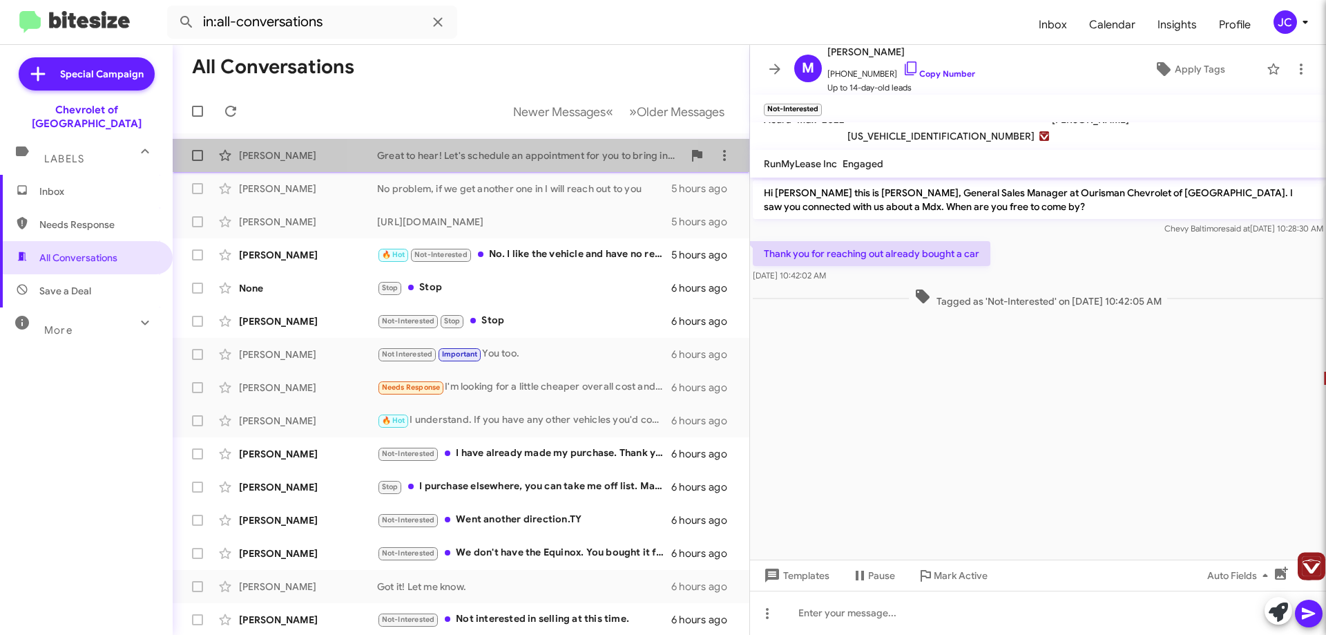
click at [467, 165] on div "[PERSON_NAME] Great to hear! Let's schedule an appointment for you to bring in …" at bounding box center [461, 156] width 555 height 28
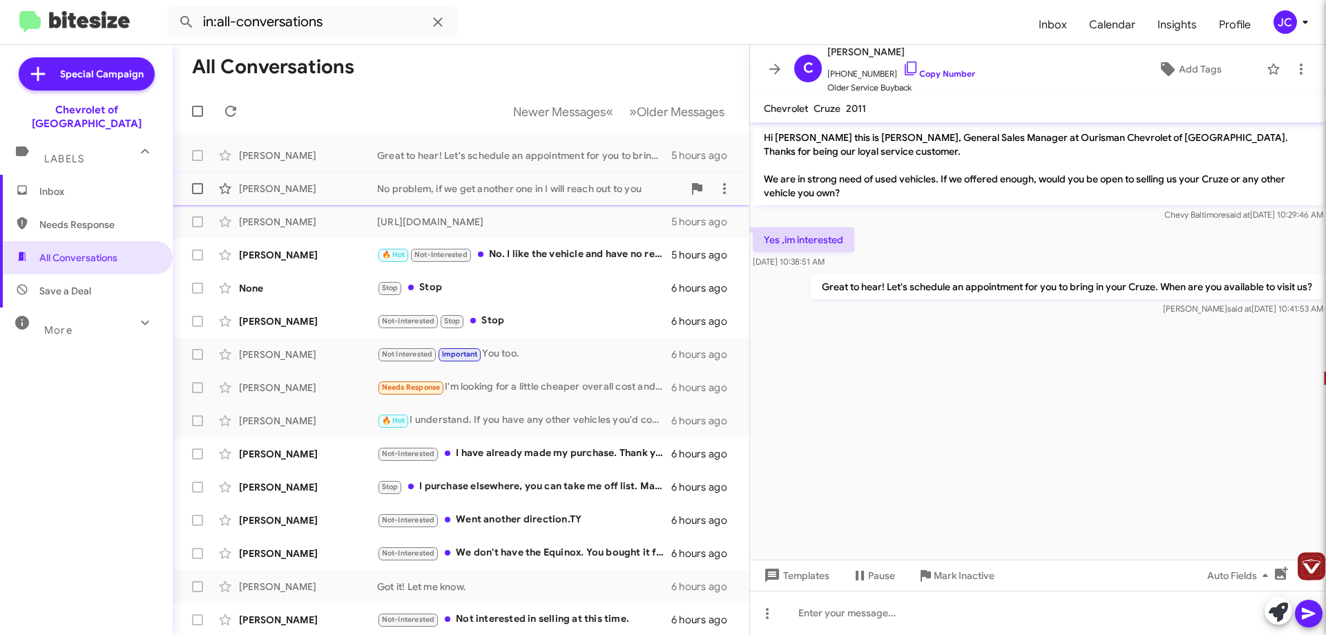
click at [526, 195] on div "No problem, if we get another one in I will reach out to you" at bounding box center [530, 189] width 306 height 14
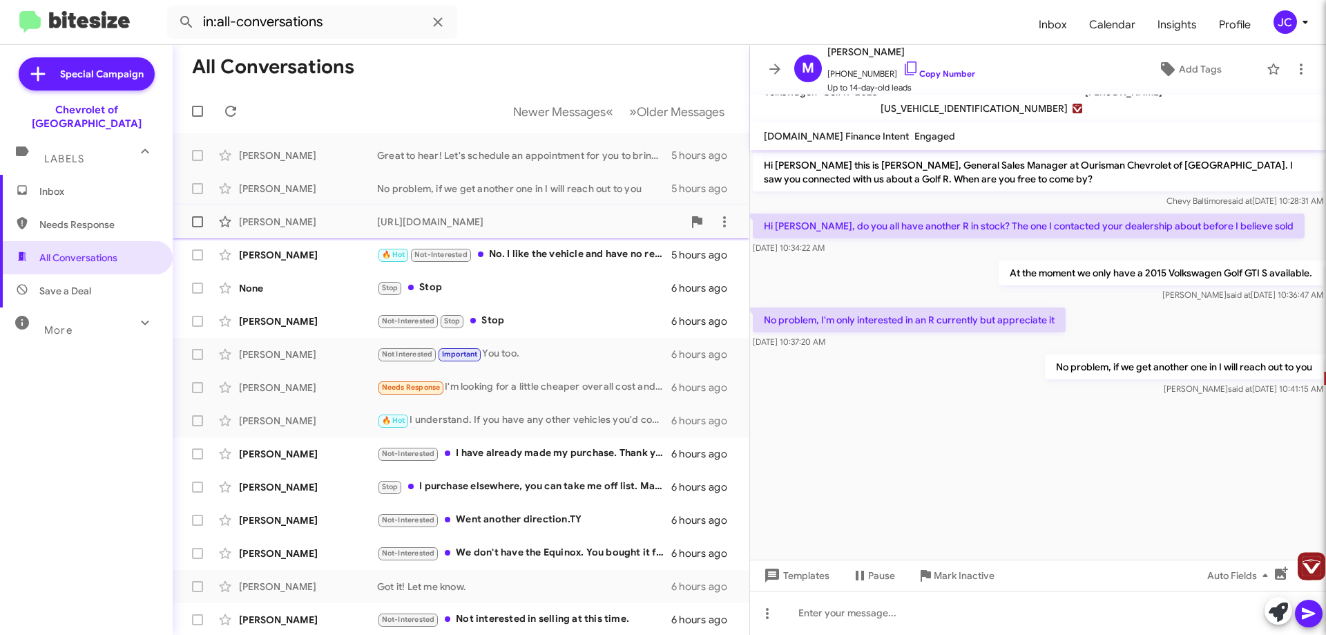
click at [517, 227] on div "[URL][DOMAIN_NAME]" at bounding box center [530, 222] width 306 height 14
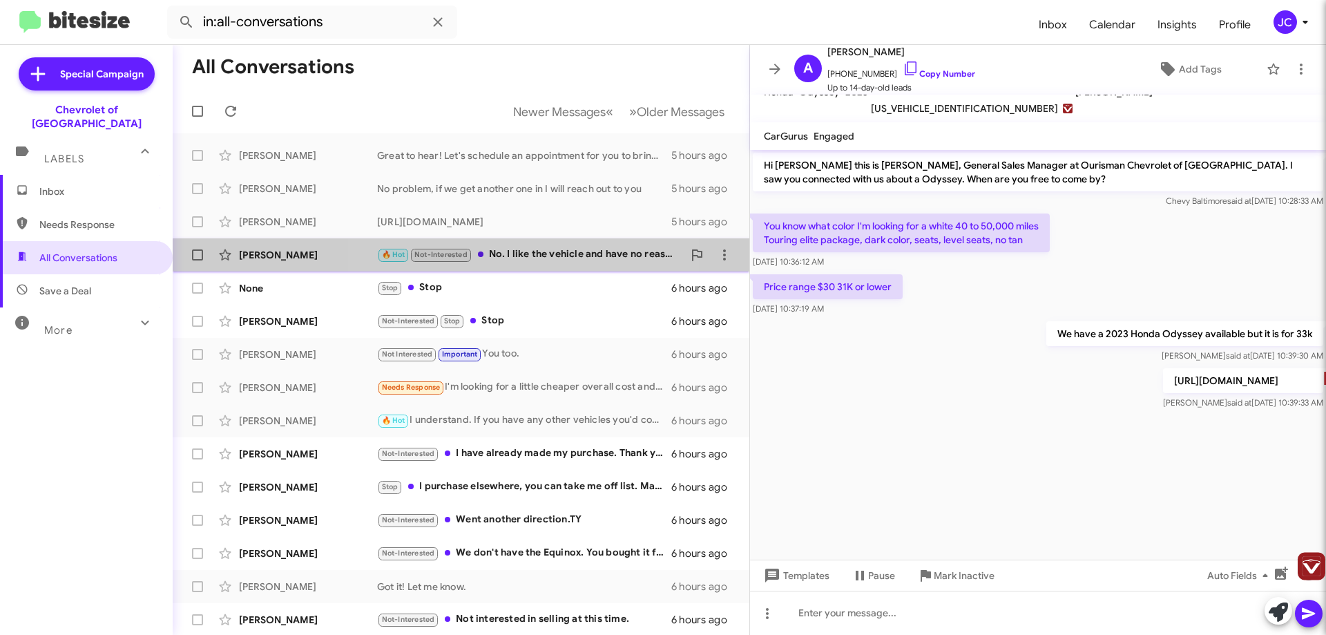
click at [511, 260] on div "🔥 Hot Not-Interested No. I like the vehicle and have no reasons to change at th…" at bounding box center [530, 255] width 306 height 16
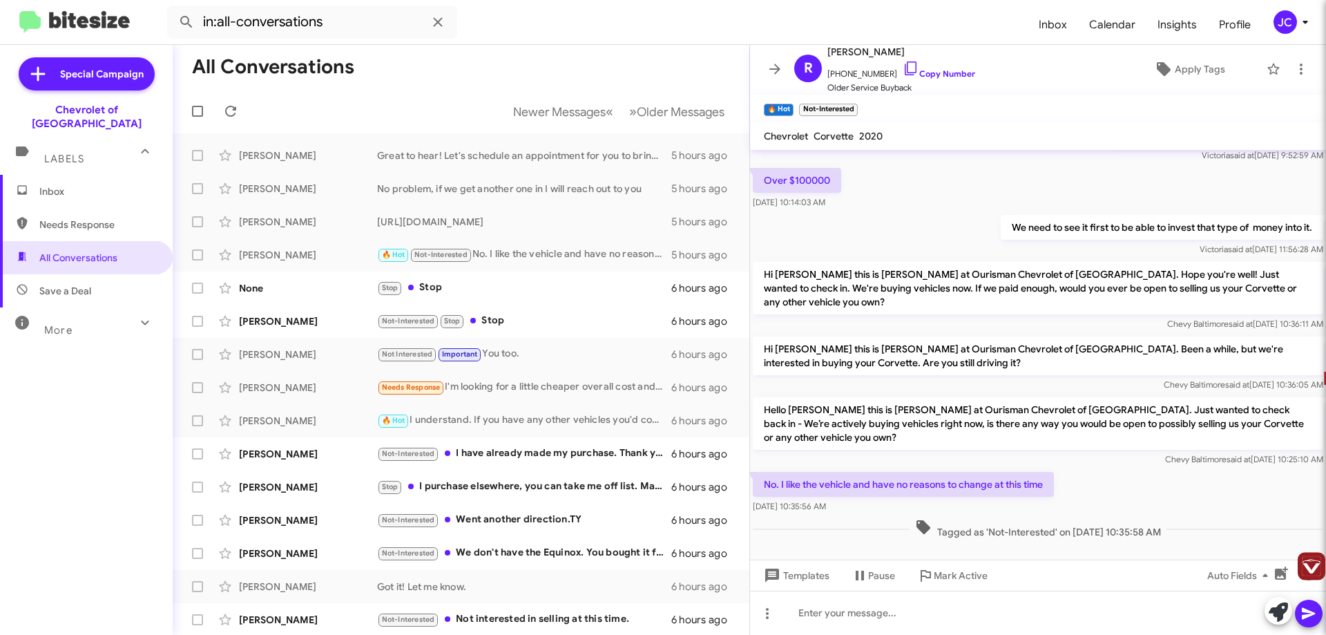
scroll to position [326, 0]
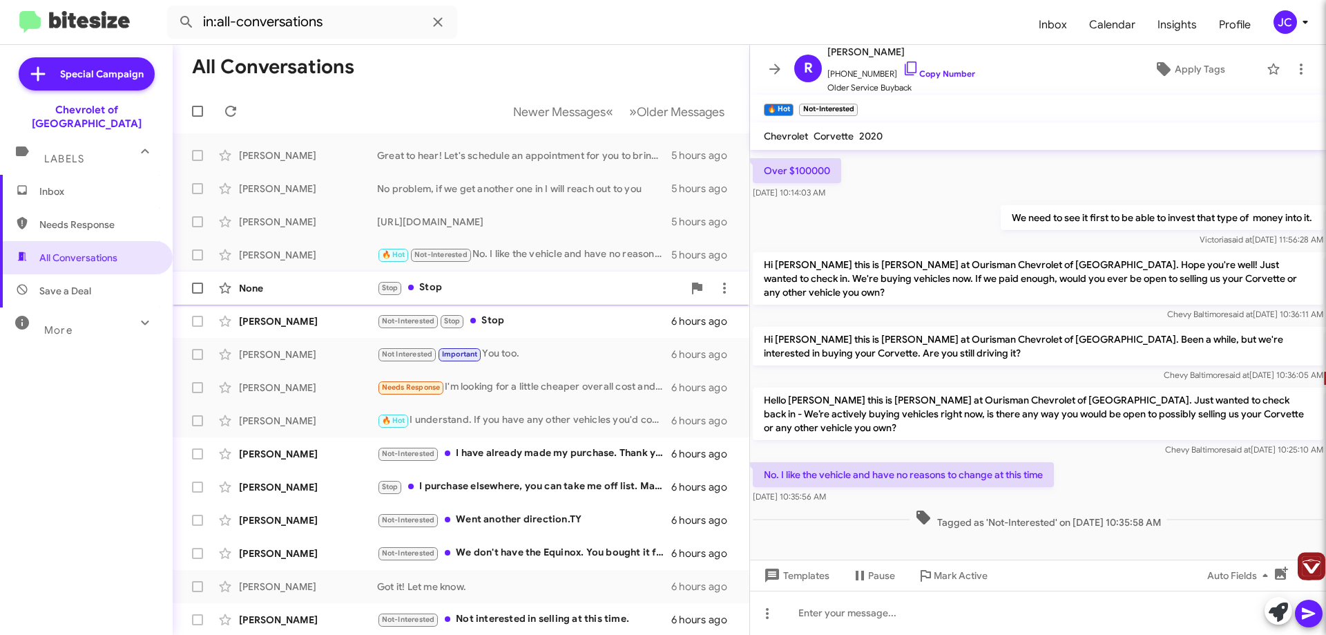
click at [532, 290] on div "Stop Stop" at bounding box center [530, 288] width 306 height 16
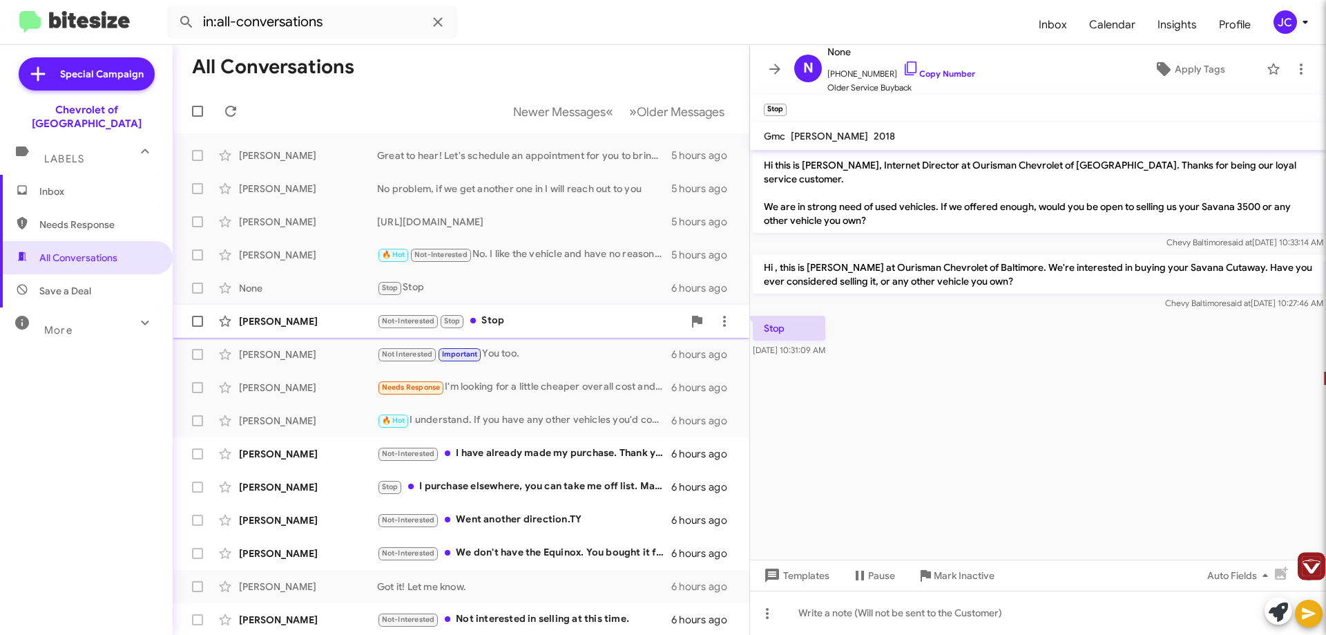
click at [551, 322] on div "Not-Interested Stop Stop" at bounding box center [530, 321] width 306 height 16
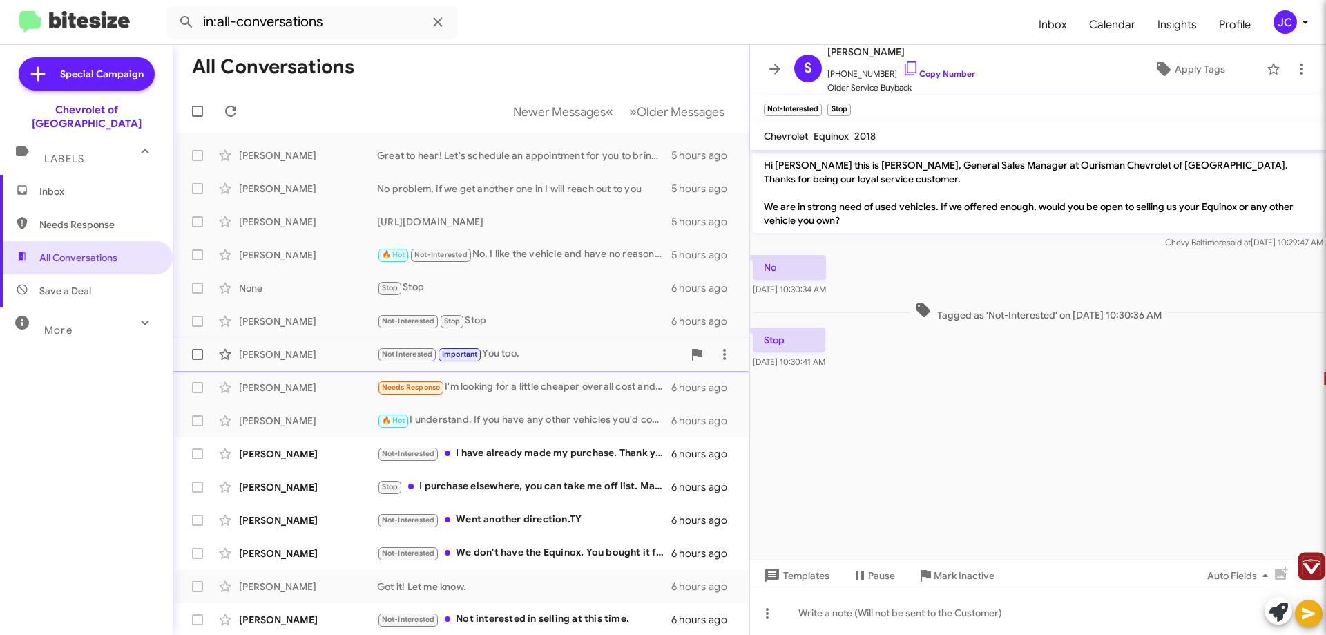
click at [535, 351] on div "Not Interested Important You too." at bounding box center [530, 354] width 306 height 16
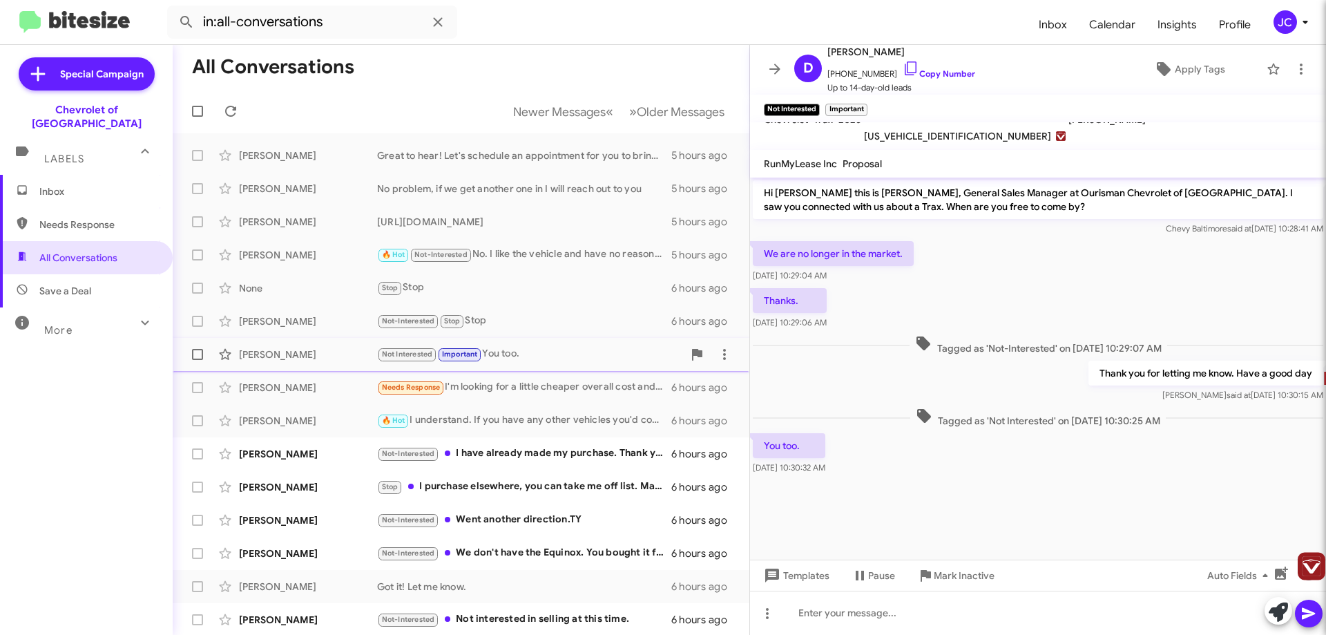
click at [545, 355] on div "Not Interested Important You too." at bounding box center [530, 354] width 306 height 16
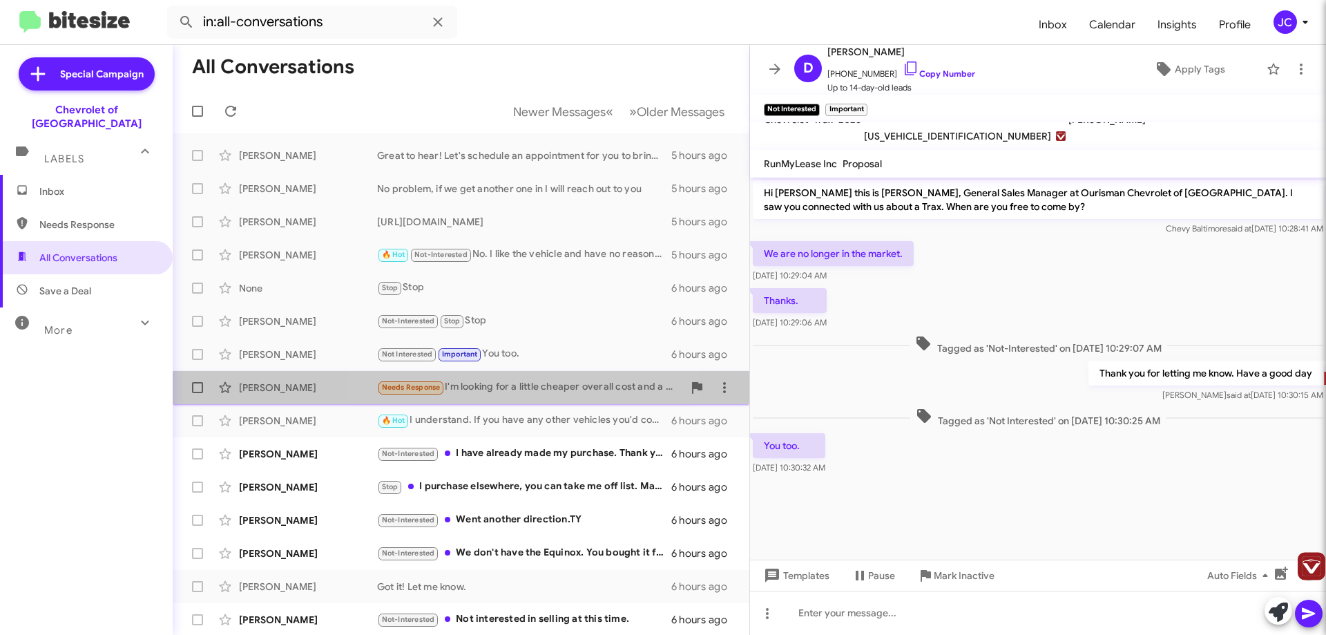
click at [536, 396] on div "[PERSON_NAME] Needs Response I'm looking for a little cheaper overall cost and …" at bounding box center [461, 388] width 555 height 28
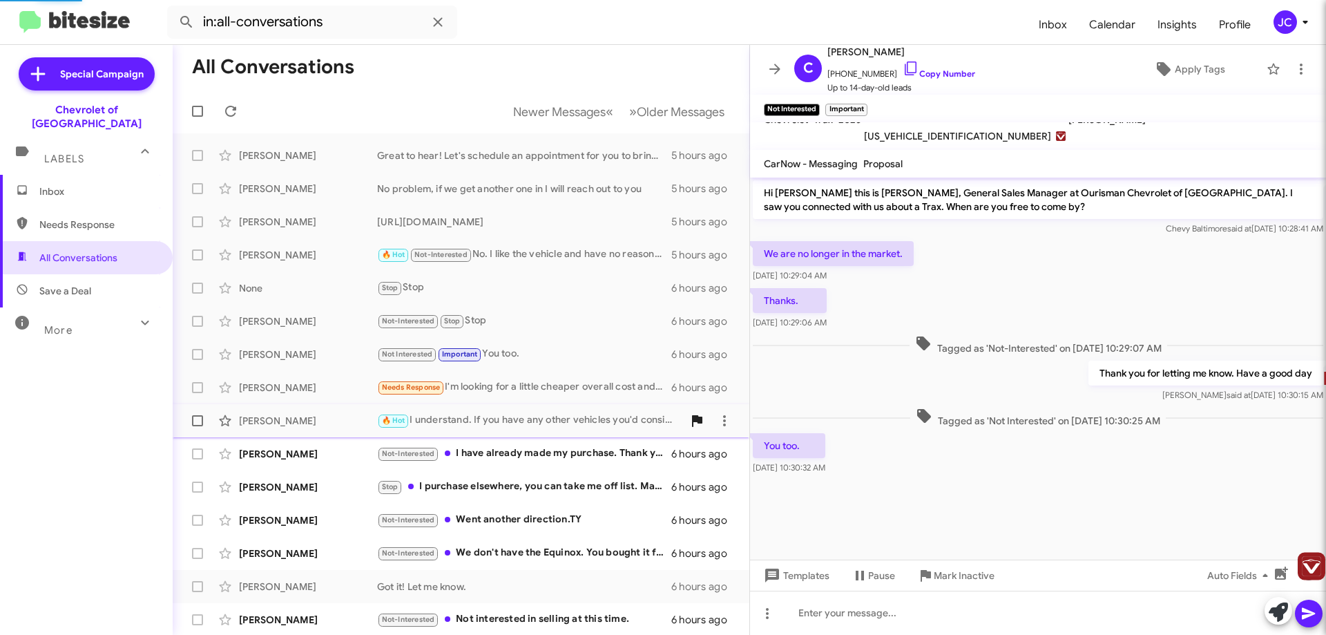
scroll to position [123, 0]
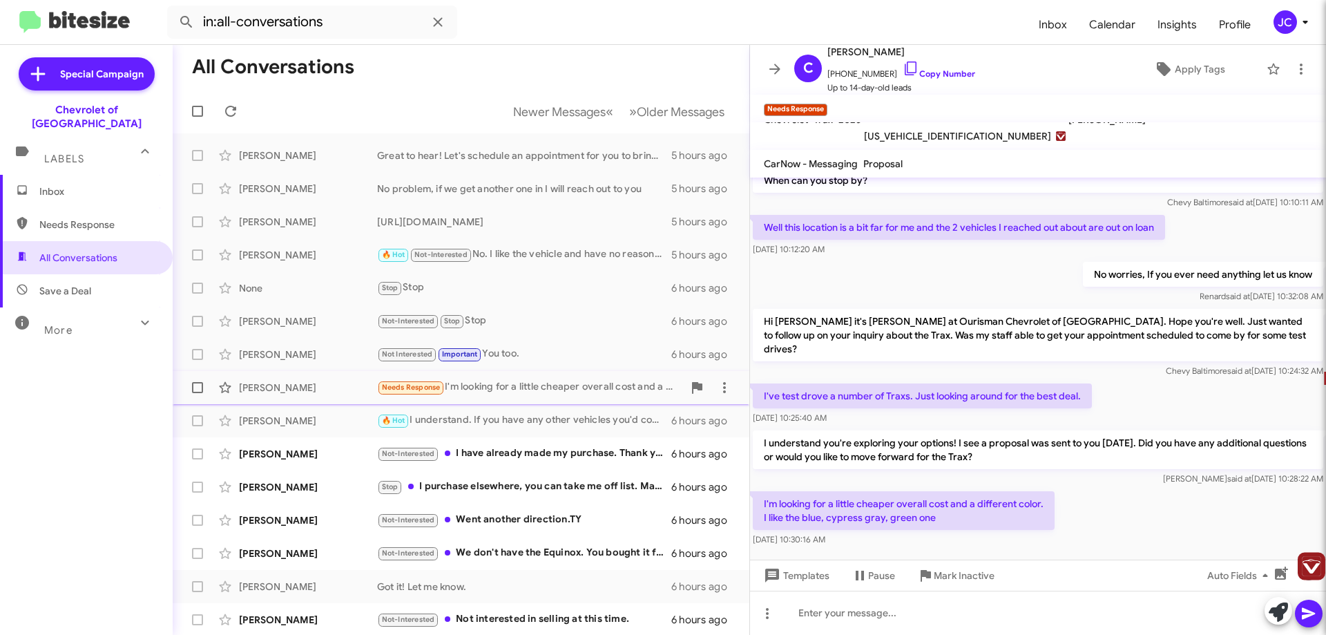
click at [486, 386] on div "Needs Response I'm looking for a little cheaper overall cost and a different co…" at bounding box center [530, 387] width 306 height 16
drag, startPoint x: 597, startPoint y: 423, endPoint x: 620, endPoint y: 430, distance: 23.8
click at [598, 423] on div "🔥 Hot I understand. If you have any other vehicles you'd consider selling, let …" at bounding box center [530, 420] width 306 height 16
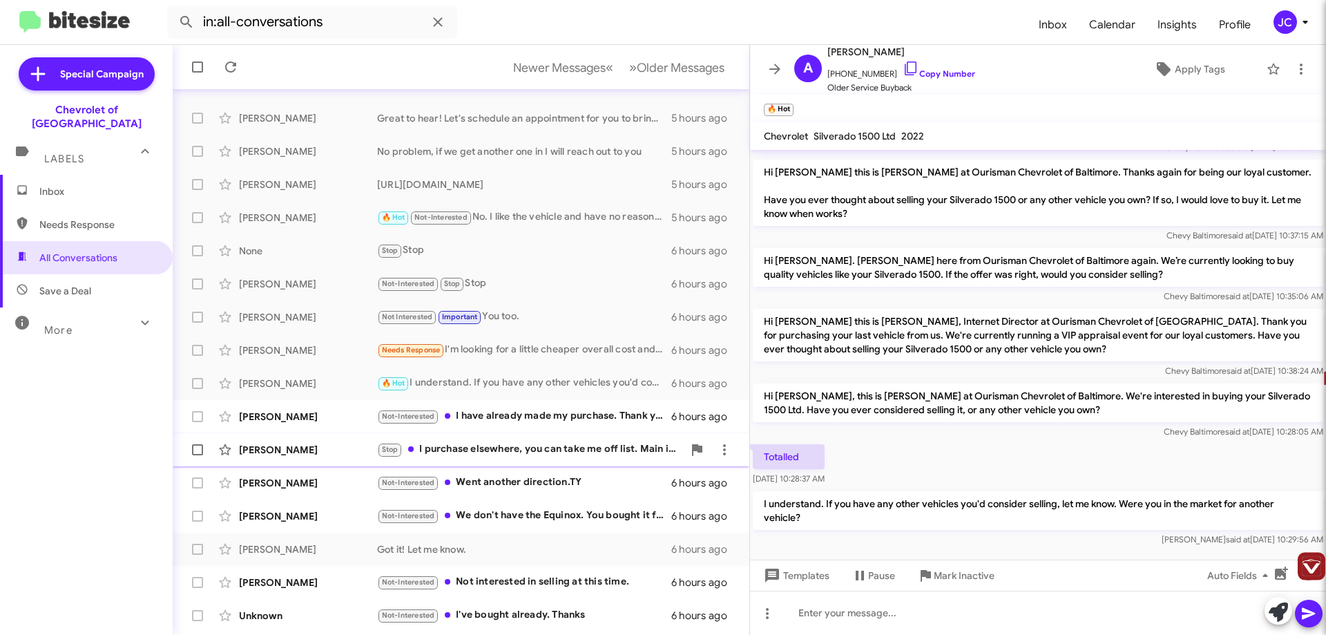
scroll to position [69, 0]
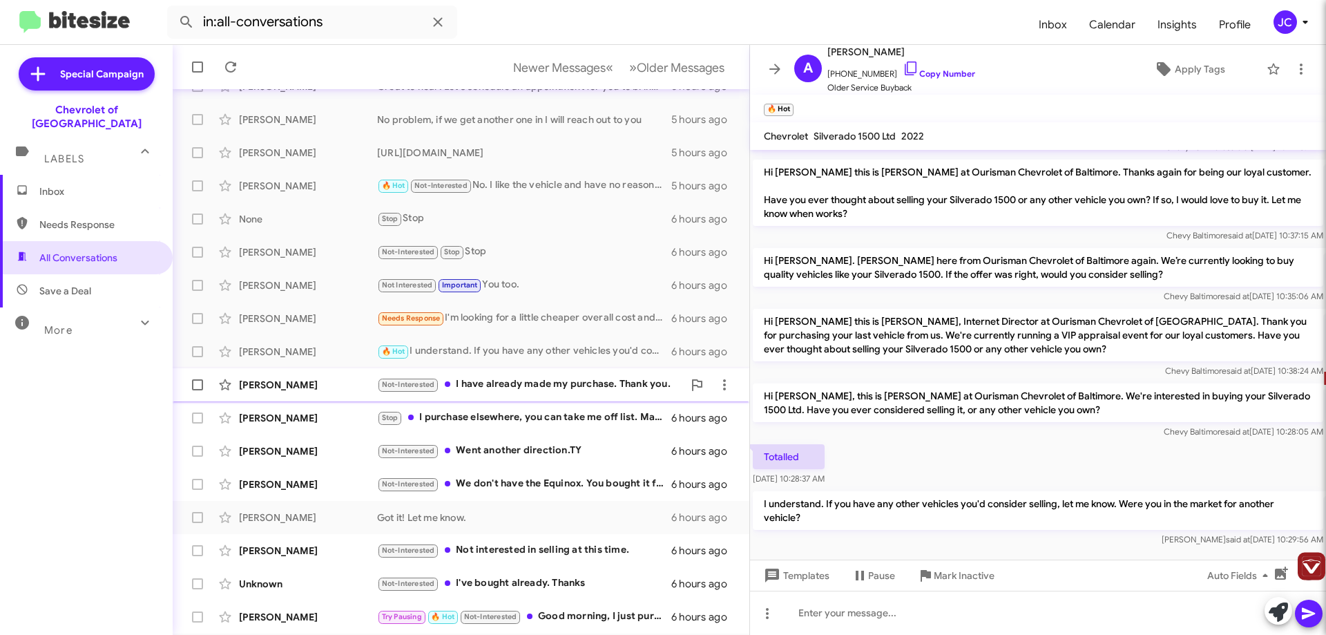
click at [551, 389] on div "Not-Interested I have already made my purchase. Thank you." at bounding box center [530, 384] width 306 height 16
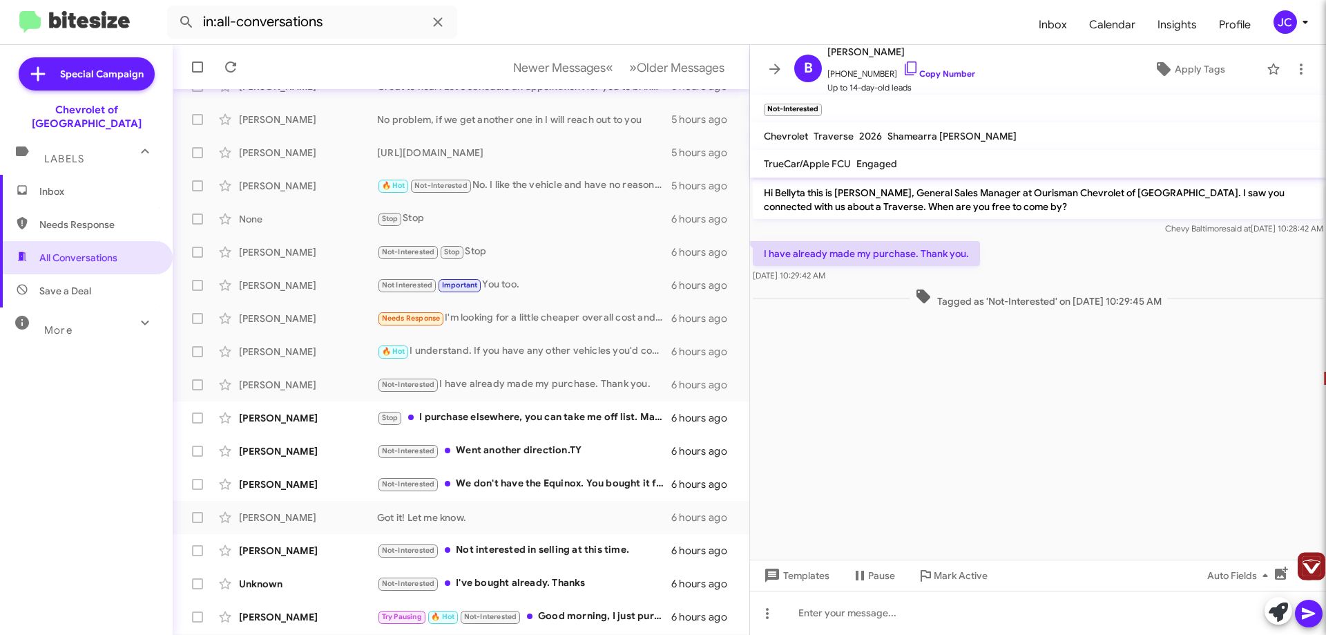
drag, startPoint x: 763, startPoint y: 214, endPoint x: 1071, endPoint y: 260, distance: 310.8
click at [1071, 263] on div "I have already made my purchase. Thank you. [DATE] 10:29:42 AM" at bounding box center [1038, 261] width 576 height 47
drag, startPoint x: 506, startPoint y: 420, endPoint x: 558, endPoint y: 421, distance: 51.8
click at [509, 420] on div "Stop I purchase elsewhere, you can take me off list. Main issue was your discou…" at bounding box center [530, 418] width 306 height 16
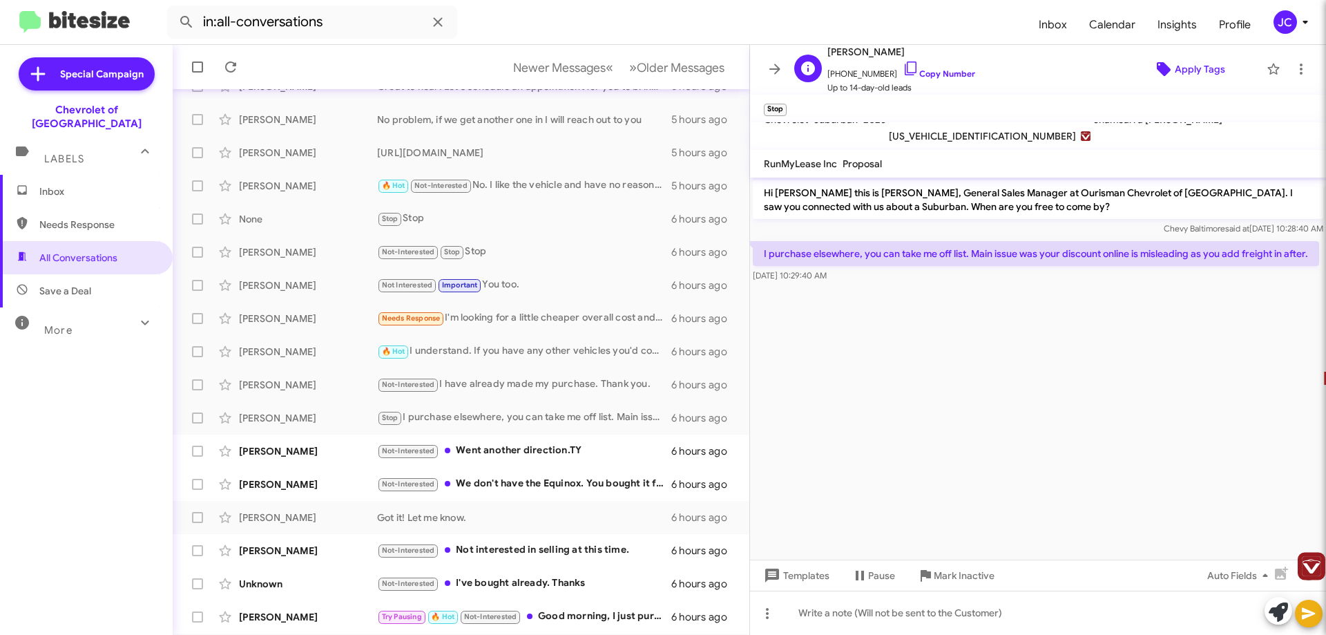
click at [1176, 73] on span "Apply Tags" at bounding box center [1200, 69] width 50 height 25
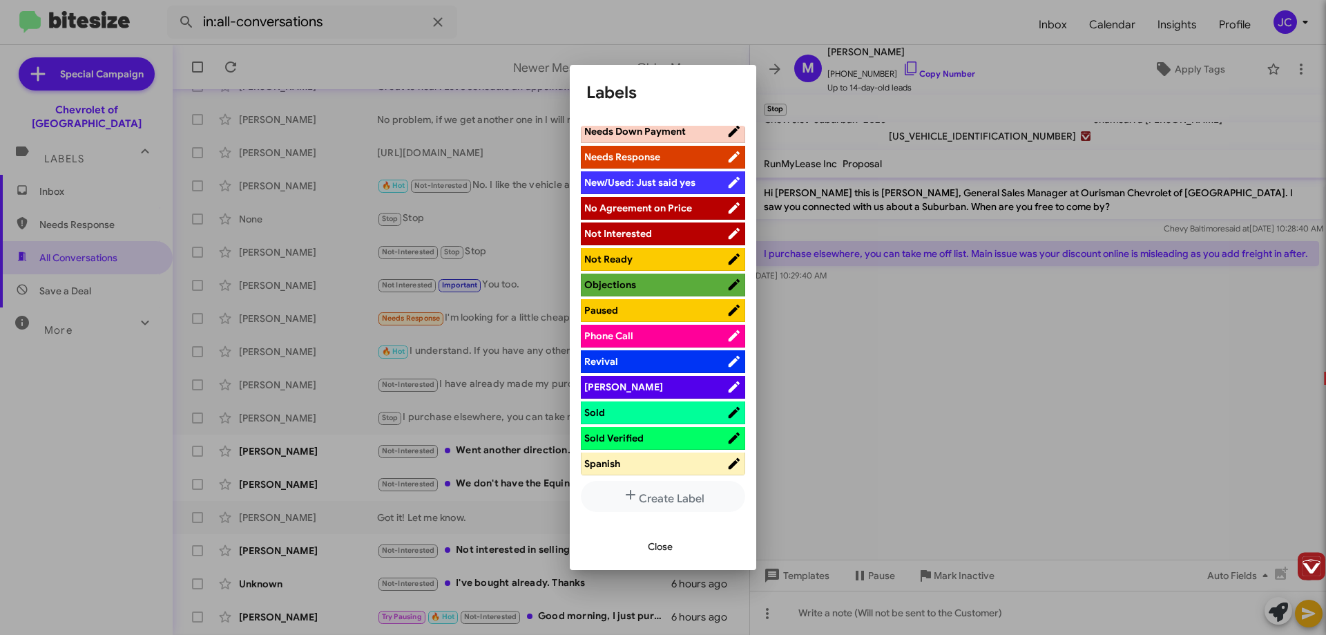
scroll to position [602, 0]
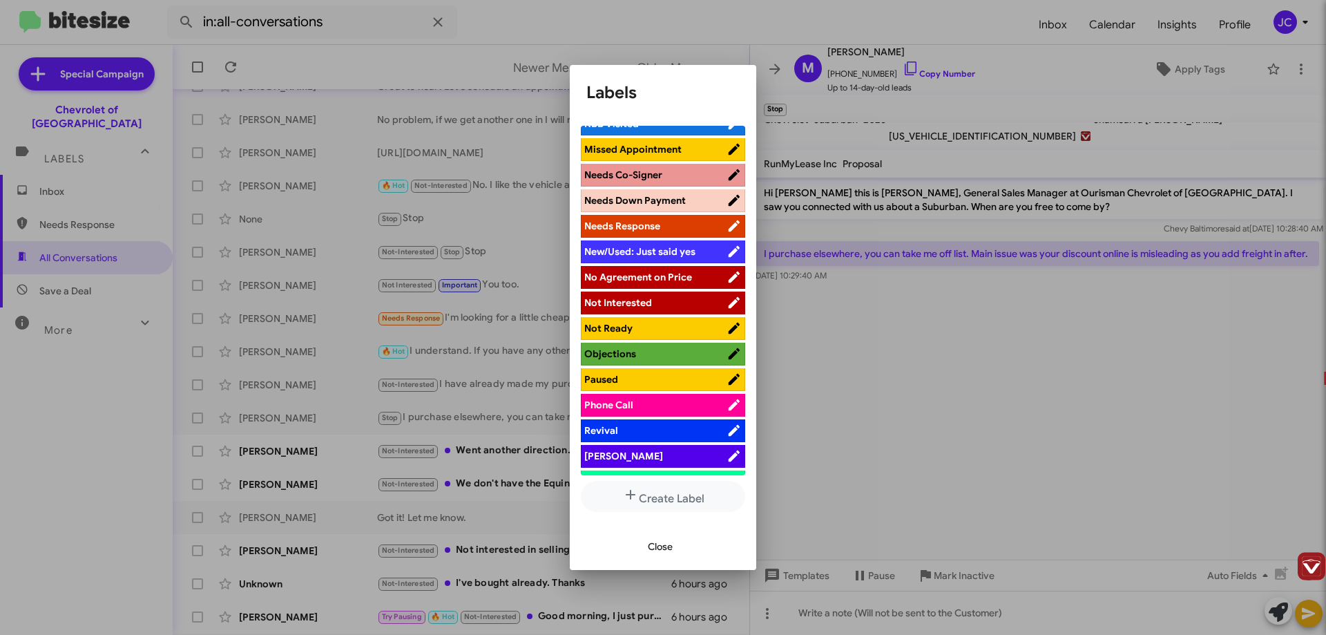
click at [638, 304] on span "Not Interested" at bounding box center [618, 302] width 68 height 12
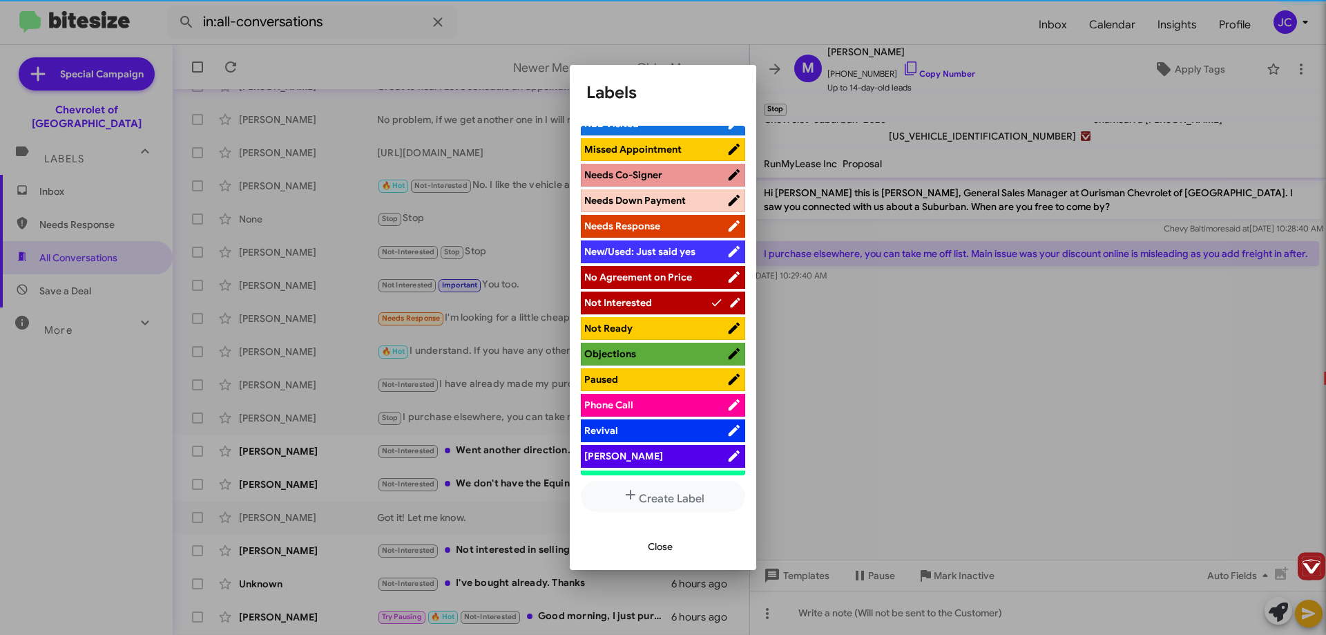
click at [981, 363] on div at bounding box center [663, 317] width 1326 height 635
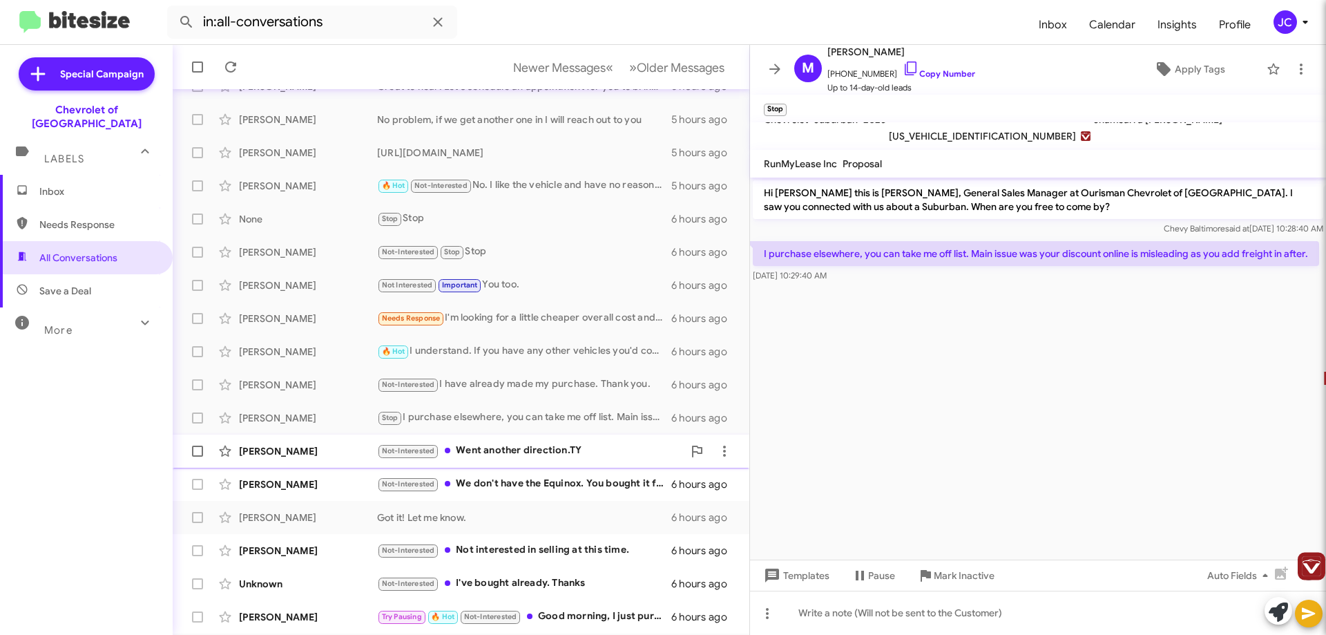
click at [559, 455] on div "Not-Interested Went another direction.TY" at bounding box center [530, 451] width 306 height 16
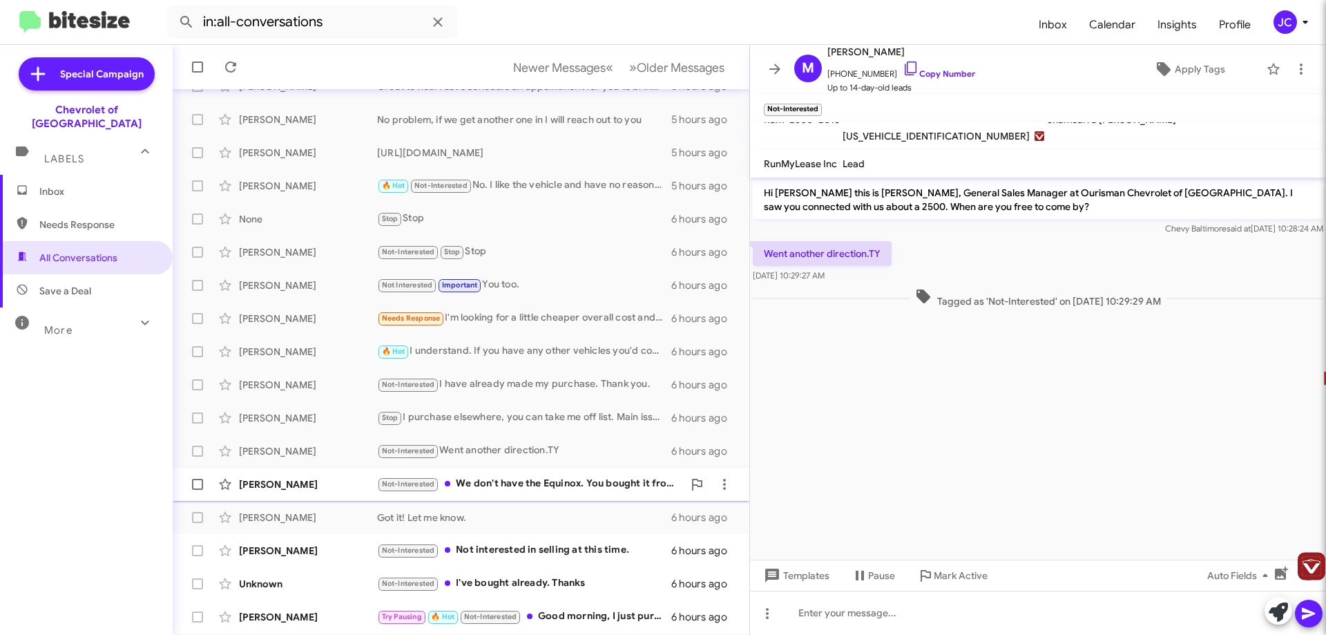
click at [517, 483] on div "Not-Interested We don't have the Equinox. You bought it from us" at bounding box center [530, 484] width 306 height 16
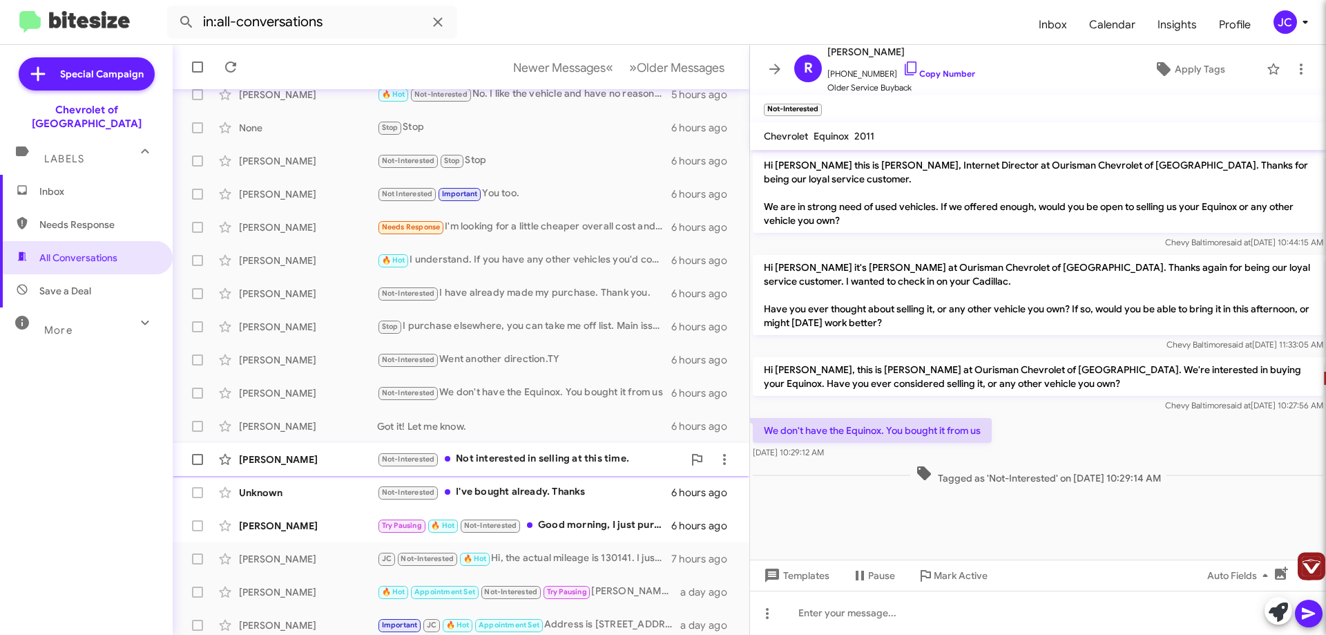
scroll to position [167, 0]
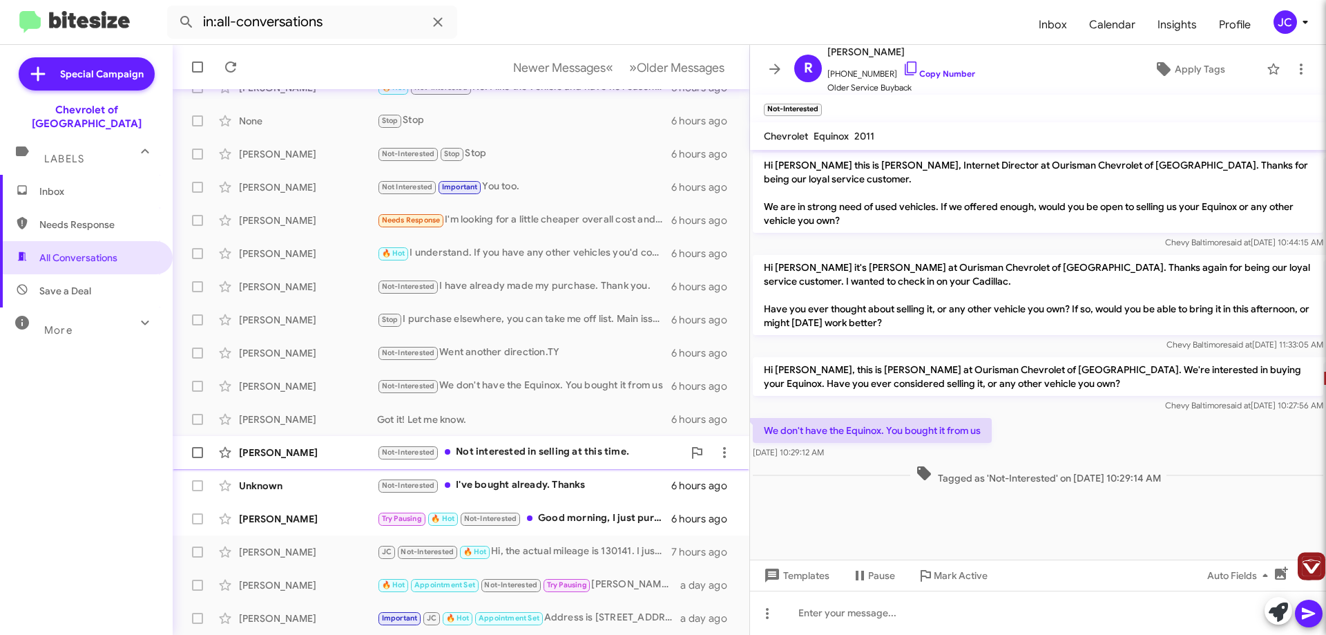
click at [566, 452] on div "Not-Interested Not interested in selling at this time." at bounding box center [530, 452] width 306 height 16
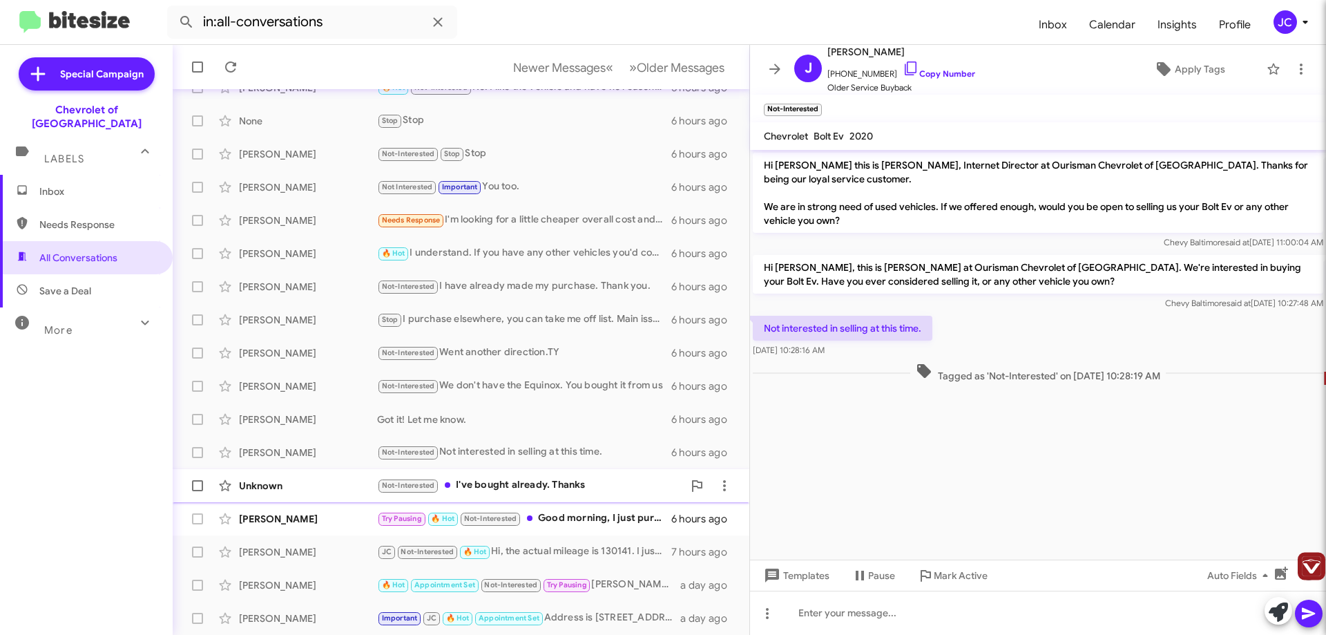
drag, startPoint x: 543, startPoint y: 490, endPoint x: 559, endPoint y: 492, distance: 16.7
click at [544, 490] on div "Not-Interested I've bought already. Thanks" at bounding box center [530, 485] width 306 height 16
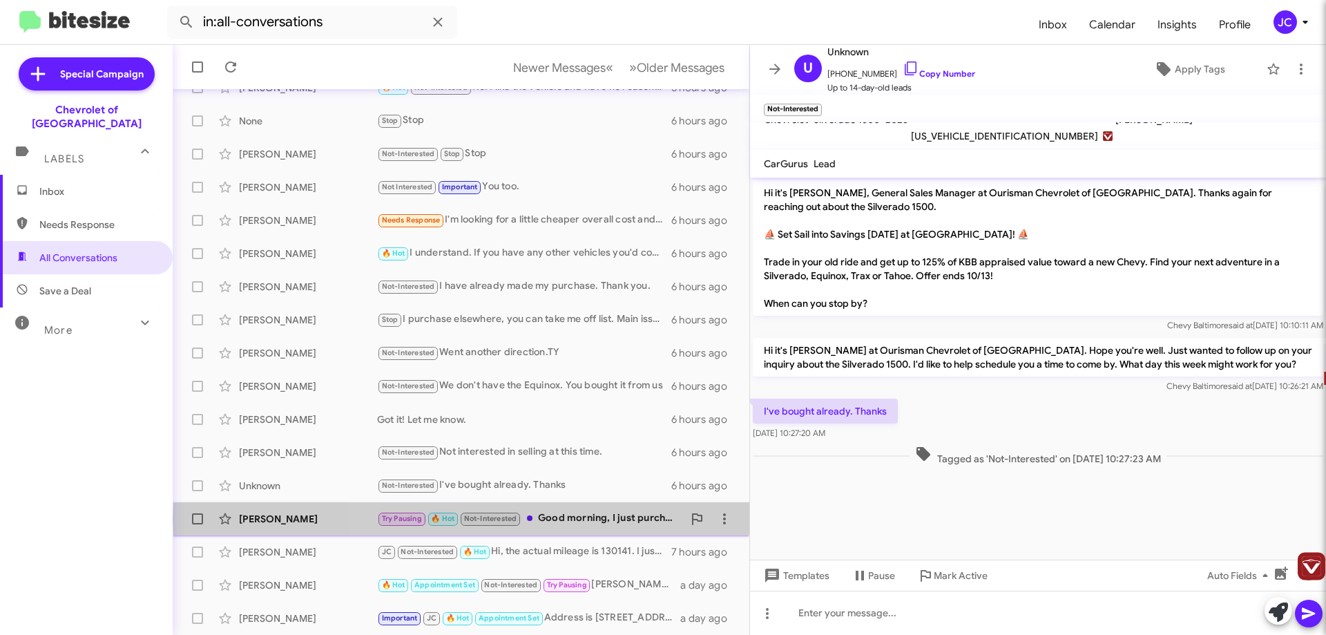
click at [616, 519] on div "Try Pausing 🔥 Hot Not-Interested Good morning, I just purchased a vehicle." at bounding box center [530, 518] width 306 height 16
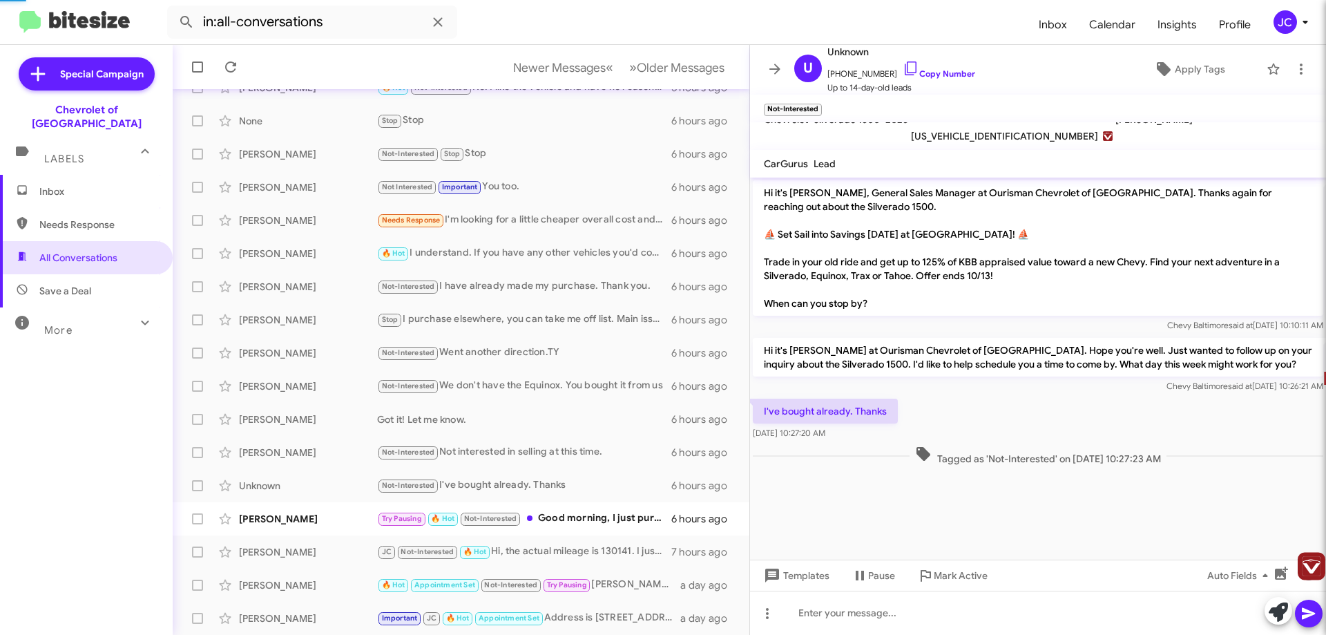
scroll to position [41, 0]
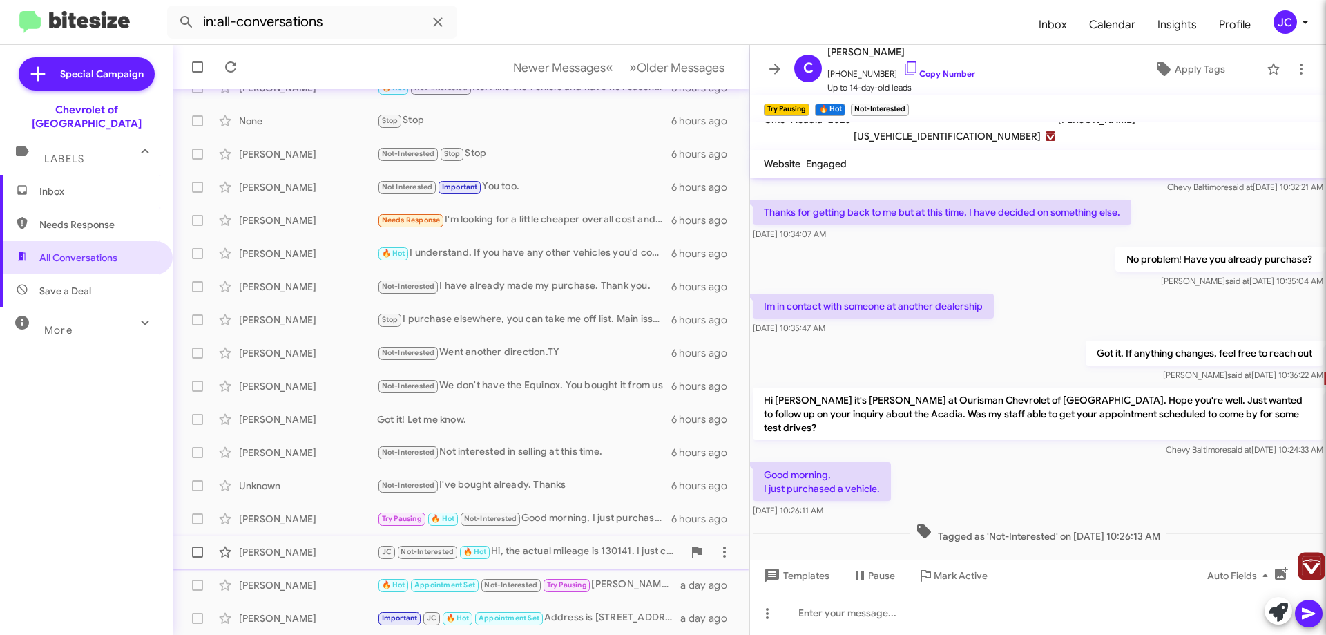
click at [563, 547] on div "JC Not-Interested 🔥 Hot Hi, the actual mileage is 130141. I just completed the …" at bounding box center [530, 552] width 306 height 16
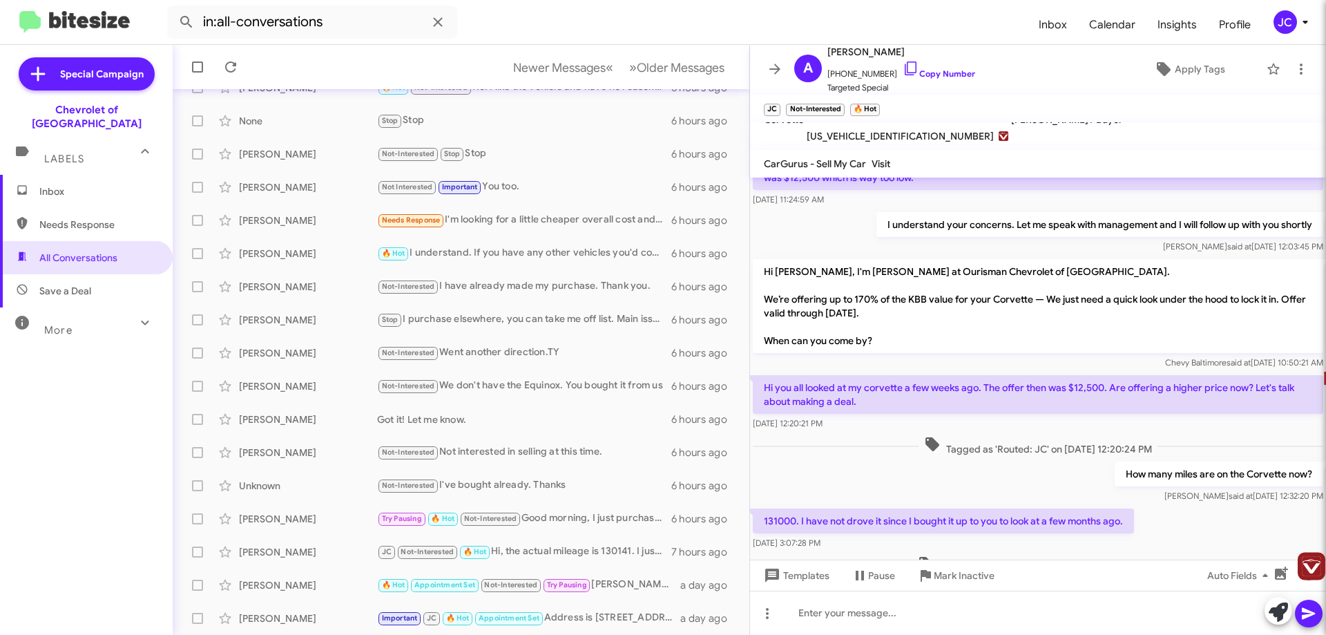
scroll to position [207, 0]
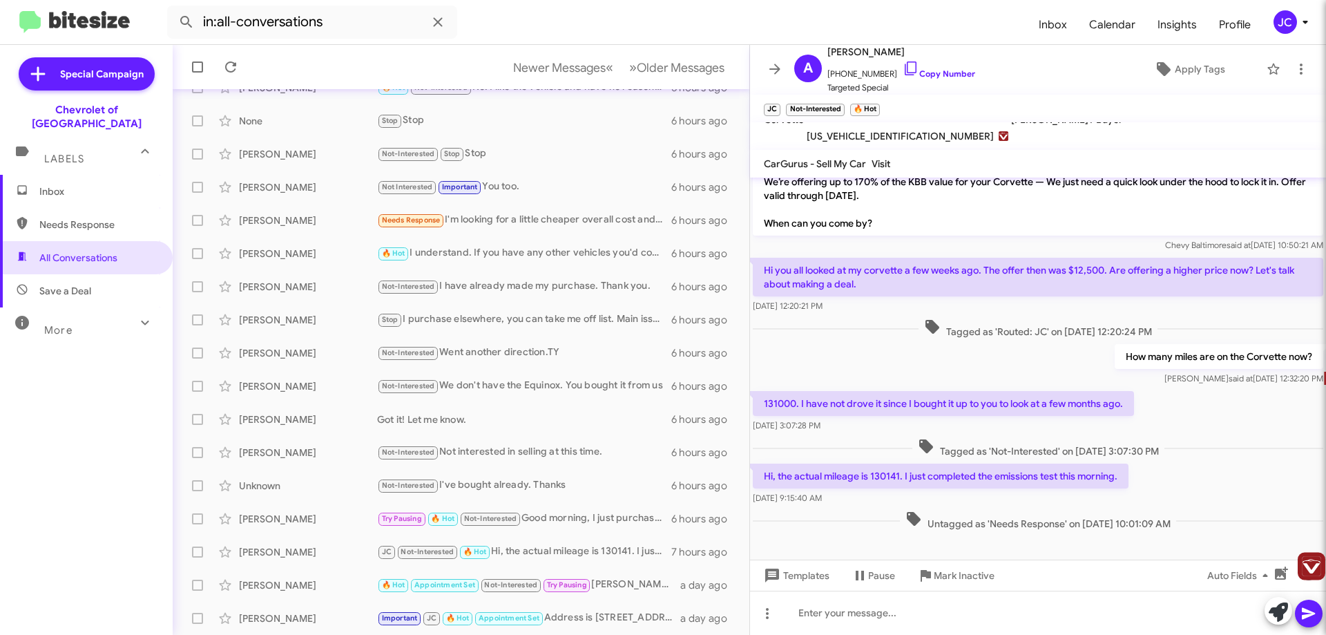
drag, startPoint x: 1069, startPoint y: 271, endPoint x: 1104, endPoint y: 271, distance: 35.9
click at [1104, 271] on p "Hi you all looked at my corvette a few weeks ago. The offer then was $12,500. A…" at bounding box center [1038, 277] width 571 height 39
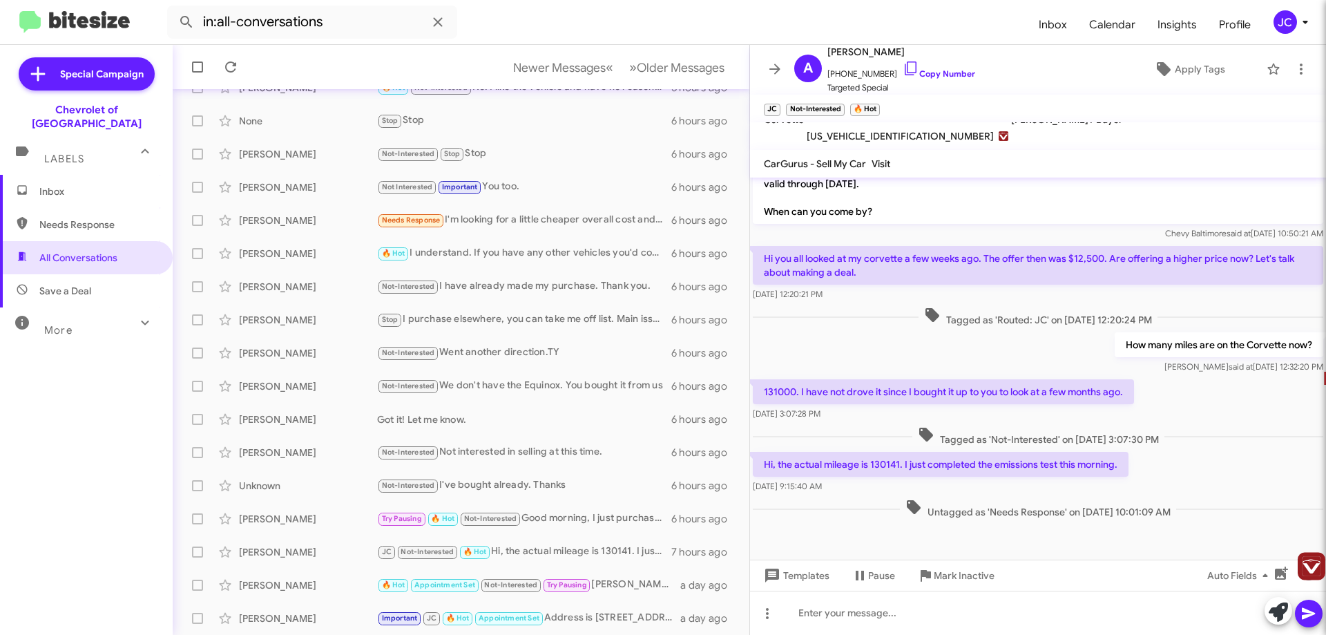
scroll to position [0, 0]
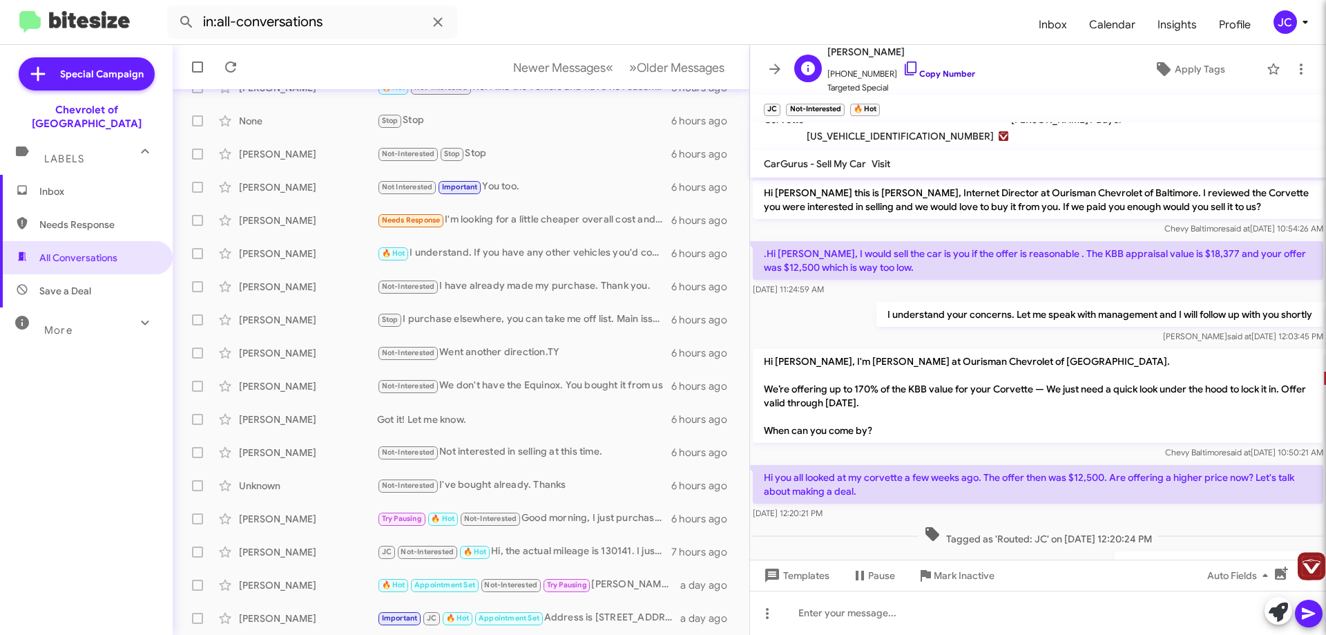
click at [926, 68] on link "Copy Number" at bounding box center [939, 73] width 73 height 10
copy p "$12,500"
